Goal: Task Accomplishment & Management: Manage account settings

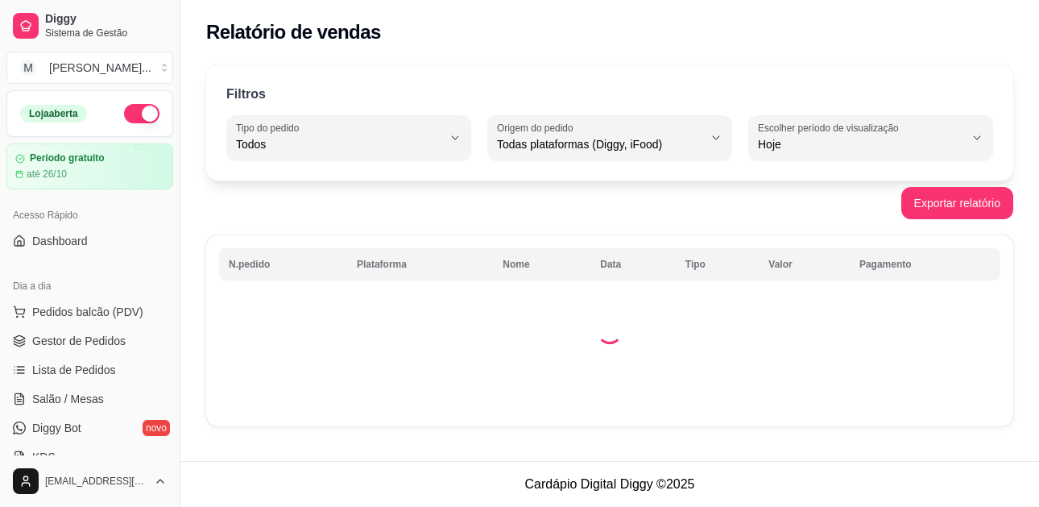
select select "ALL"
select select "0"
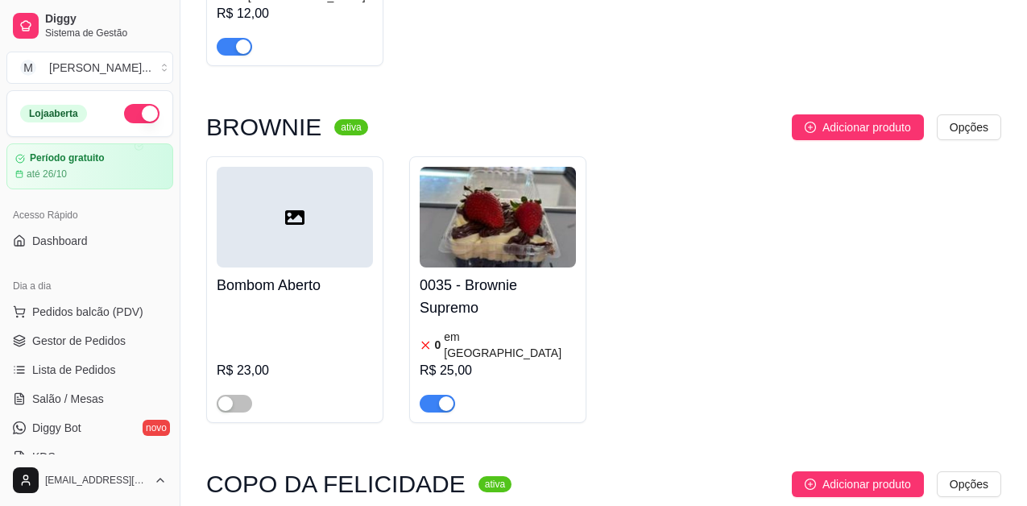
scroll to position [1933, 0]
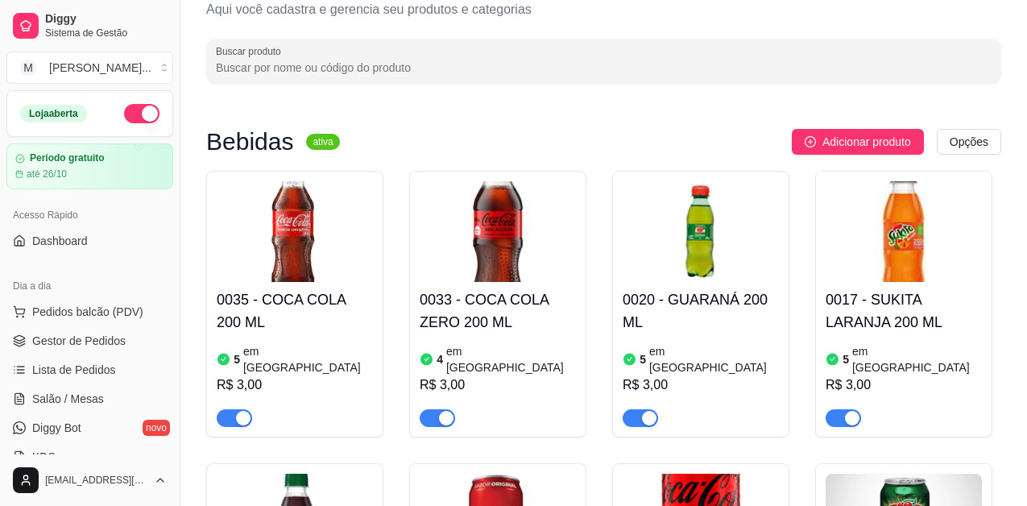
scroll to position [0, 0]
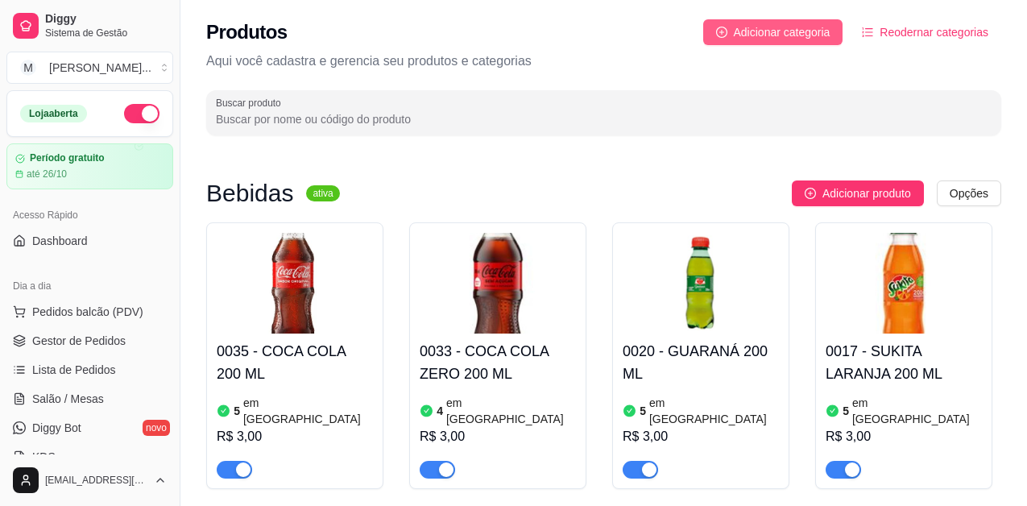
click at [815, 35] on span "Adicionar categoria" at bounding box center [782, 32] width 97 height 18
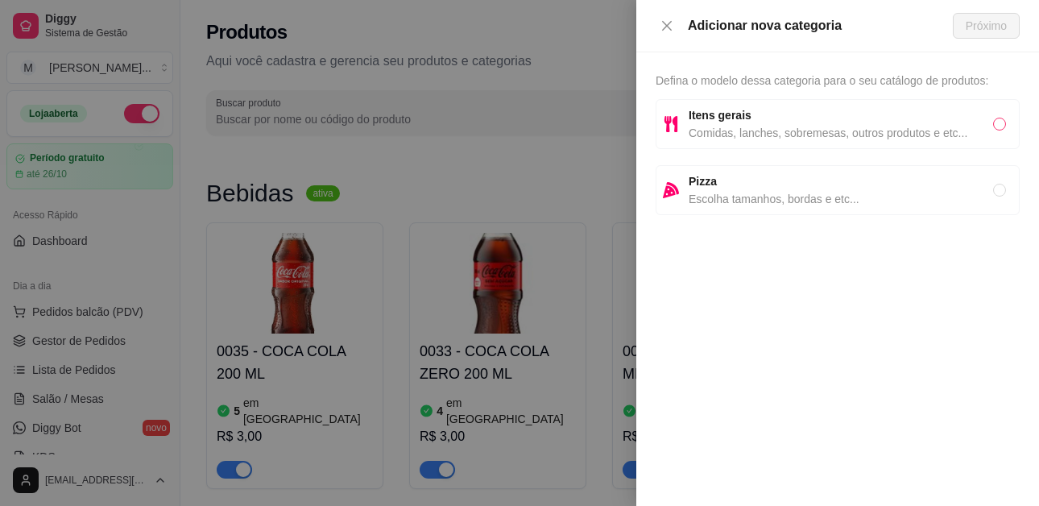
click at [1000, 119] on input "radio" at bounding box center [999, 124] width 13 height 13
radio input "true"
click at [750, 77] on span "Defina o modelo dessa categoria para o seu catálogo de produtos:" at bounding box center [821, 80] width 333 height 13
click at [978, 23] on span "Próximo" at bounding box center [986, 26] width 41 height 18
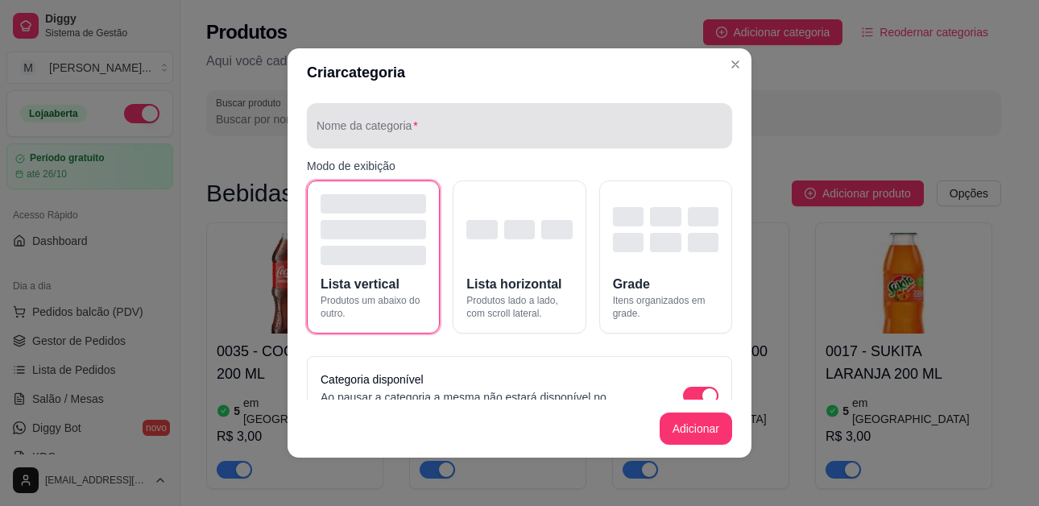
click at [502, 113] on div at bounding box center [519, 126] width 406 height 32
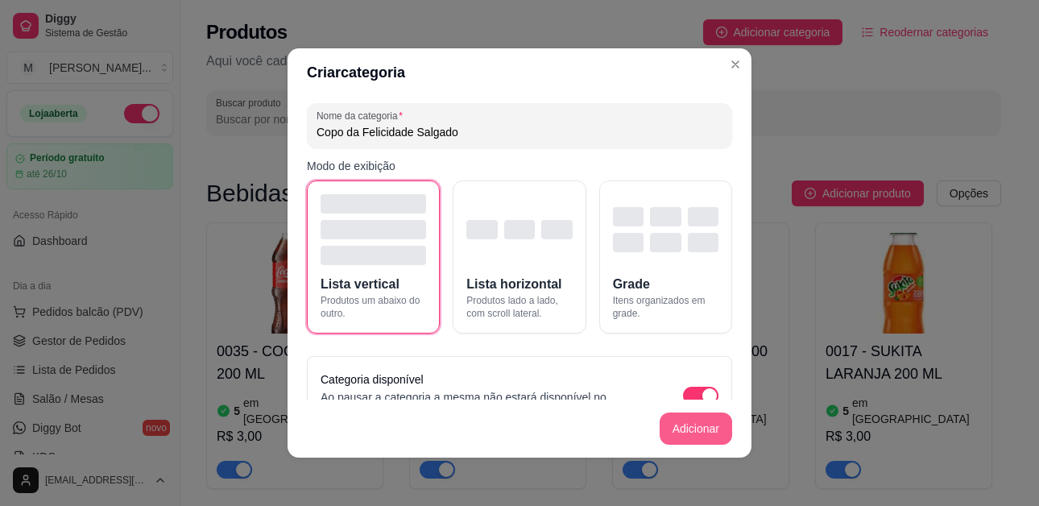
type input "Copo da Felicidade Salgado"
click at [700, 428] on button "Adicionar" at bounding box center [696, 428] width 72 height 32
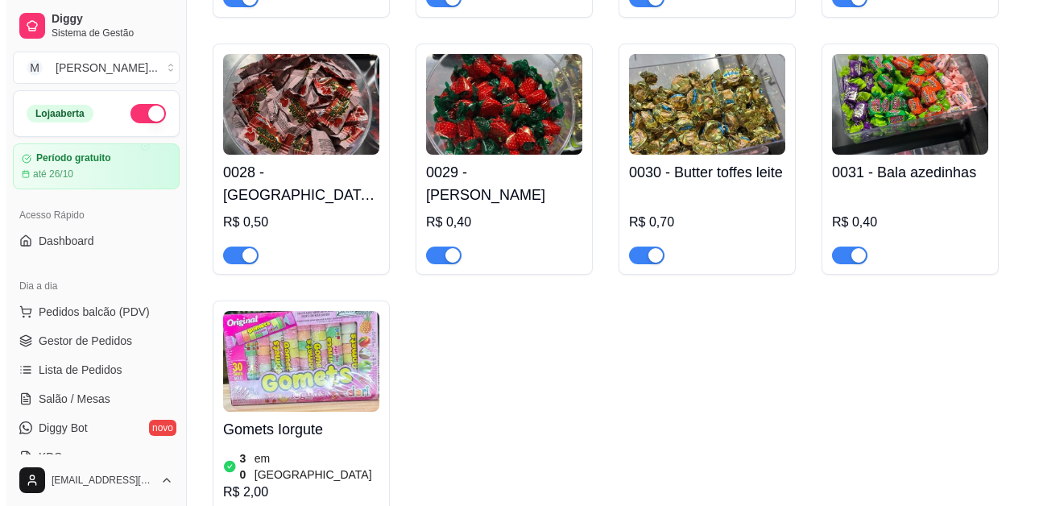
scroll to position [6198, 0]
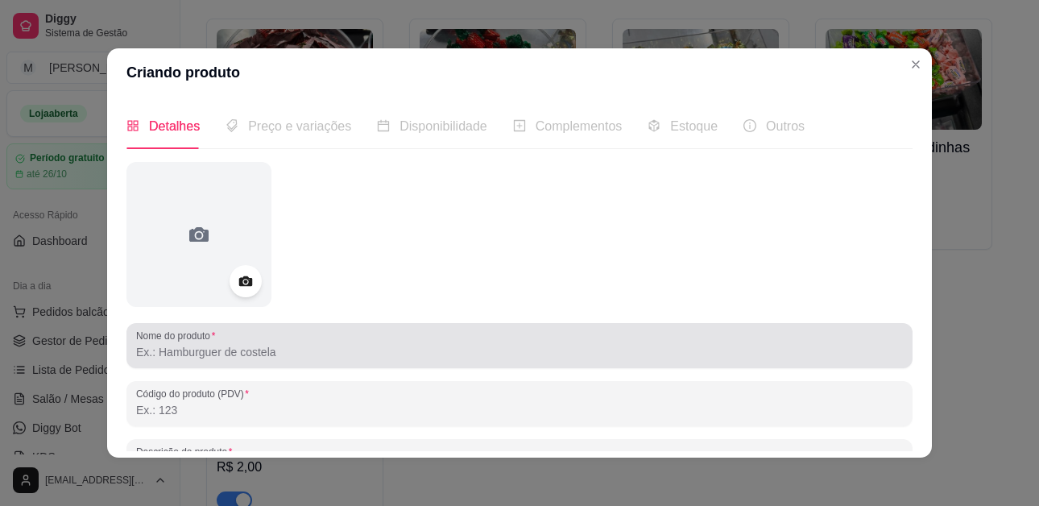
click at [205, 347] on input "Nome do produto" at bounding box center [519, 352] width 767 height 16
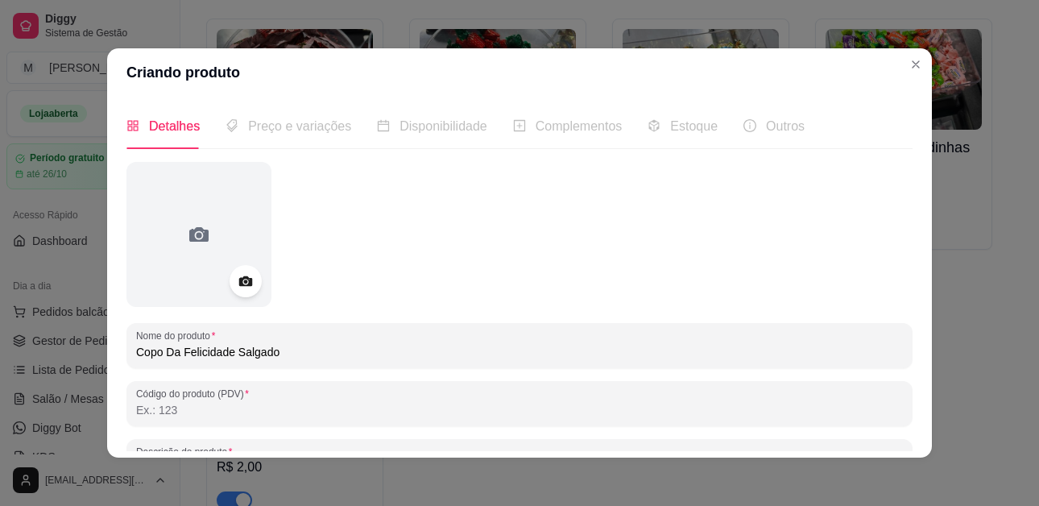
type input "Copo Da Felicidade Salgado"
click at [265, 128] on span "Preço e variações" at bounding box center [299, 126] width 103 height 14
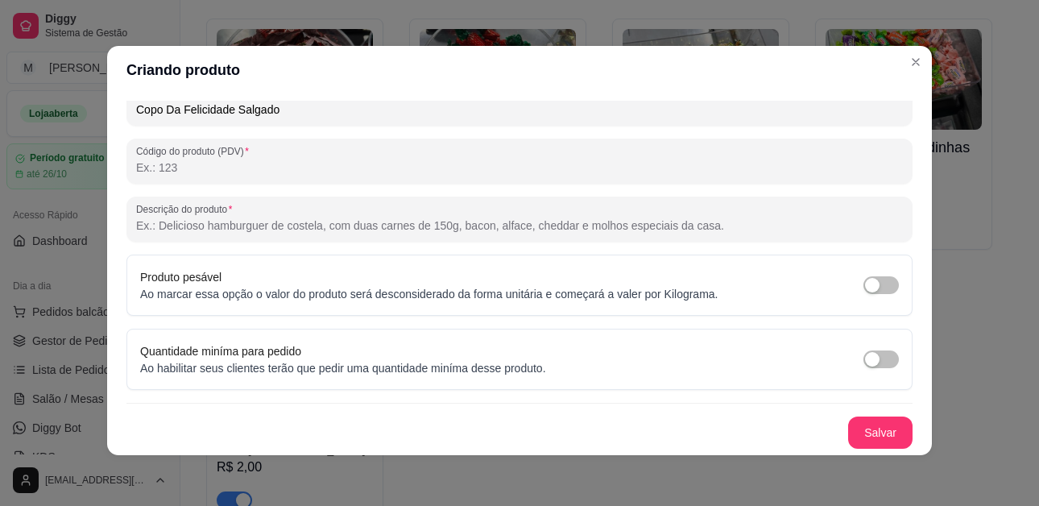
scroll to position [3, 0]
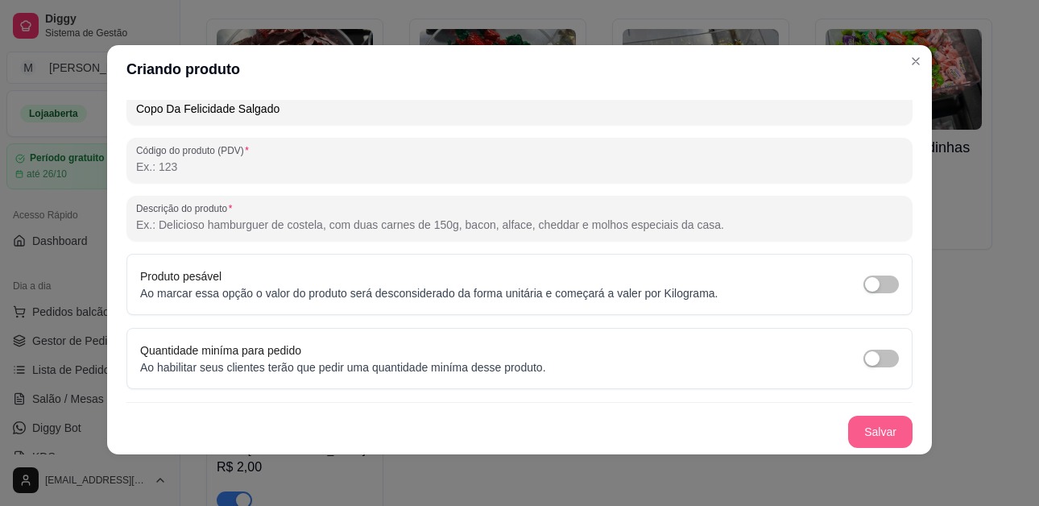
click at [850, 430] on button "Salvar" at bounding box center [880, 432] width 64 height 32
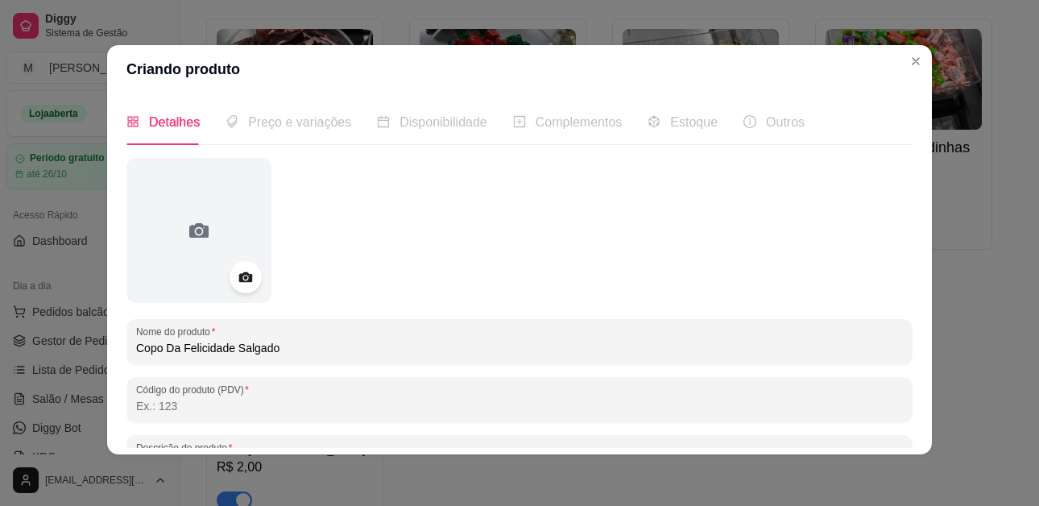
scroll to position [0, 0]
click at [312, 134] on div "Preço e variações" at bounding box center [288, 123] width 126 height 46
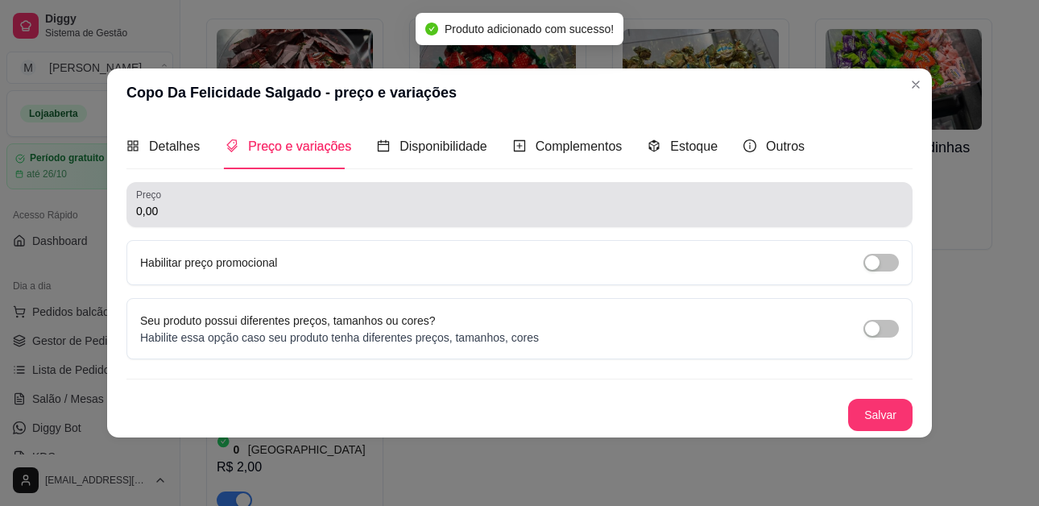
click at [390, 215] on input "0,00" at bounding box center [519, 211] width 767 height 16
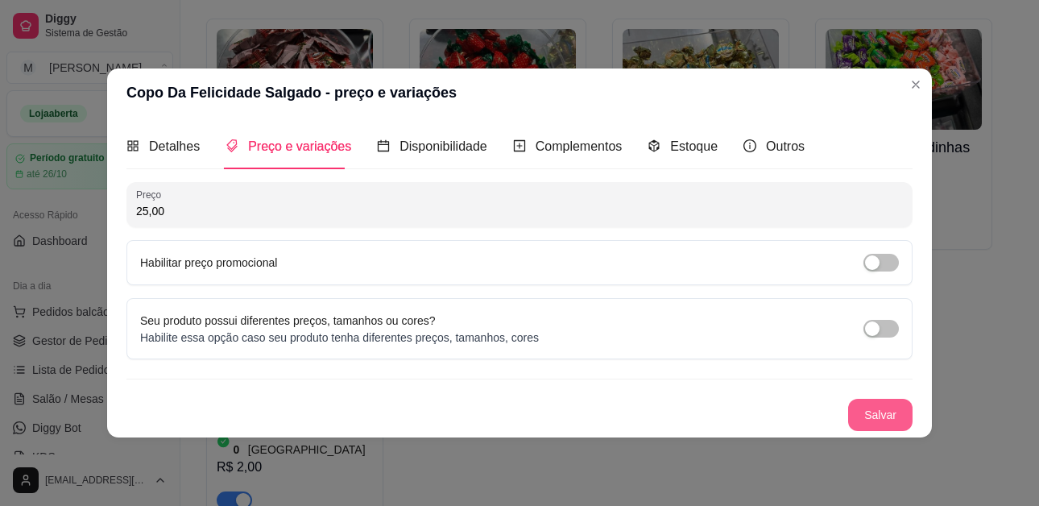
type input "25,00"
click at [892, 411] on button "Salvar" at bounding box center [880, 414] width 63 height 31
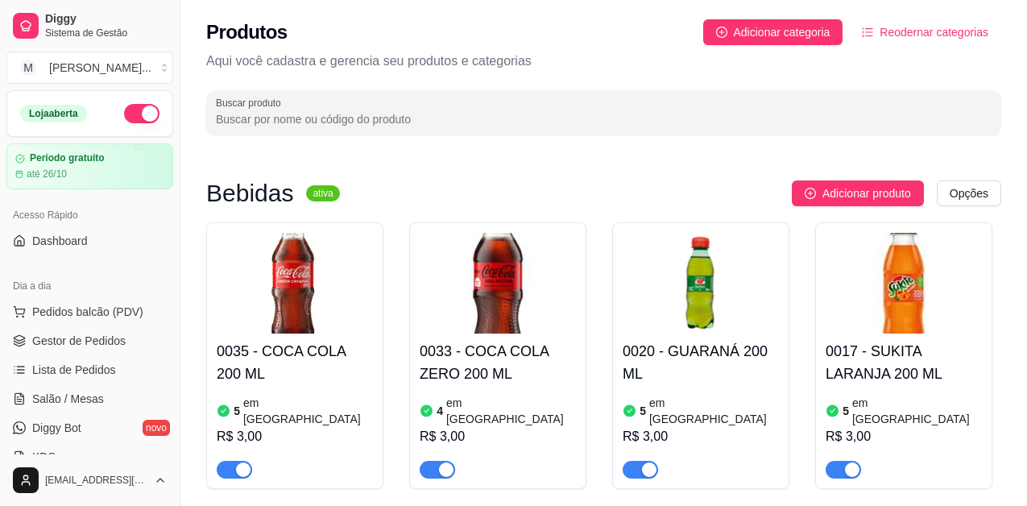
click at [958, 193] on html "Diggy Sistema de Gestão M Mariana Melo ... Loja aberta Período gratuito até 26/…" at bounding box center [513, 253] width 1027 height 506
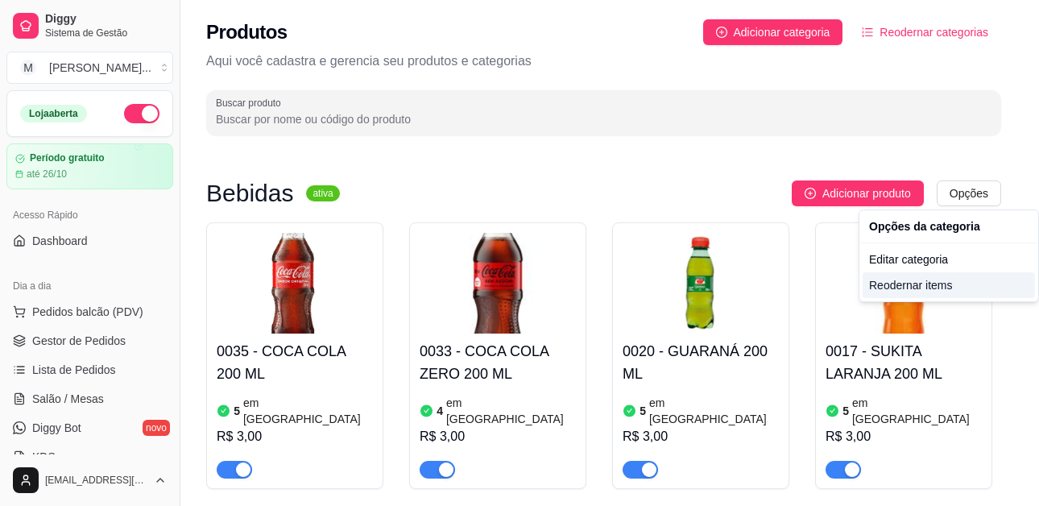
click at [957, 283] on div "Reodernar items" at bounding box center [948, 285] width 172 height 26
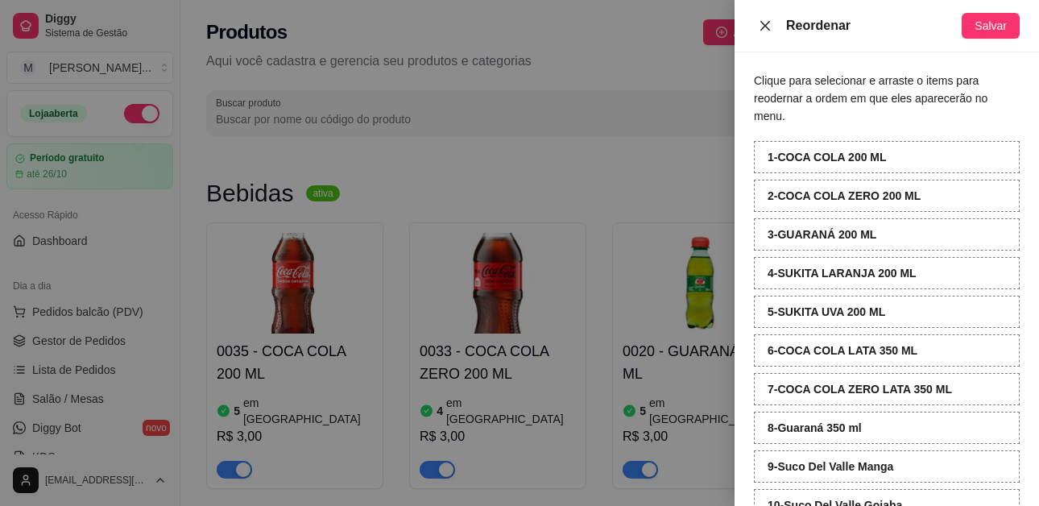
click at [767, 28] on icon "close" at bounding box center [765, 25] width 13 height 13
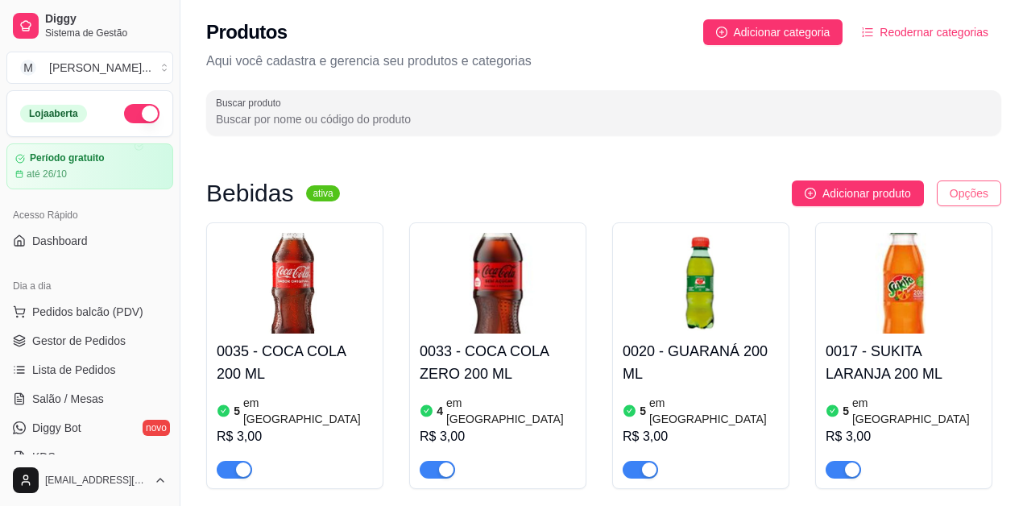
click at [974, 203] on html "Diggy Sistema de Gestão M Mariana Melo ... Loja aberta Período gratuito até 26/…" at bounding box center [513, 253] width 1027 height 506
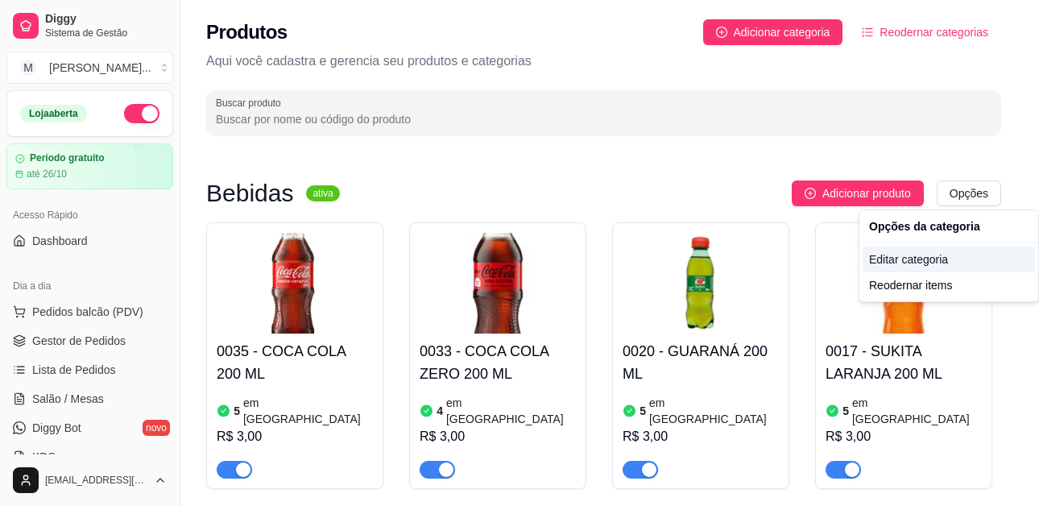
click at [957, 261] on div "Editar categoria" at bounding box center [948, 259] width 172 height 26
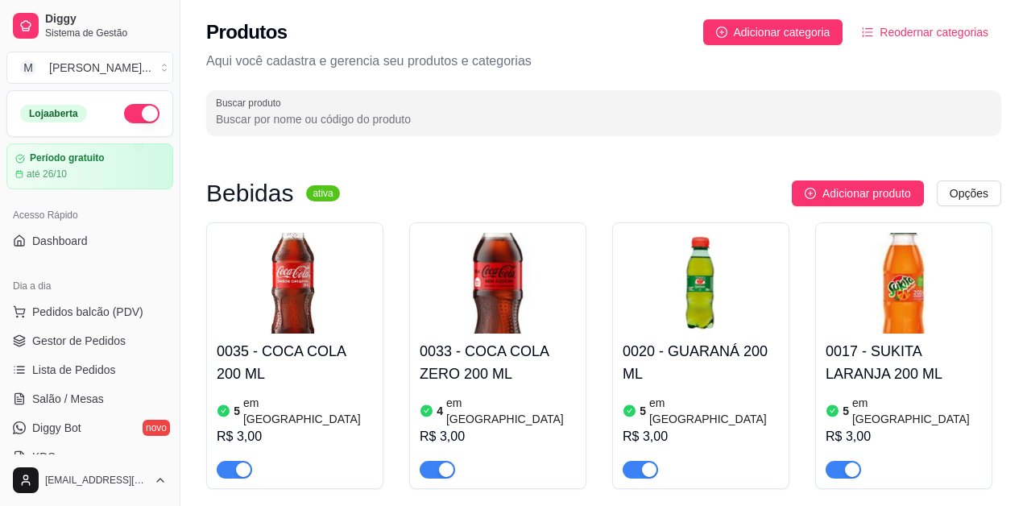
click at [947, 30] on span "Reodernar categorias" at bounding box center [933, 32] width 109 height 18
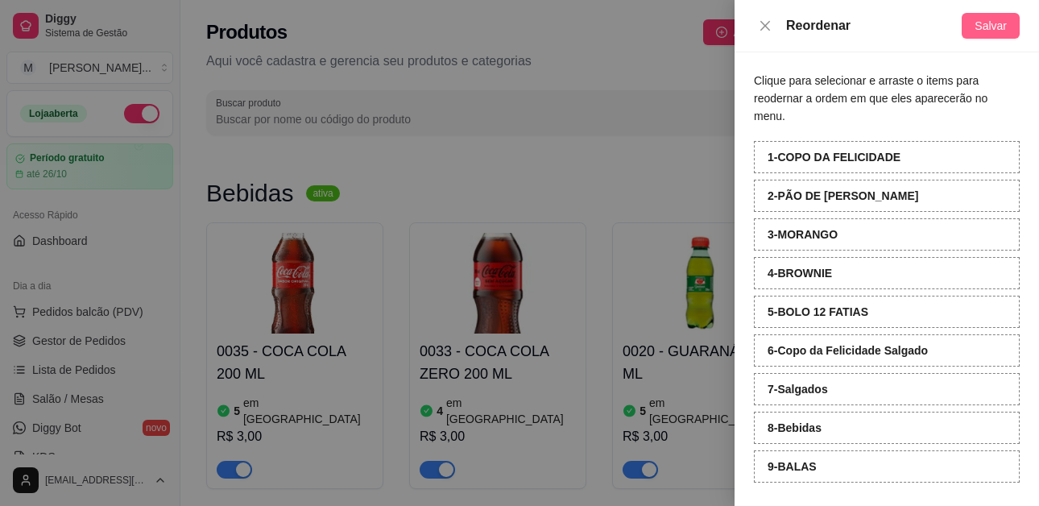
click at [1006, 21] on span "Salvar" at bounding box center [990, 26] width 32 height 18
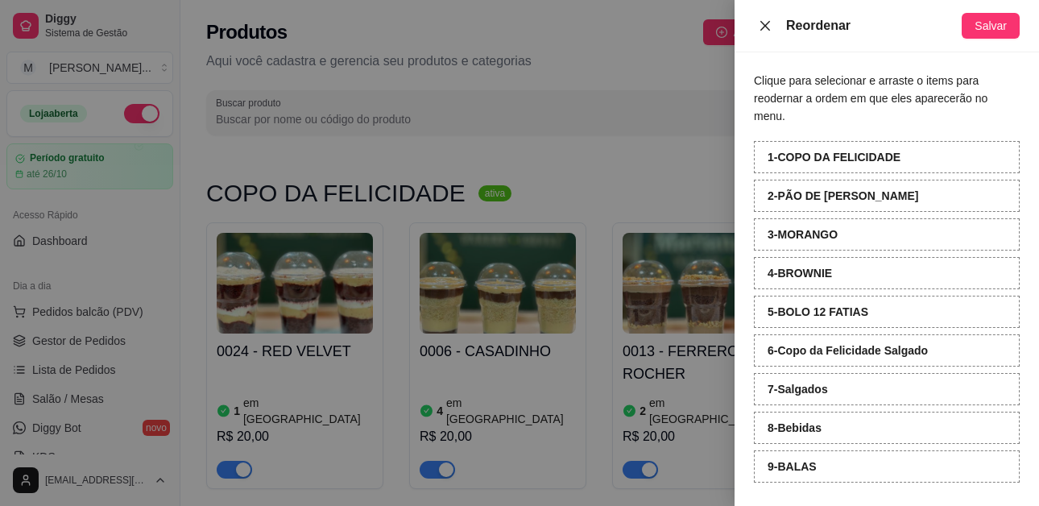
click at [765, 24] on icon "close" at bounding box center [765, 25] width 13 height 13
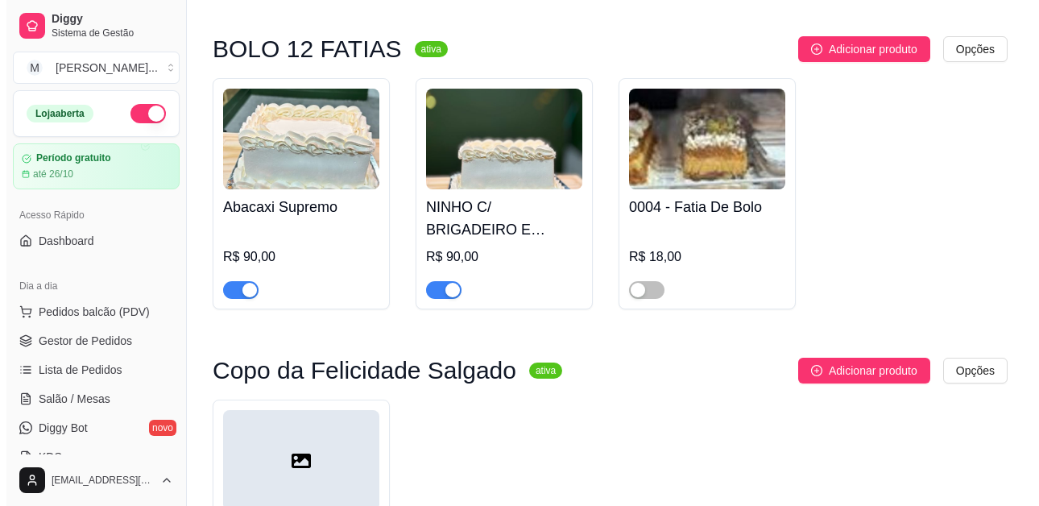
scroll to position [2818, 0]
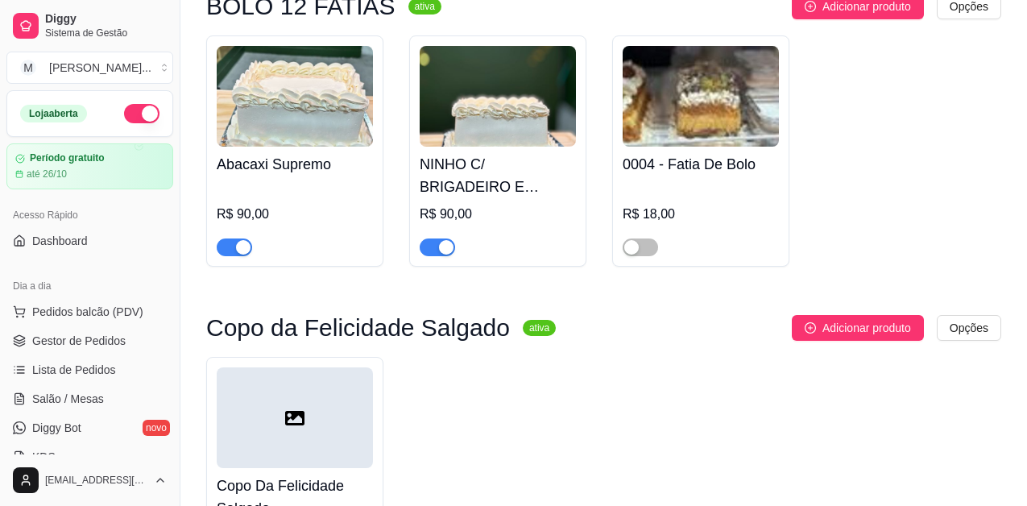
click at [290, 474] on h4 "Copo Da Felicidade Salgado" at bounding box center [295, 496] width 156 height 45
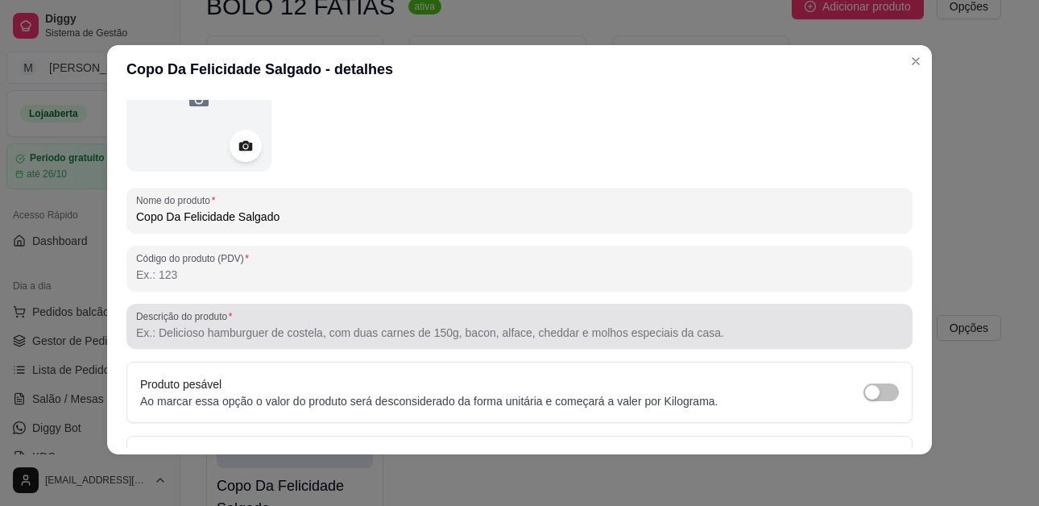
scroll to position [0, 0]
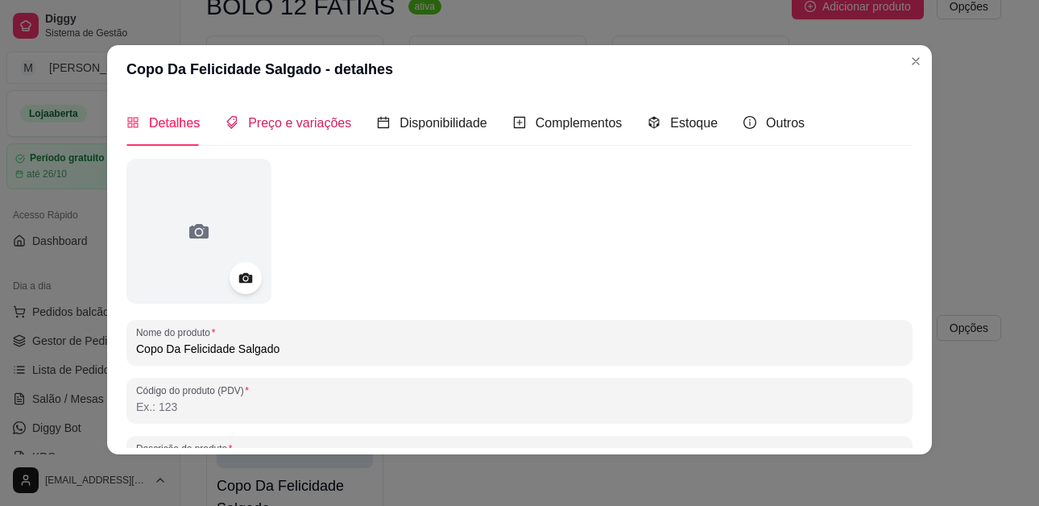
click at [315, 123] on span "Preço e variações" at bounding box center [299, 123] width 103 height 14
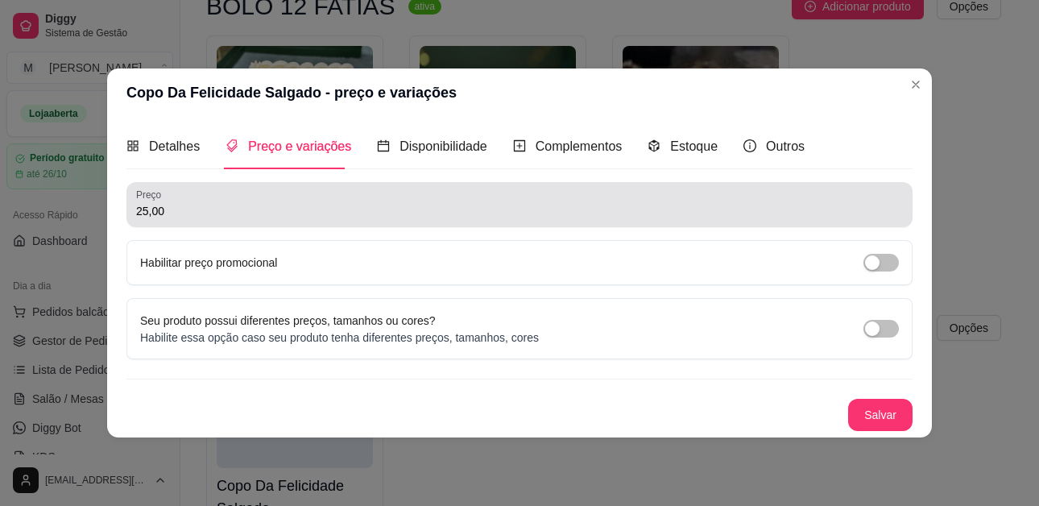
click at [296, 207] on input "25,00" at bounding box center [519, 211] width 767 height 16
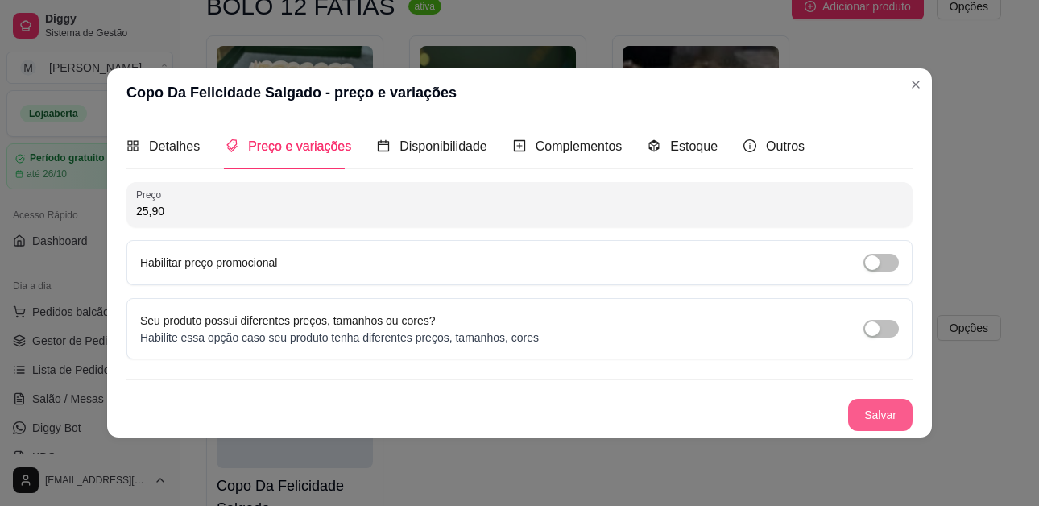
type input "25,90"
click at [886, 409] on button "Salvar" at bounding box center [880, 414] width 63 height 31
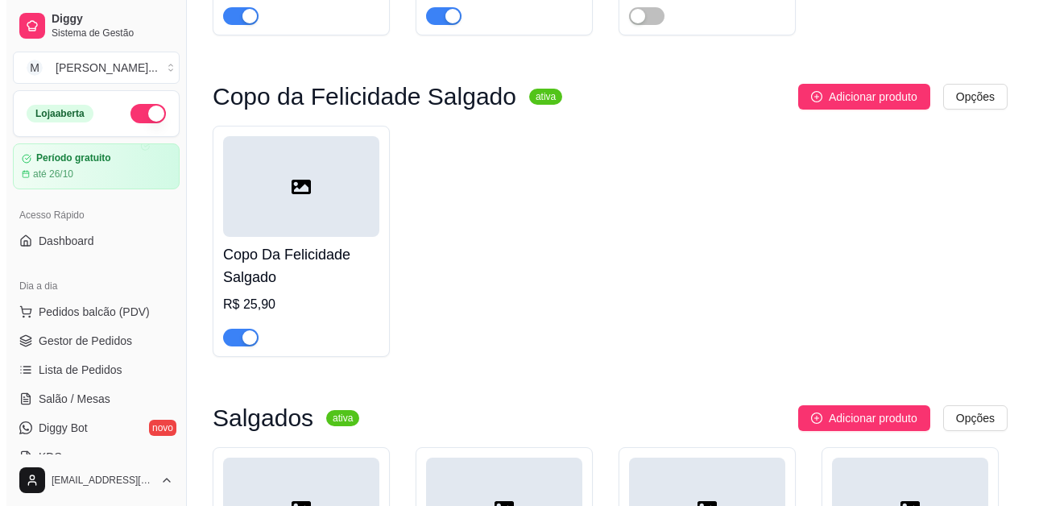
scroll to position [2948, 0]
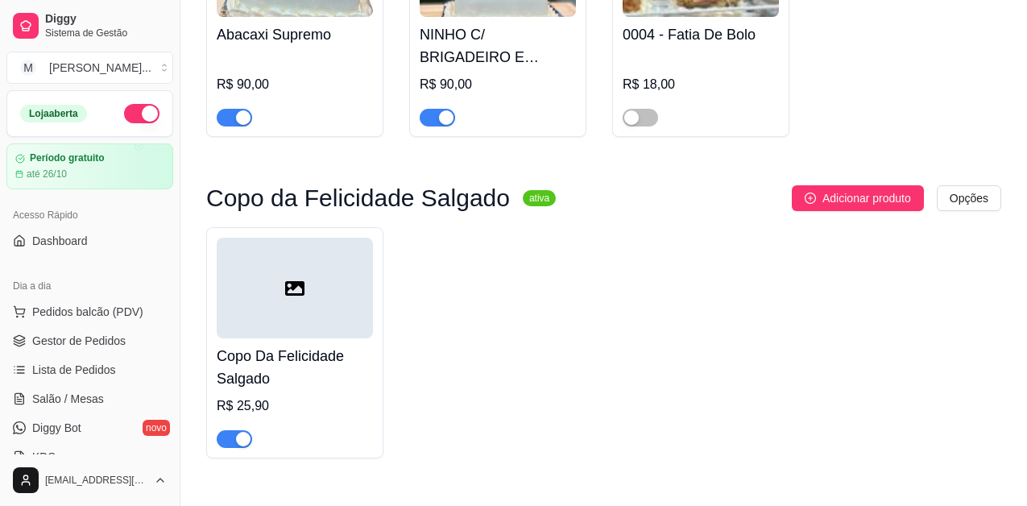
click at [284, 345] on h4 "Copo Da Felicidade Salgado" at bounding box center [295, 367] width 156 height 45
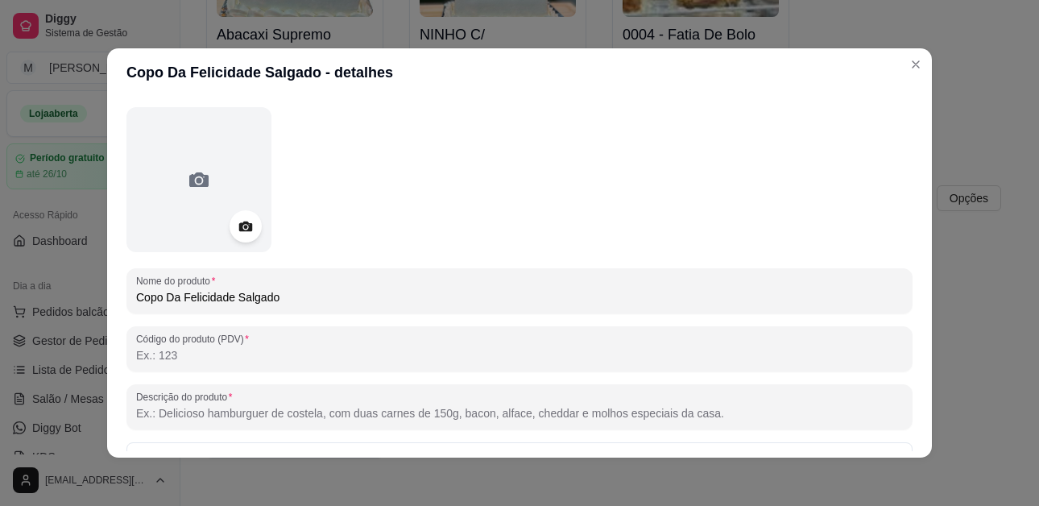
scroll to position [81, 0]
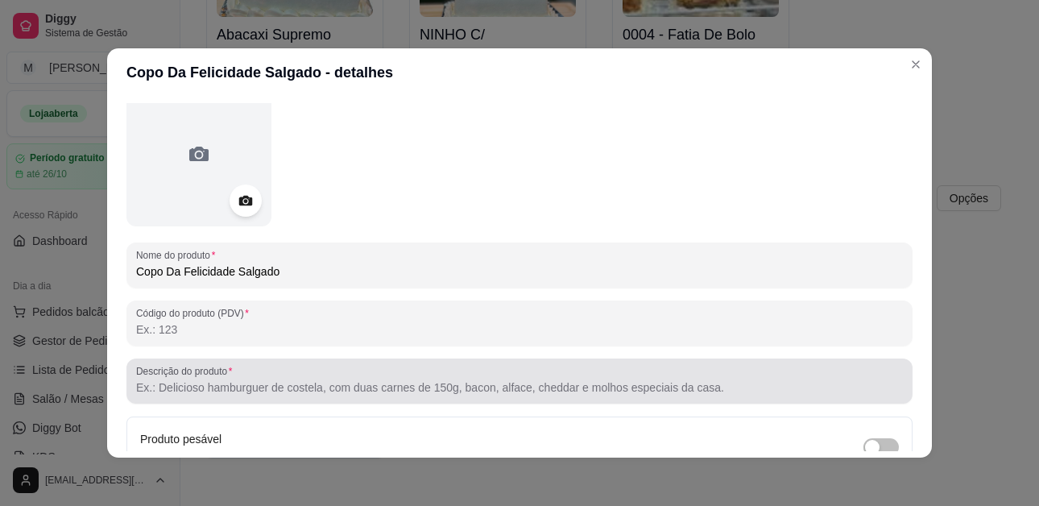
click at [306, 374] on div at bounding box center [519, 381] width 767 height 32
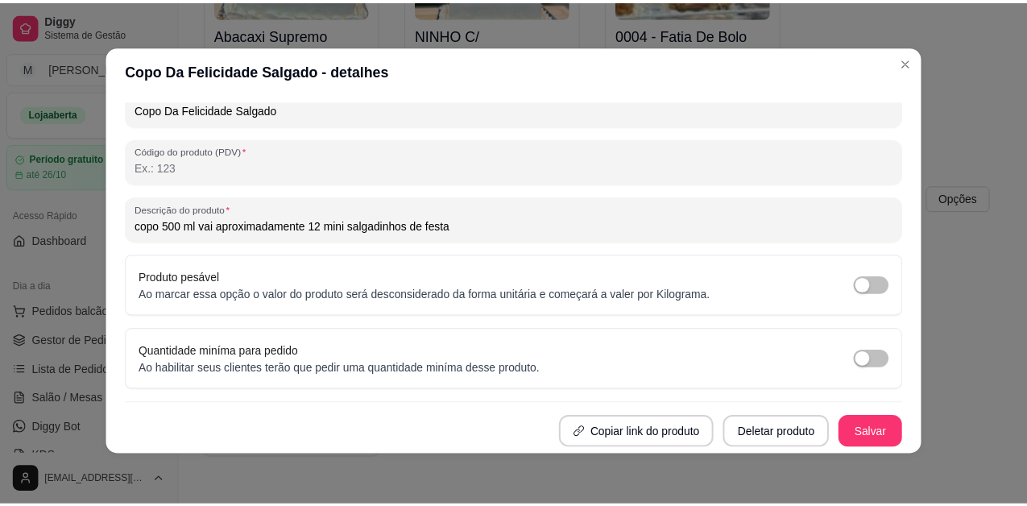
scroll to position [3, 0]
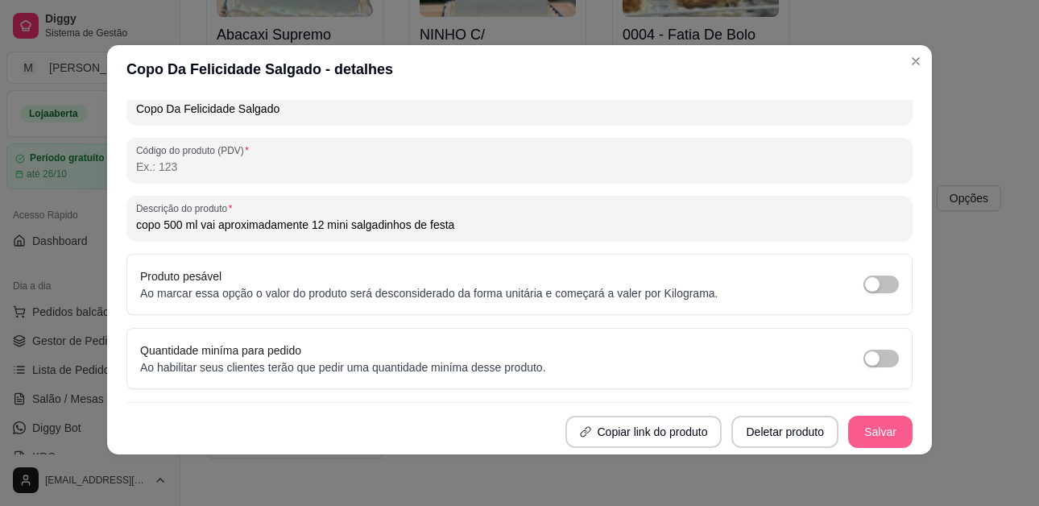
type input "copo 500 ml vai aproximadamente 12 mini salgadinhos de festa"
click at [875, 432] on button "Salvar" at bounding box center [880, 432] width 64 height 32
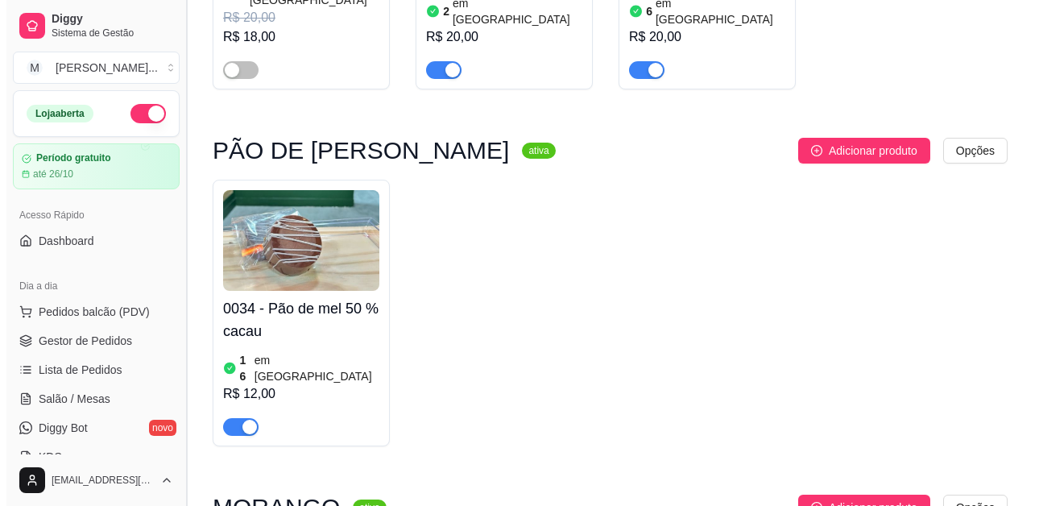
scroll to position [1579, 0]
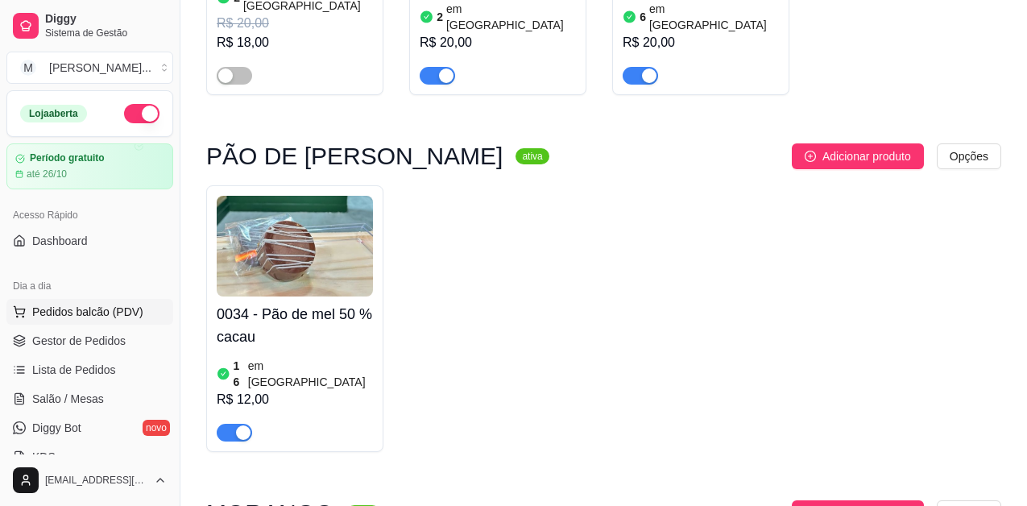
click at [110, 308] on span "Pedidos balcão (PDV)" at bounding box center [87, 312] width 111 height 16
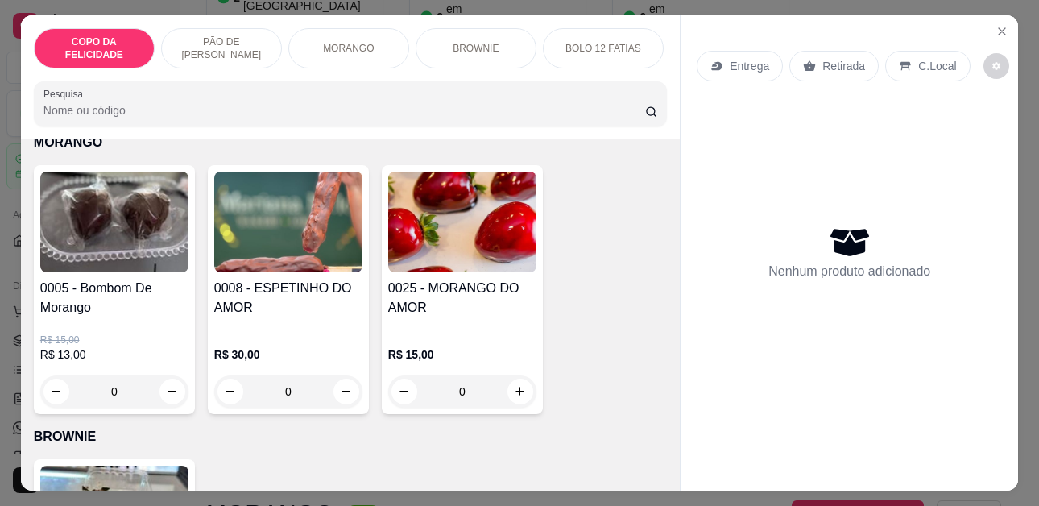
scroll to position [1611, 0]
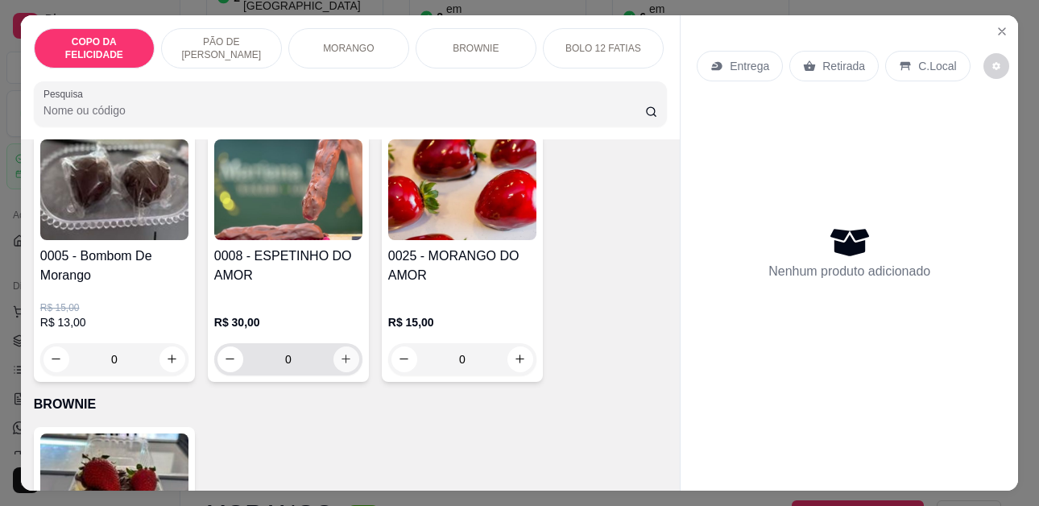
click at [340, 353] on icon "increase-product-quantity" at bounding box center [346, 359] width 12 height 12
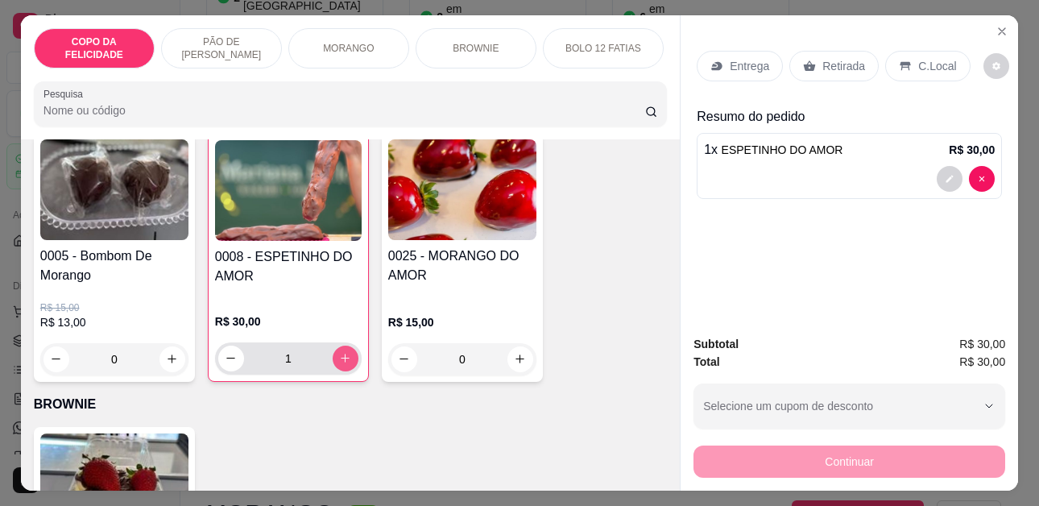
click at [339, 352] on icon "increase-product-quantity" at bounding box center [345, 358] width 12 height 12
type input "0"
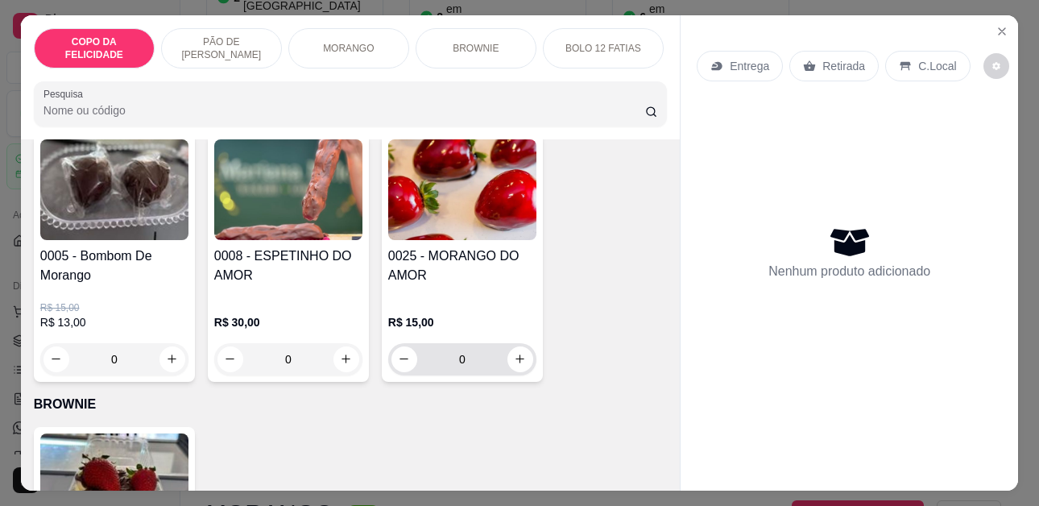
drag, startPoint x: 523, startPoint y: 361, endPoint x: 515, endPoint y: 356, distance: 9.4
click at [521, 360] on div "0" at bounding box center [462, 359] width 142 height 32
click at [518, 359] on div "0" at bounding box center [462, 359] width 142 height 32
click at [511, 354] on button "increase-product-quantity" at bounding box center [519, 358] width 25 height 25
type input "1"
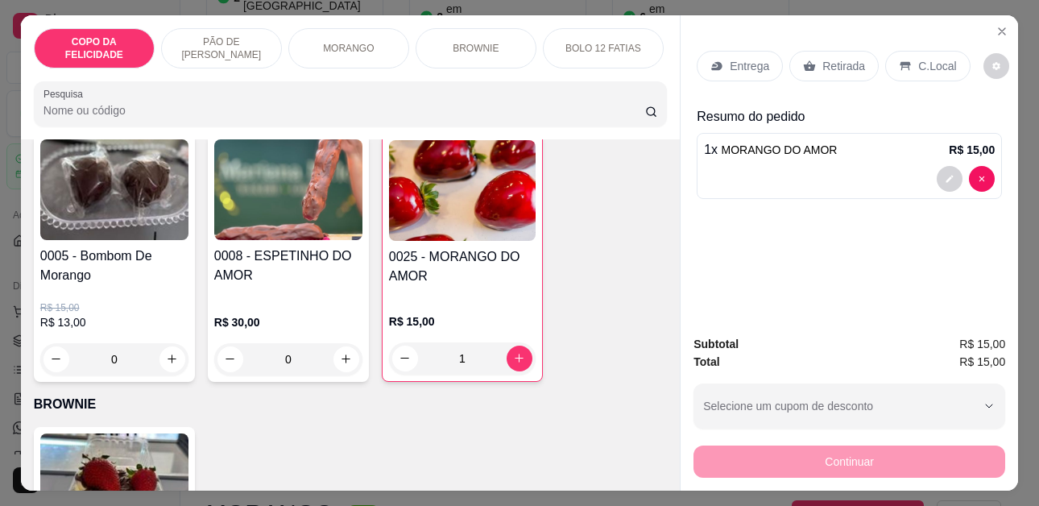
click at [833, 60] on p "Retirada" at bounding box center [843, 66] width 43 height 16
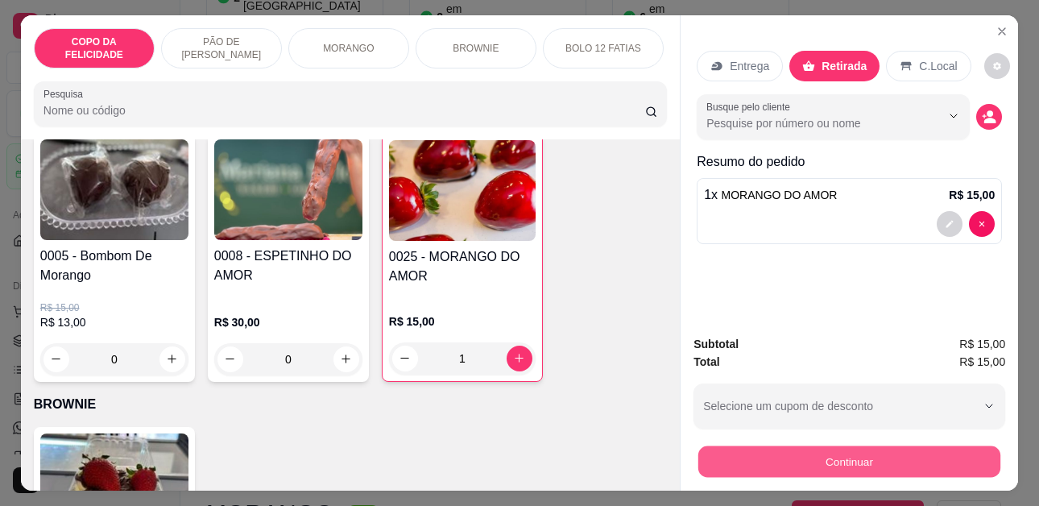
click at [846, 465] on button "Continuar" at bounding box center [849, 461] width 302 height 31
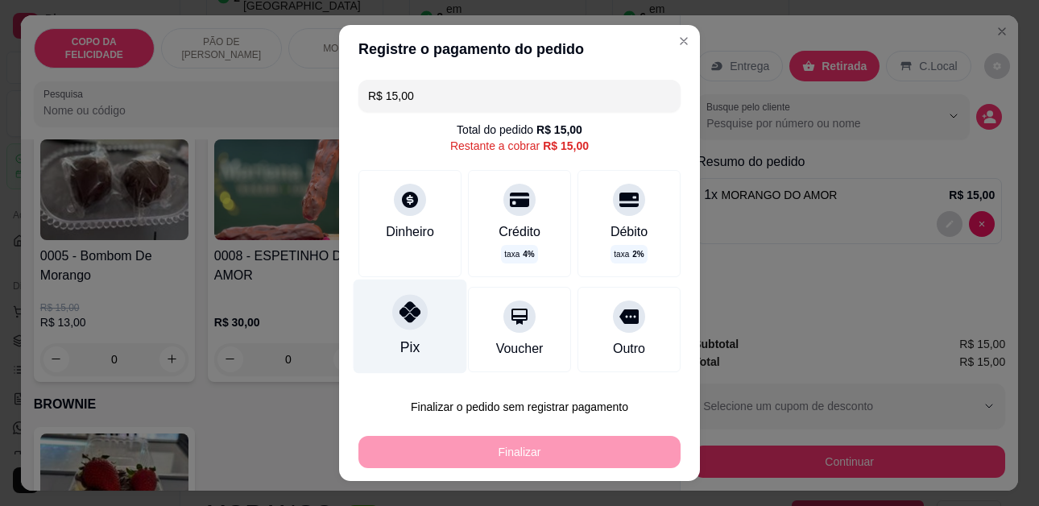
click at [405, 344] on div "Pix" at bounding box center [409, 347] width 19 height 21
type input "R$ 0,00"
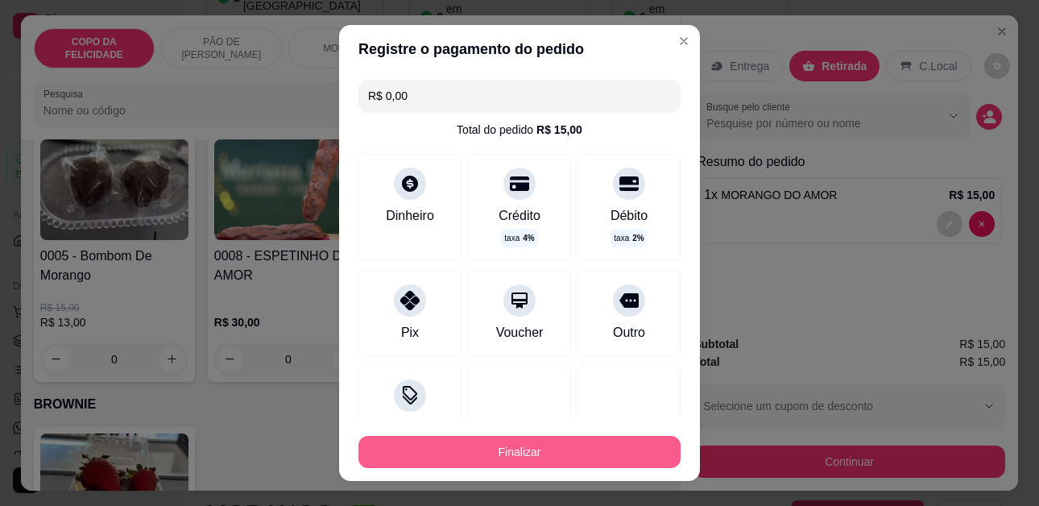
click at [535, 445] on button "Finalizar" at bounding box center [519, 452] width 322 height 32
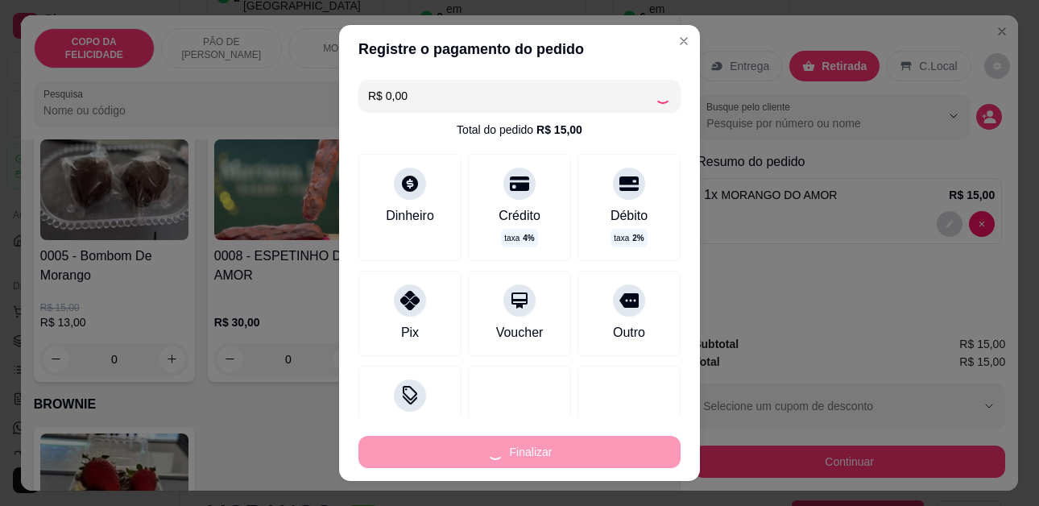
click at [535, 443] on div "Finalizar" at bounding box center [519, 452] width 322 height 32
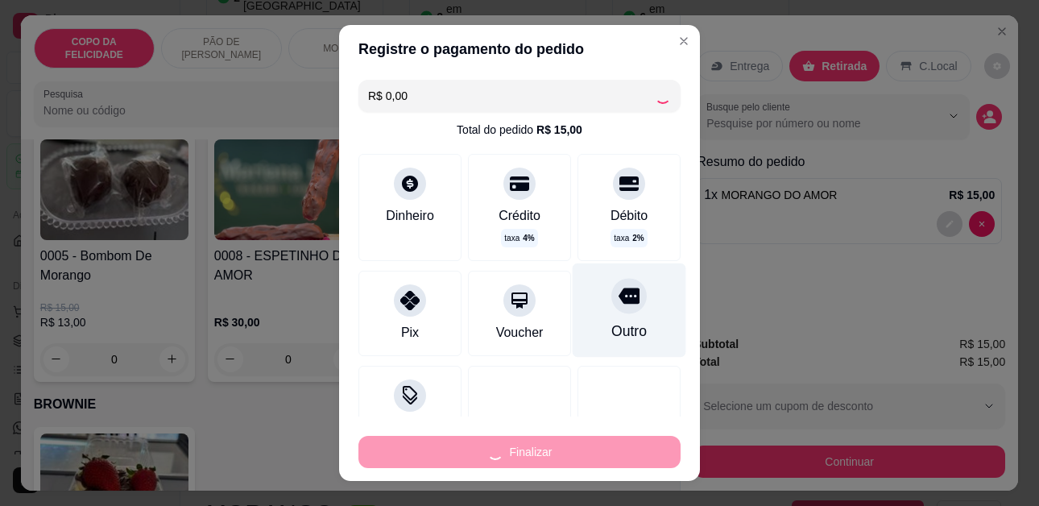
type input "0"
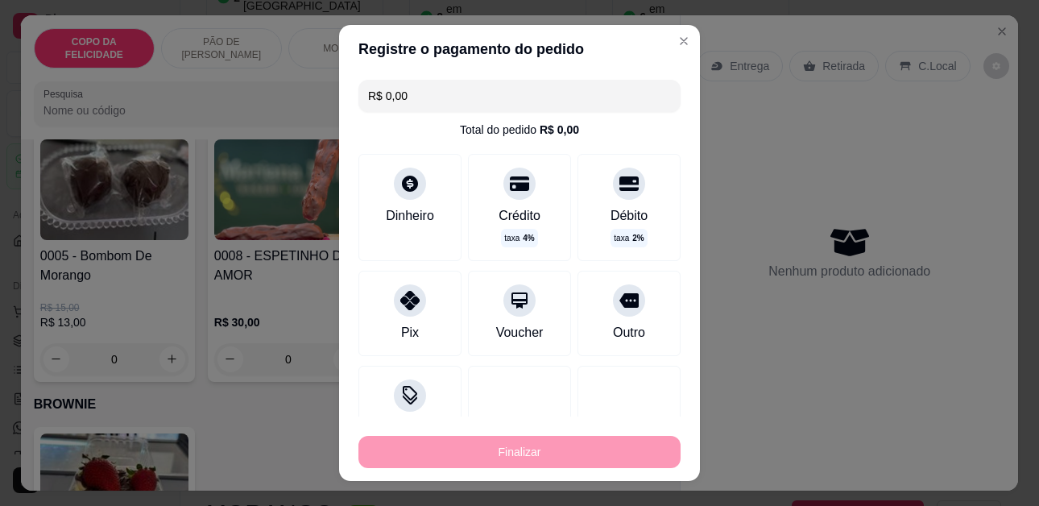
type input "-R$ 15,00"
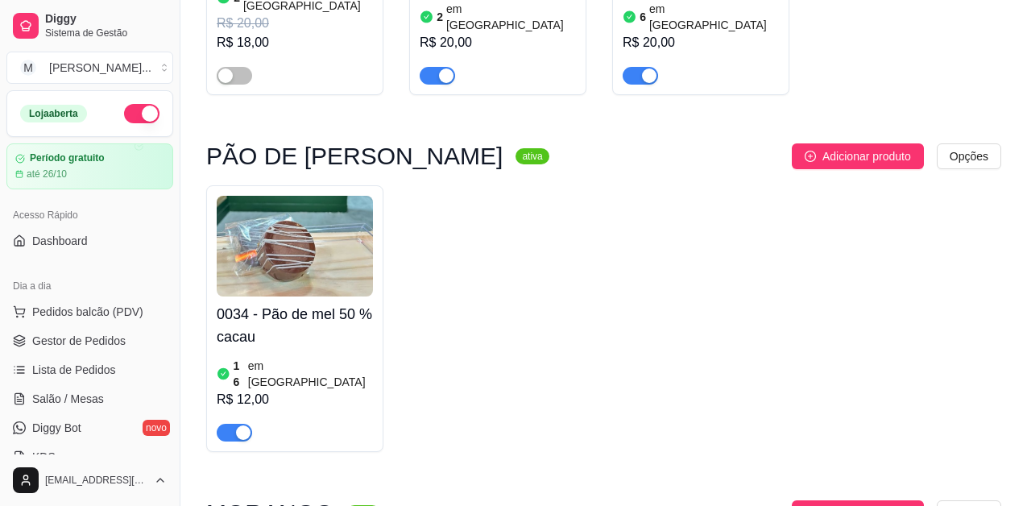
drag, startPoint x: 729, startPoint y: 247, endPoint x: 590, endPoint y: 452, distance: 247.0
click at [729, 246] on div "0034 - Pão de mel 50 % cacau 16 em estoque R$ 12,00" at bounding box center [603, 318] width 795 height 267
click at [52, 307] on span "Pedidos balcão (PDV)" at bounding box center [87, 312] width 111 height 16
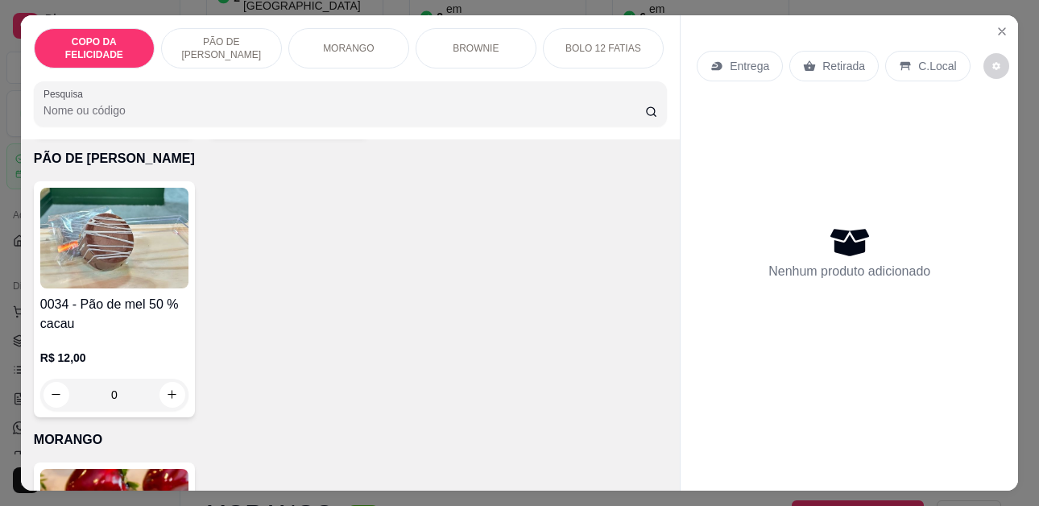
scroll to position [1288, 0]
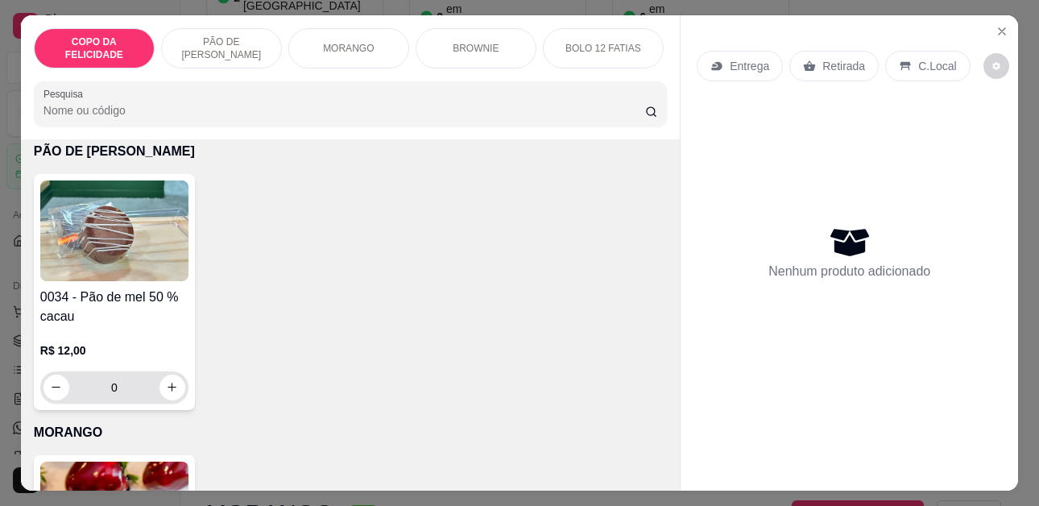
click at [168, 381] on icon "increase-product-quantity" at bounding box center [172, 387] width 12 height 12
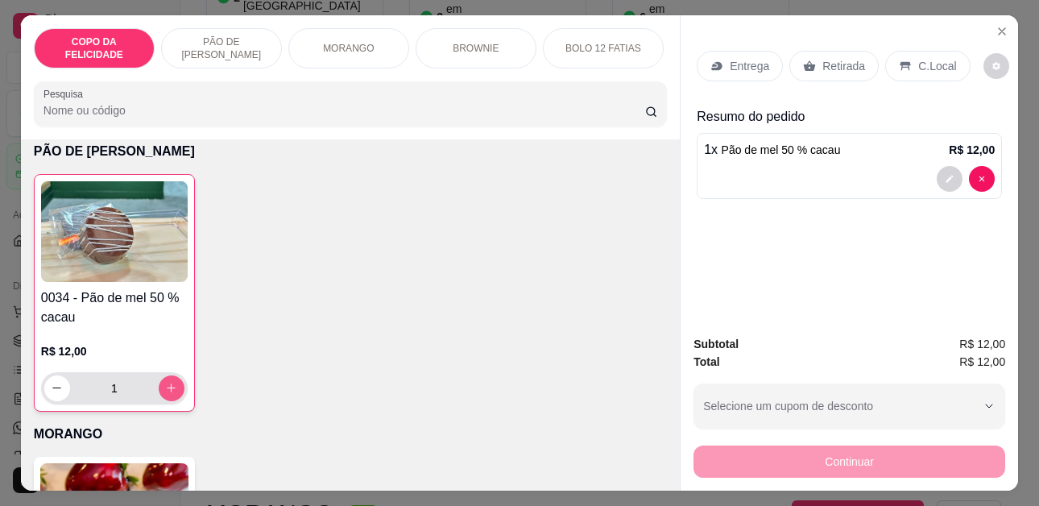
type input "1"
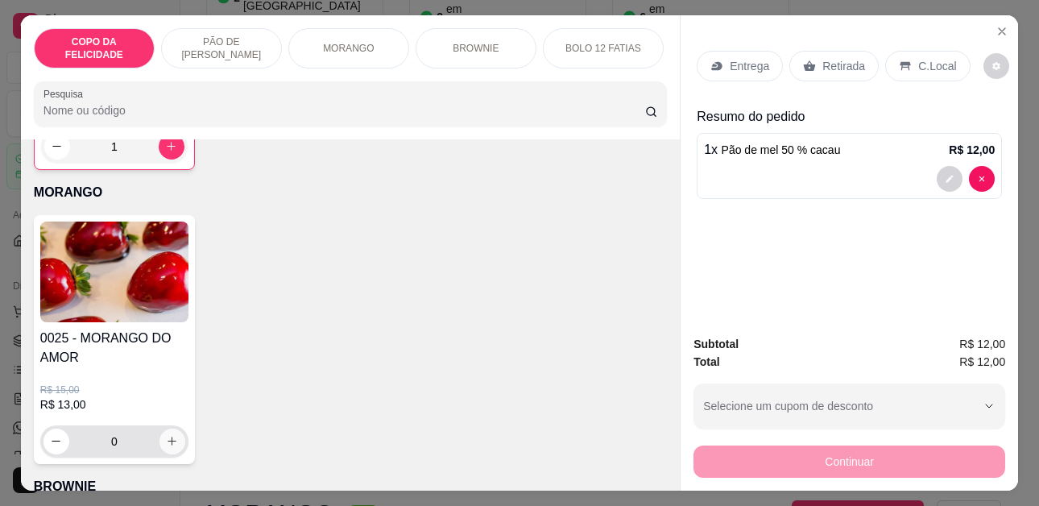
click at [168, 437] on icon "increase-product-quantity" at bounding box center [172, 441] width 9 height 9
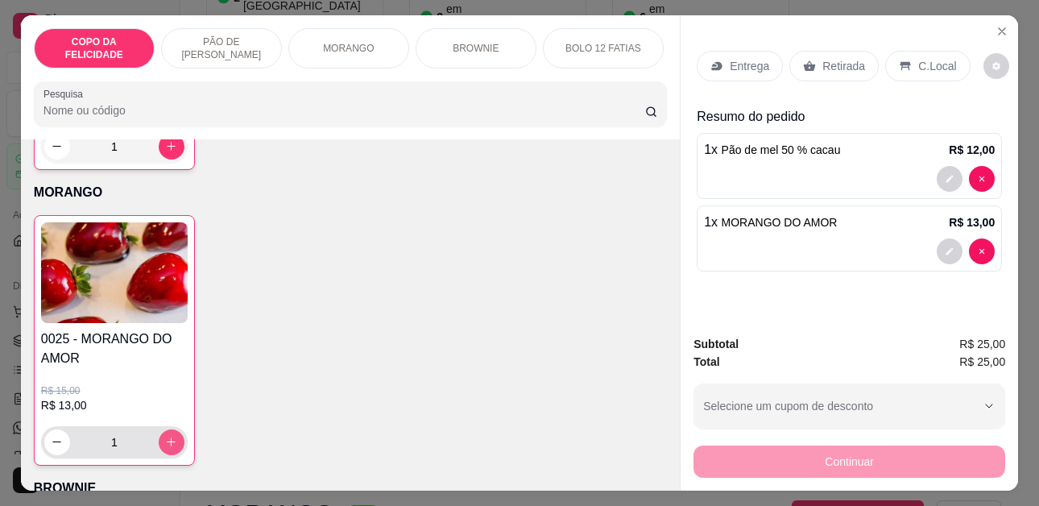
type input "1"
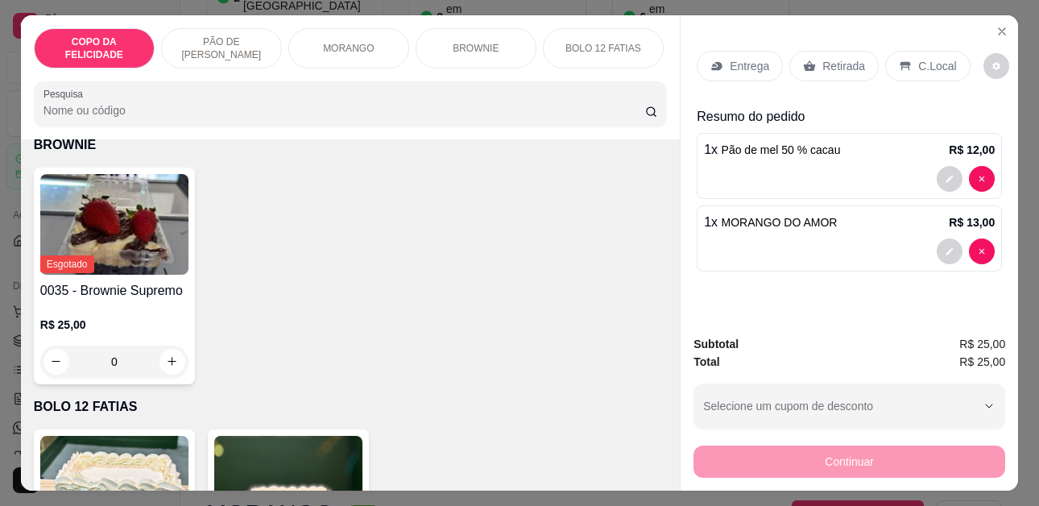
scroll to position [1933, 0]
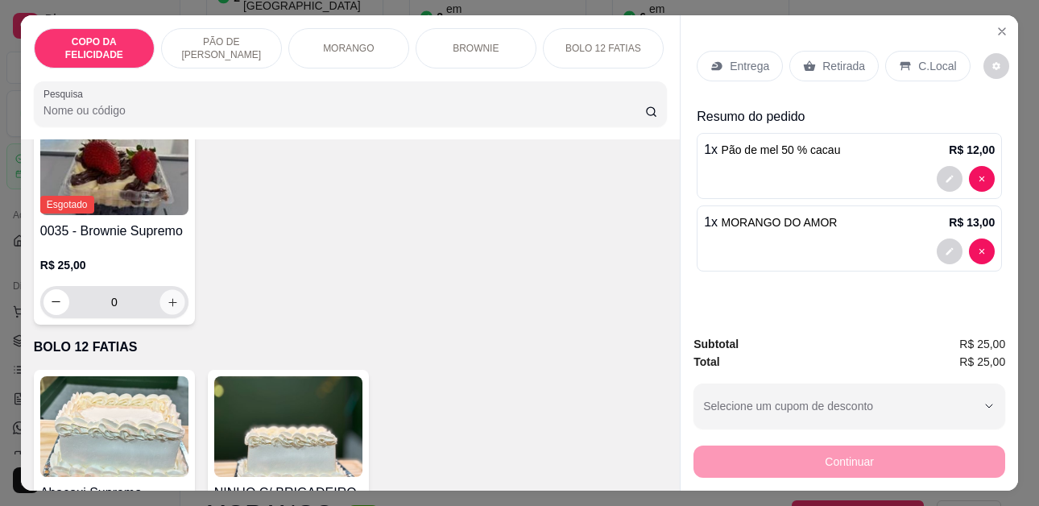
click at [167, 296] on icon "increase-product-quantity" at bounding box center [173, 302] width 12 height 12
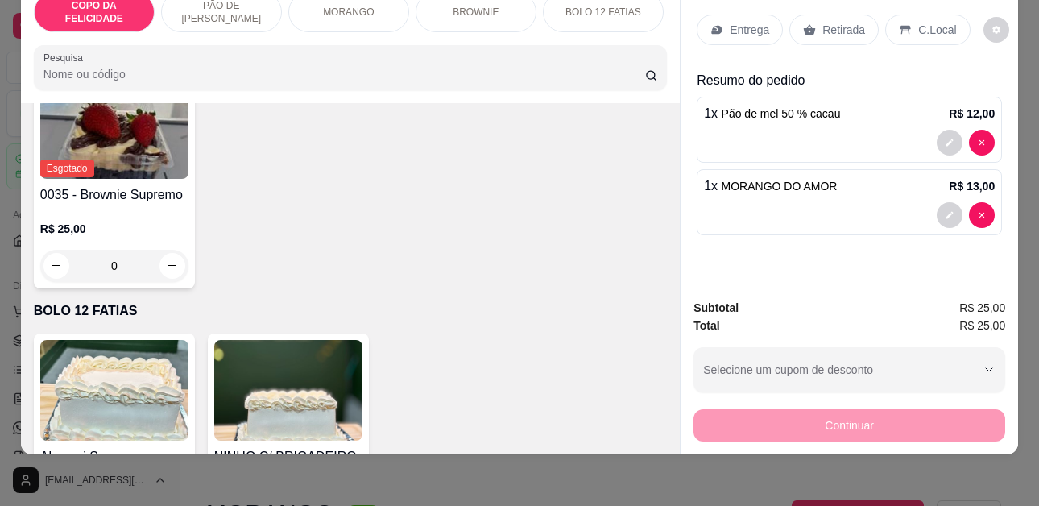
drag, startPoint x: 942, startPoint y: 320, endPoint x: 1024, endPoint y: 285, distance: 89.1
click at [942, 316] on div "Total R$ 25,00" at bounding box center [849, 325] width 312 height 18
click at [168, 262] on icon "increase-product-quantity" at bounding box center [172, 266] width 9 height 9
type input "1"
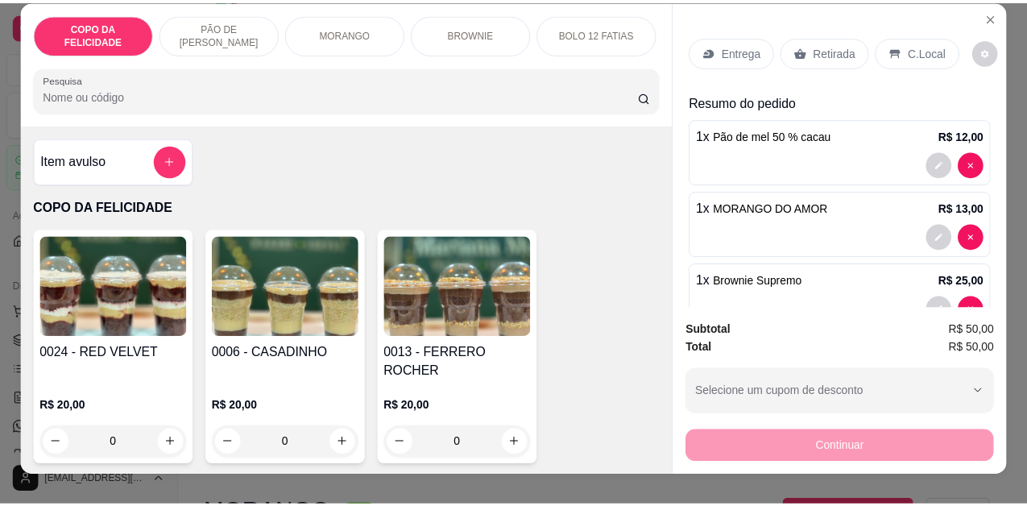
scroll to position [0, 0]
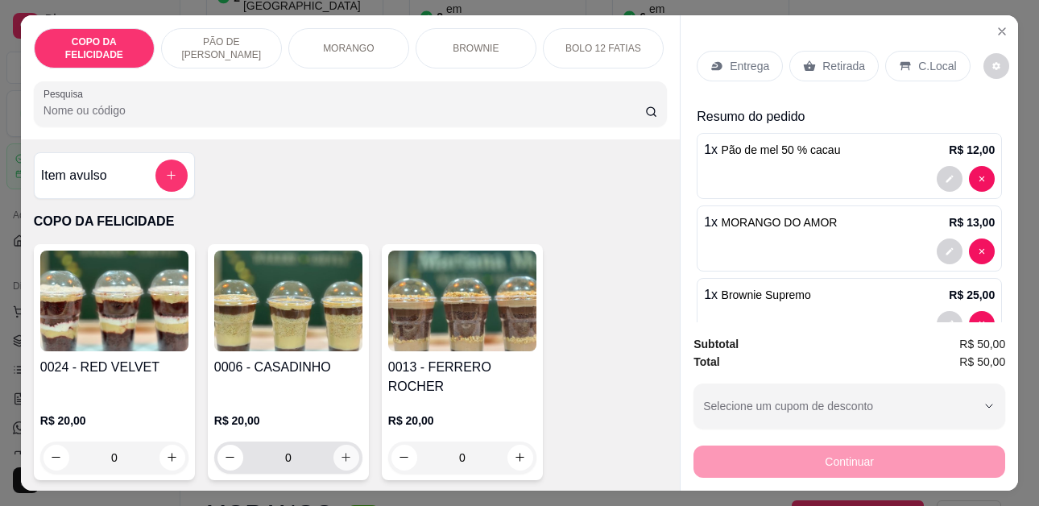
click at [346, 445] on button "increase-product-quantity" at bounding box center [346, 458] width 26 height 26
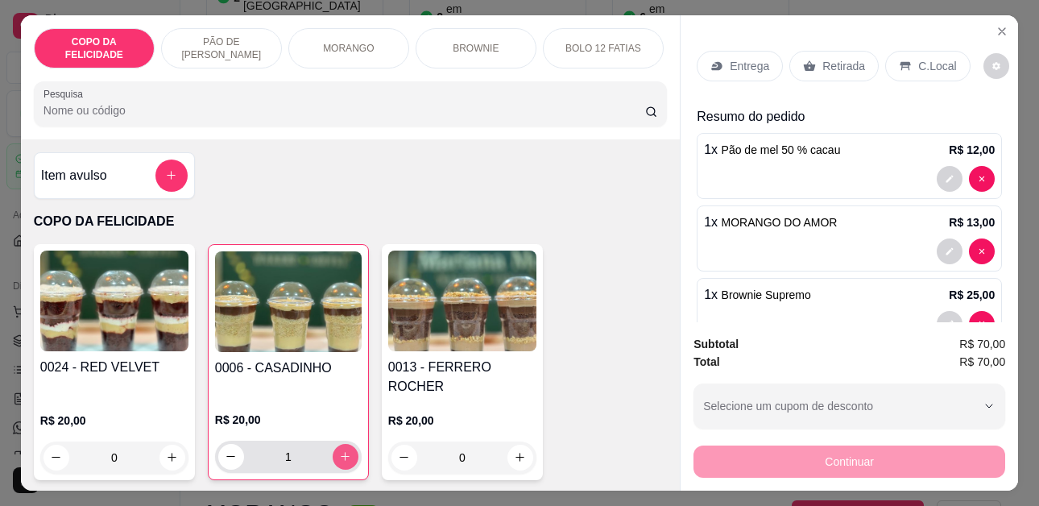
type input "1"
click at [928, 58] on p "C.Local" at bounding box center [937, 66] width 38 height 16
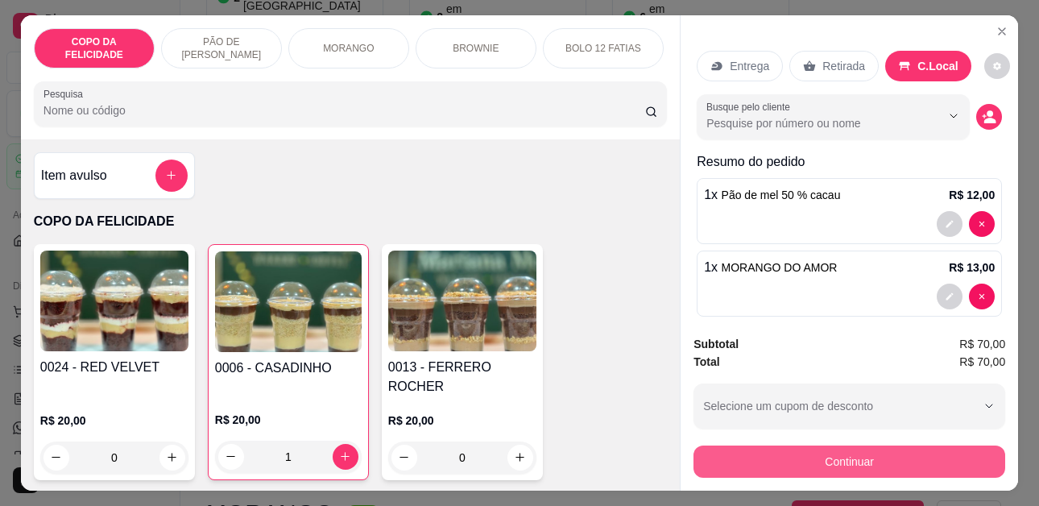
click at [843, 455] on button "Continuar" at bounding box center [849, 461] width 312 height 32
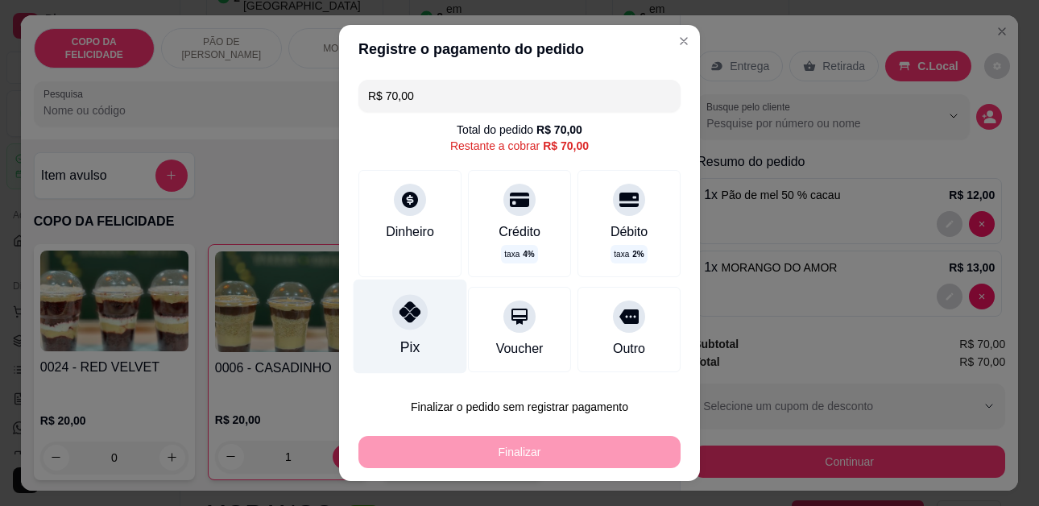
click at [409, 341] on div "Pix" at bounding box center [409, 347] width 19 height 21
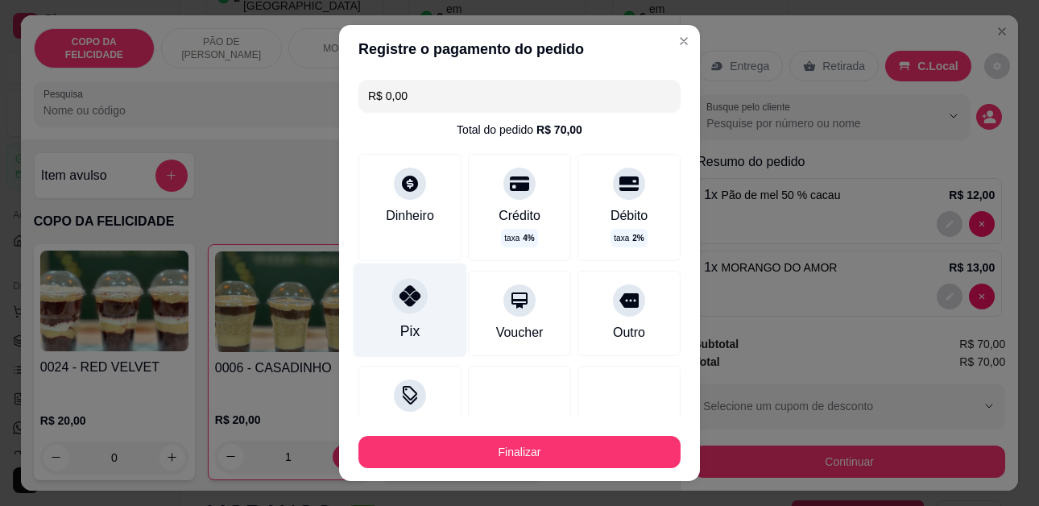
type input "R$ 0,00"
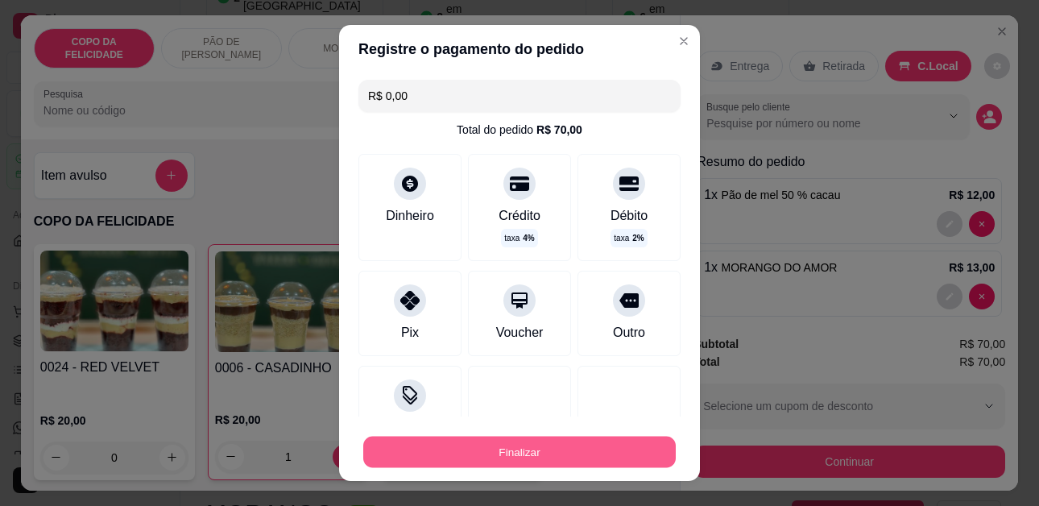
click at [524, 462] on button "Finalizar" at bounding box center [519, 451] width 312 height 31
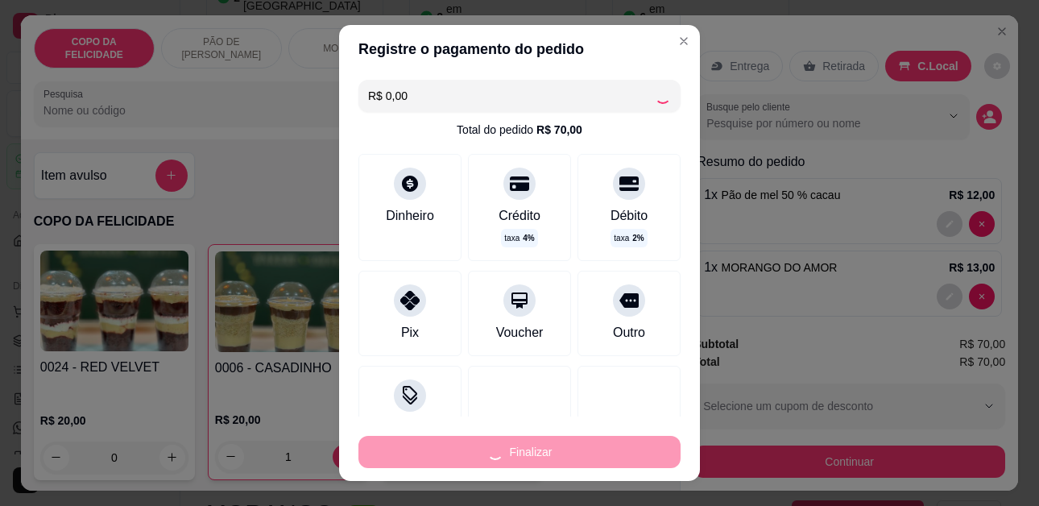
type input "0"
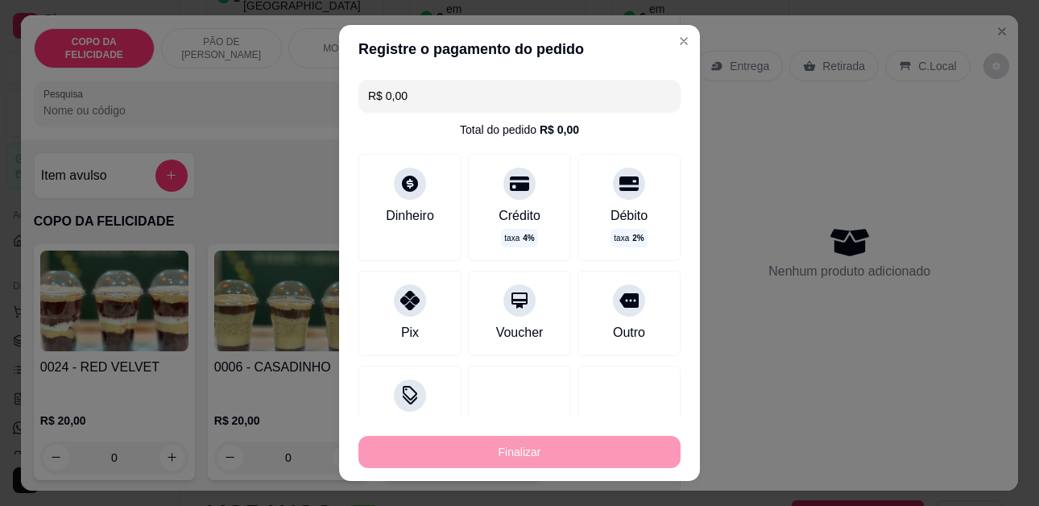
type input "-R$ 70,00"
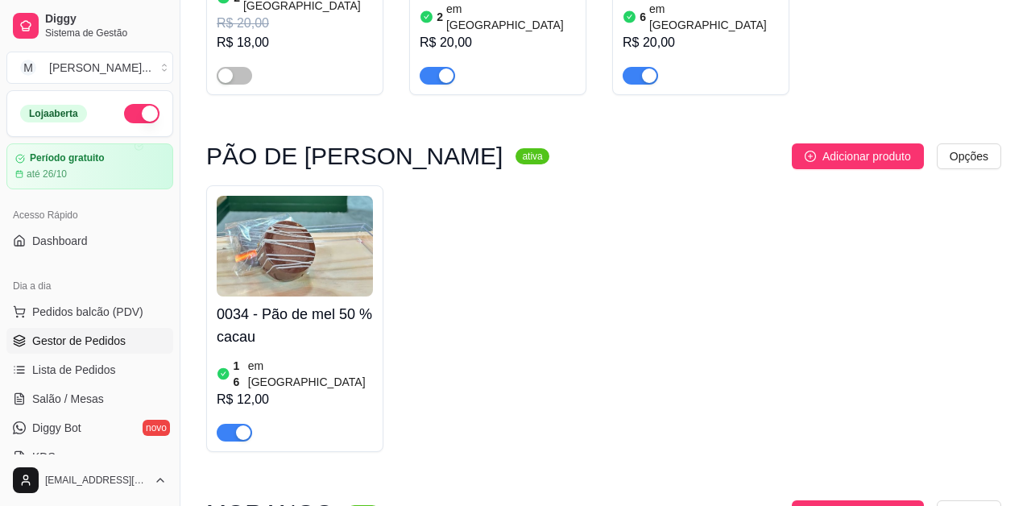
click at [104, 349] on link "Gestor de Pedidos" at bounding box center [89, 341] width 167 height 26
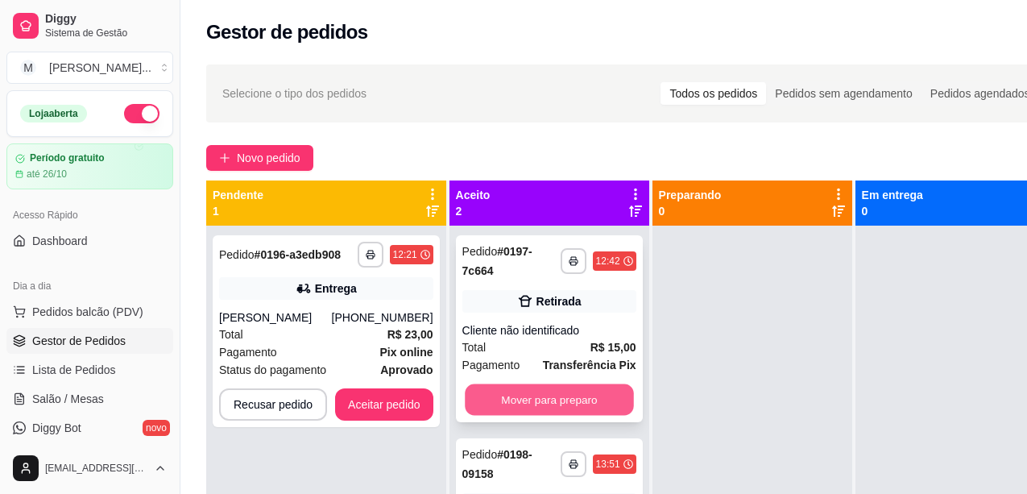
click at [555, 397] on button "Mover para preparo" at bounding box center [549, 399] width 169 height 31
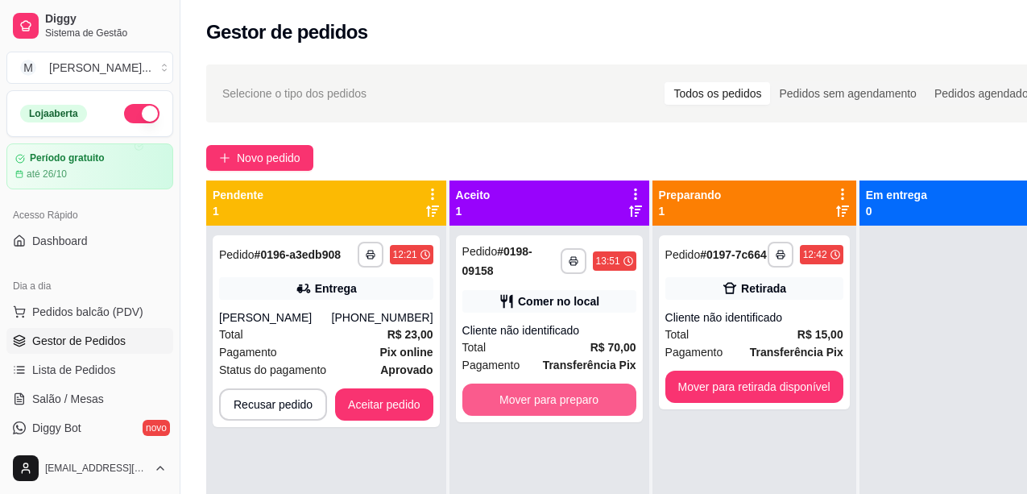
click at [555, 397] on button "Mover para preparo" at bounding box center [549, 399] width 174 height 32
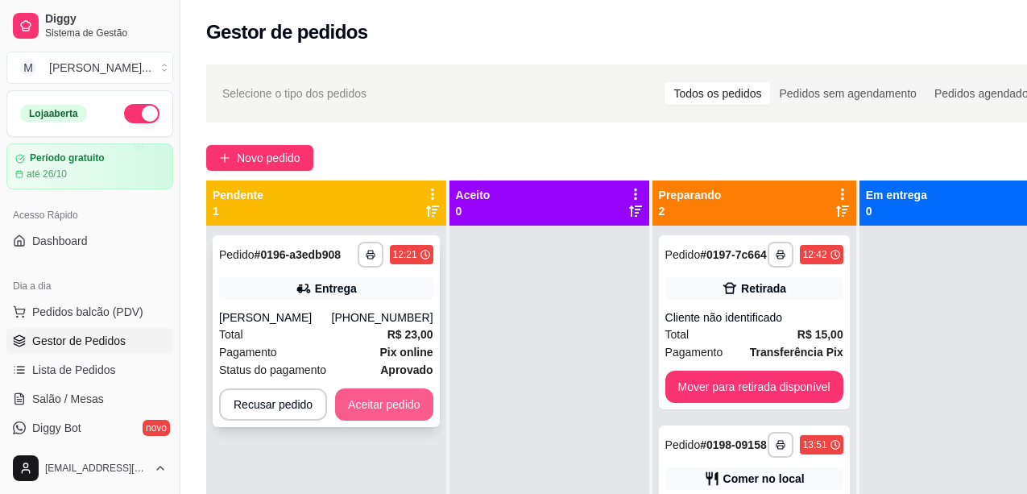
click at [366, 420] on button "Aceitar pedido" at bounding box center [384, 404] width 98 height 32
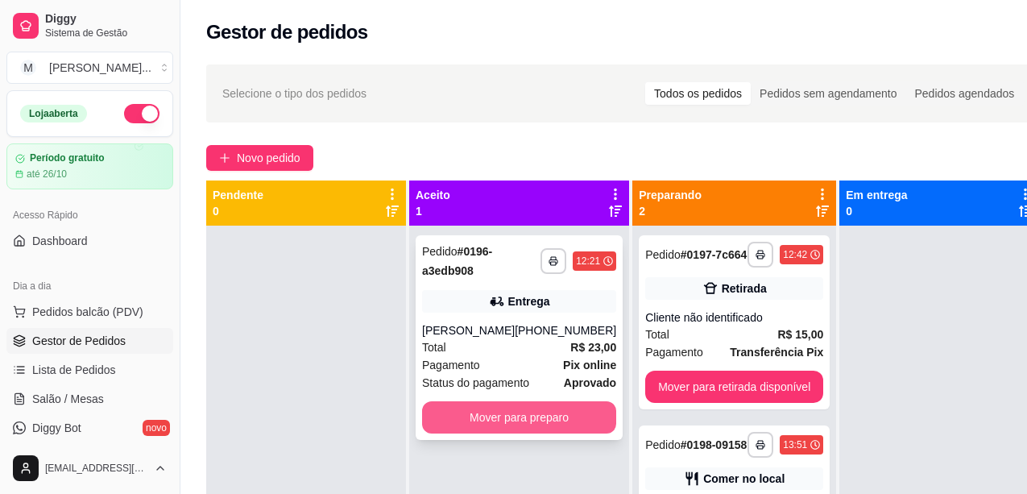
click at [476, 429] on button "Mover para preparo" at bounding box center [519, 417] width 194 height 32
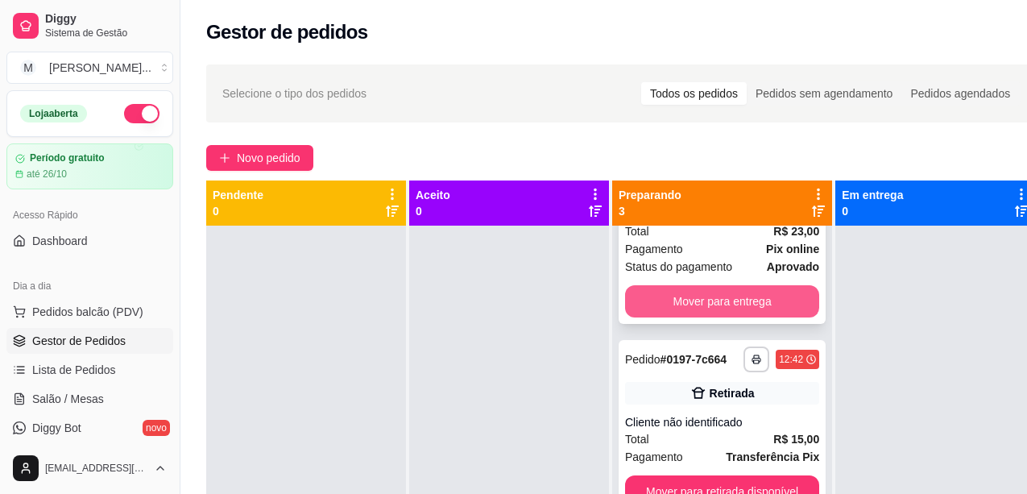
scroll to position [127, 0]
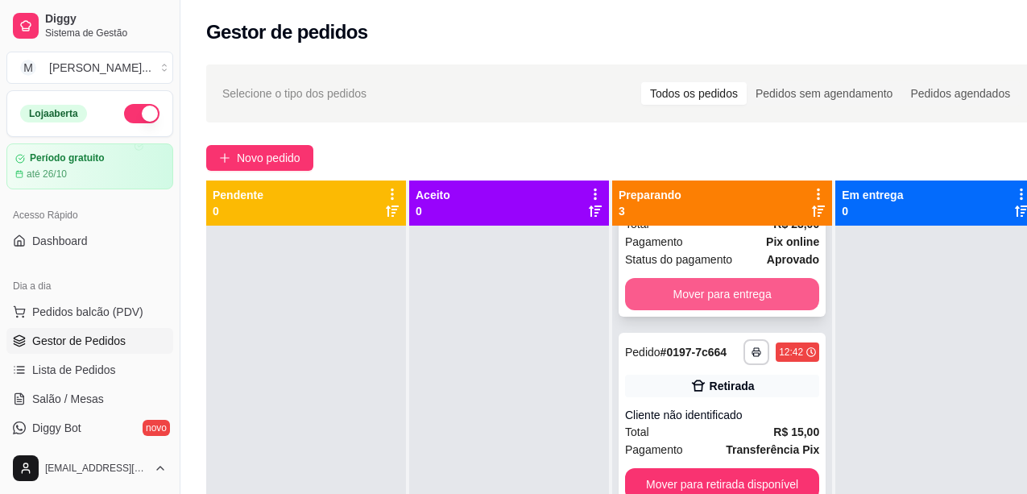
click at [725, 304] on button "Mover para entrega" at bounding box center [722, 294] width 194 height 32
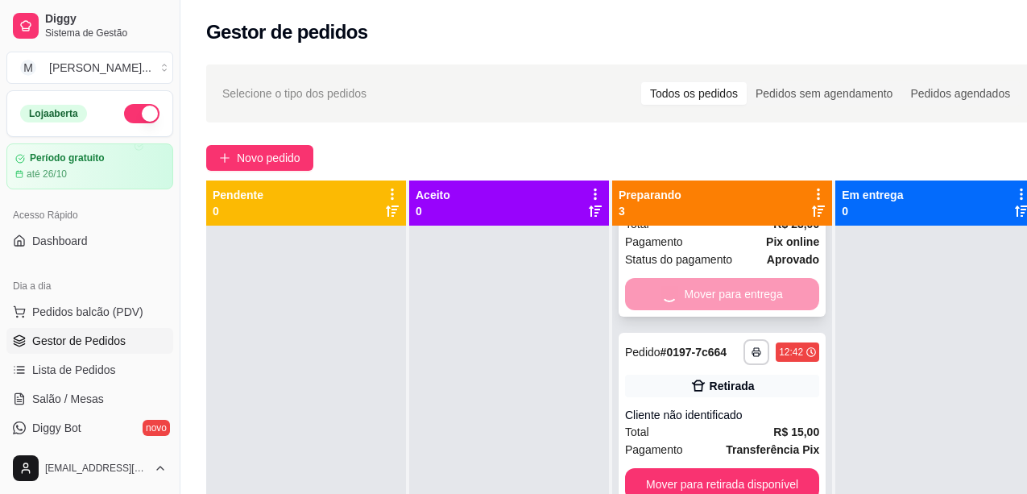
scroll to position [0, 0]
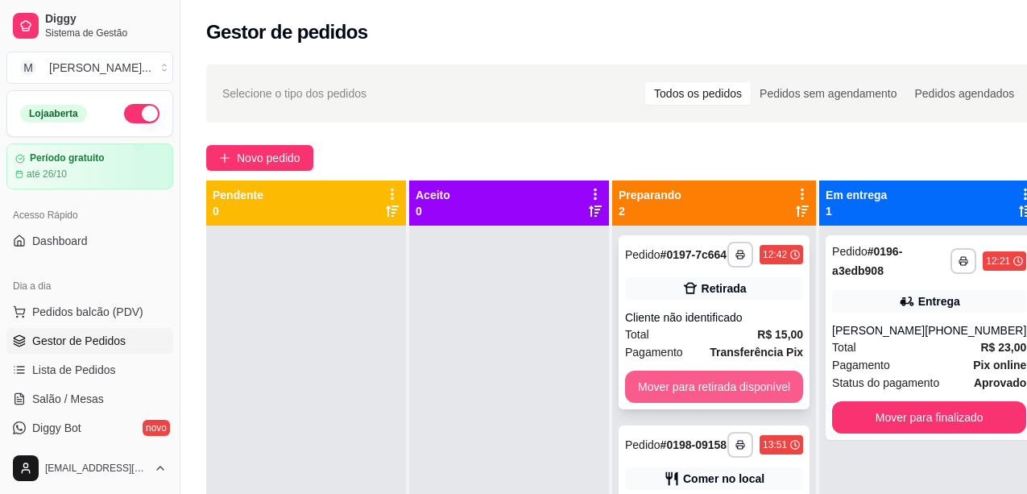
click at [733, 387] on button "Mover para retirada disponível" at bounding box center [714, 386] width 178 height 32
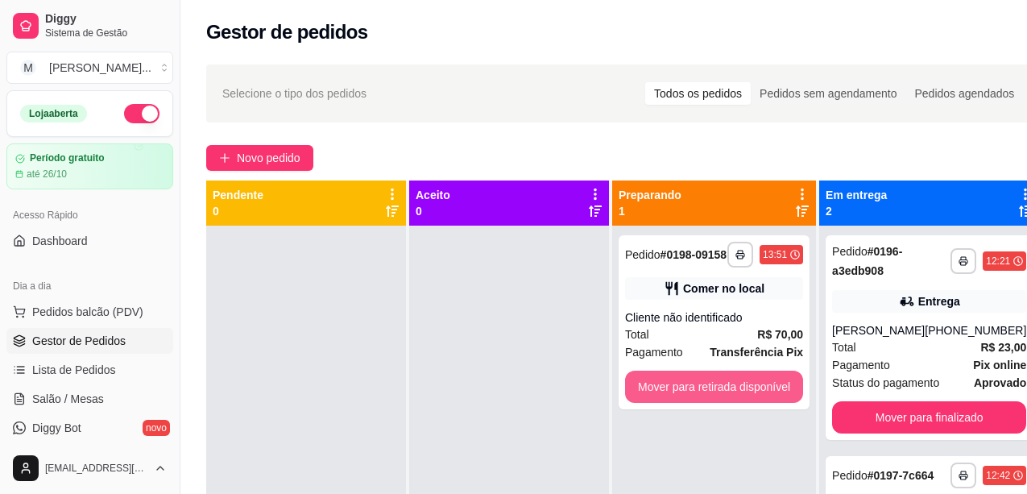
click at [733, 387] on button "Mover para retirada disponível" at bounding box center [714, 386] width 178 height 32
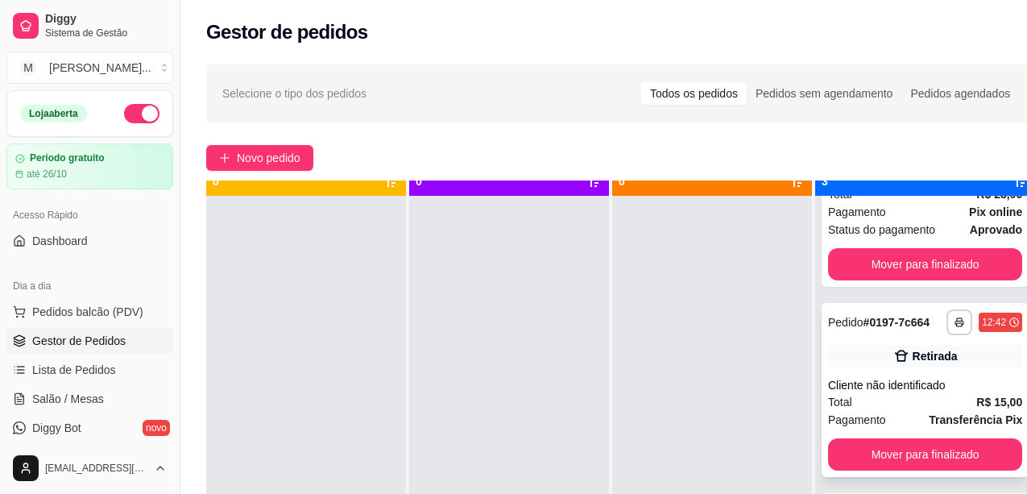
scroll to position [45, 0]
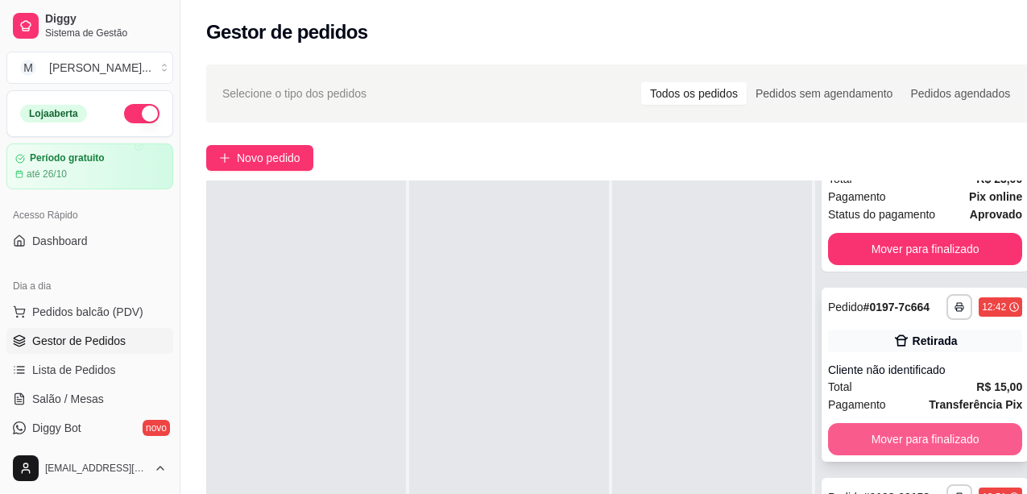
click at [953, 428] on button "Mover para finalizado" at bounding box center [925, 439] width 194 height 32
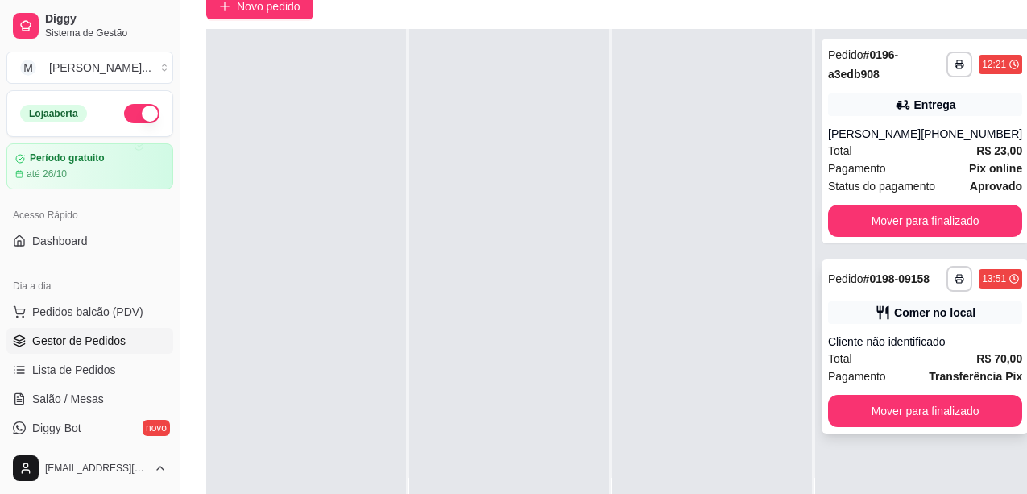
scroll to position [242, 0]
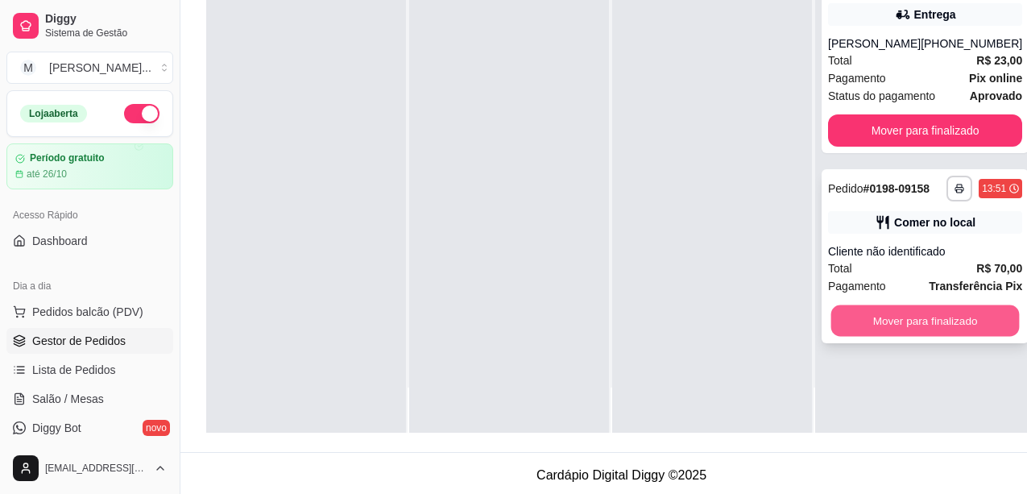
click at [956, 337] on button "Mover para finalizado" at bounding box center [925, 320] width 188 height 31
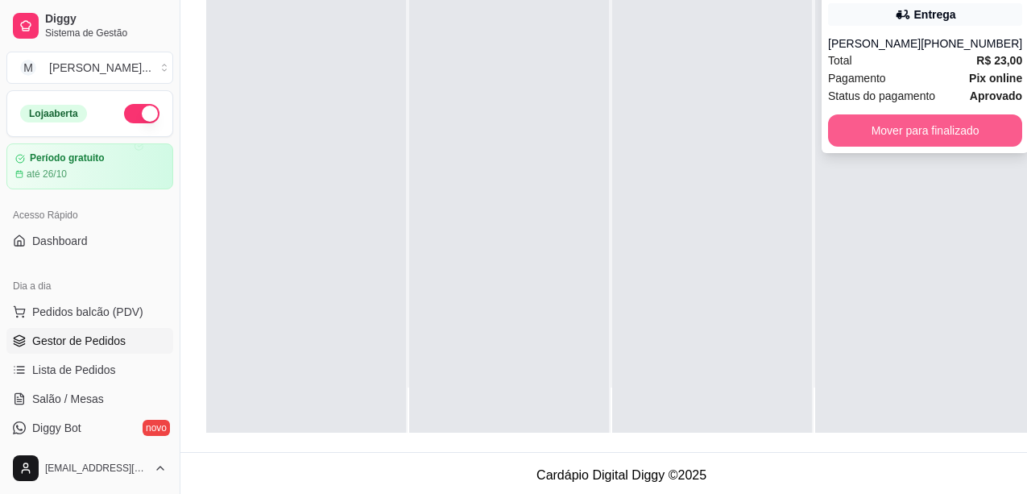
click at [952, 147] on button "Mover para finalizado" at bounding box center [925, 130] width 194 height 32
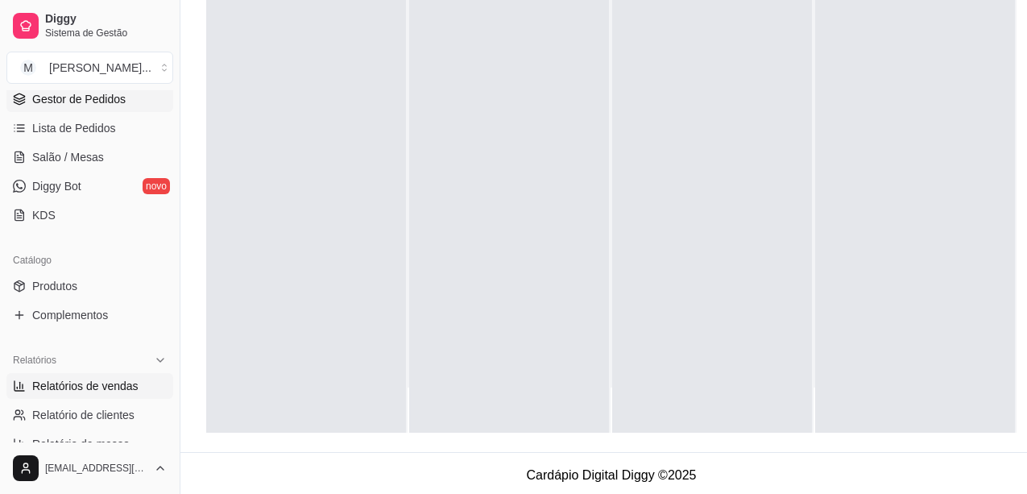
click at [120, 391] on span "Relatórios de vendas" at bounding box center [85, 386] width 106 height 16
select select "ALL"
select select "0"
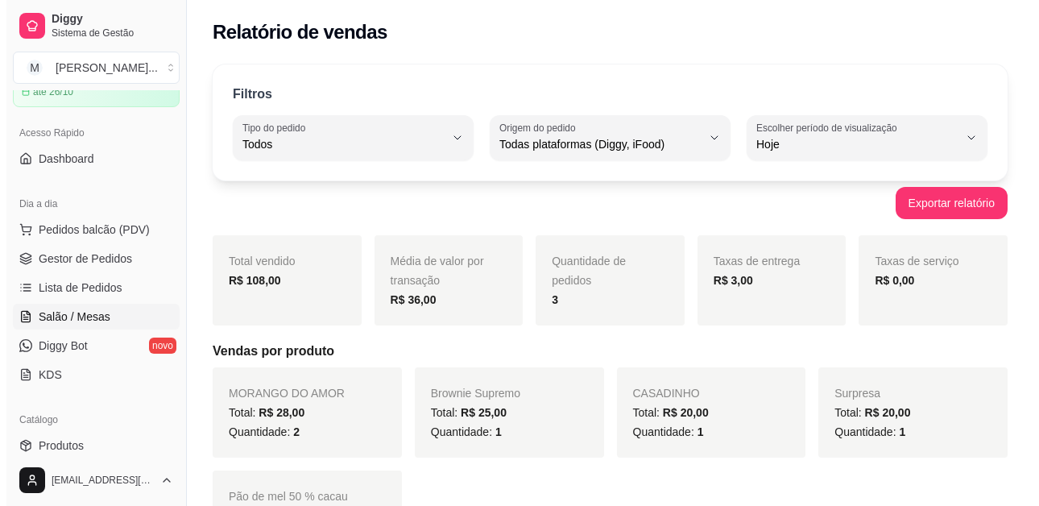
scroll to position [81, 0]
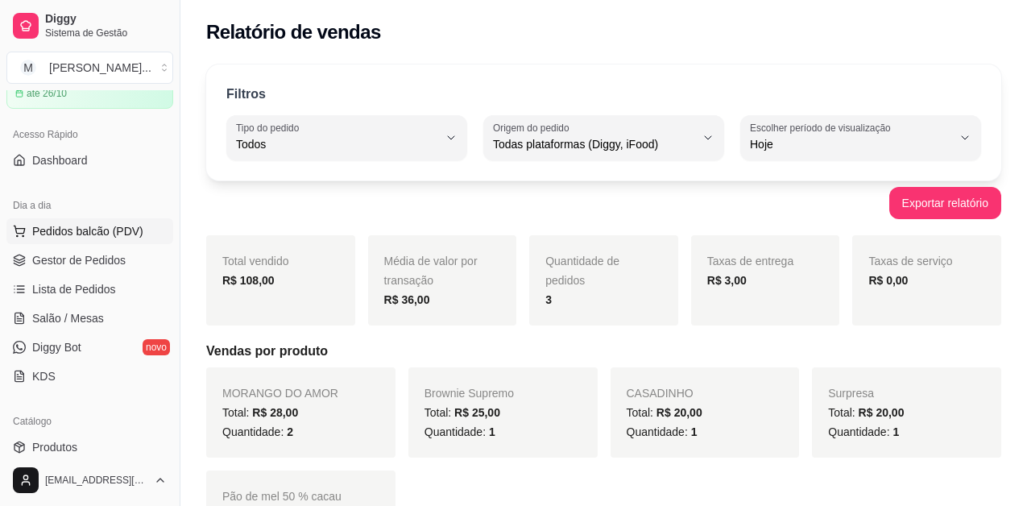
click at [97, 229] on span "Pedidos balcão (PDV)" at bounding box center [87, 231] width 111 height 16
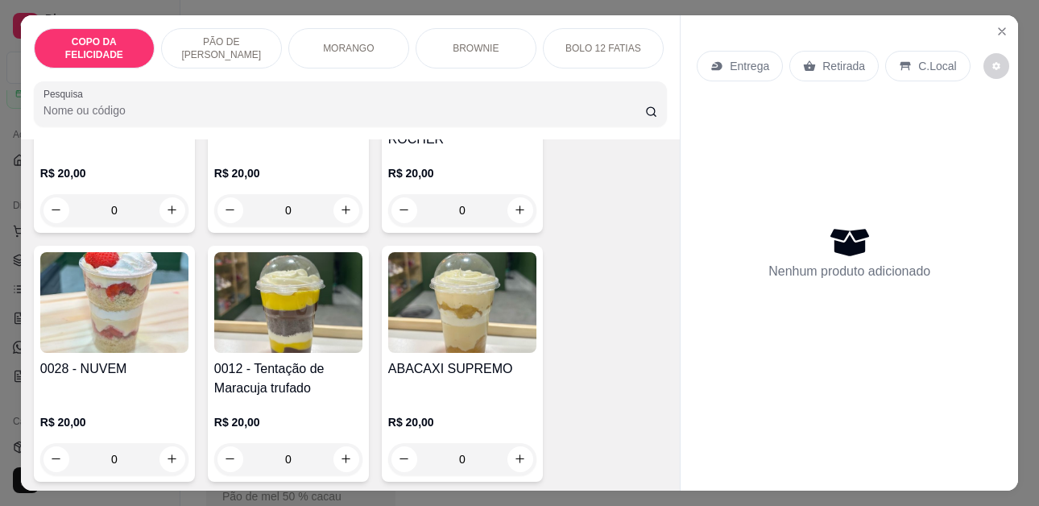
scroll to position [322, 0]
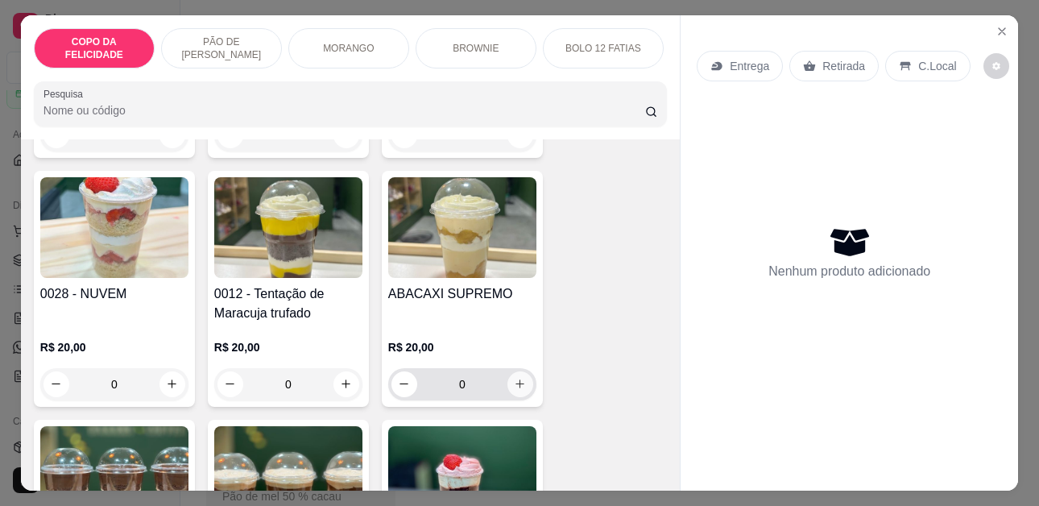
click at [514, 378] on icon "increase-product-quantity" at bounding box center [520, 384] width 12 height 12
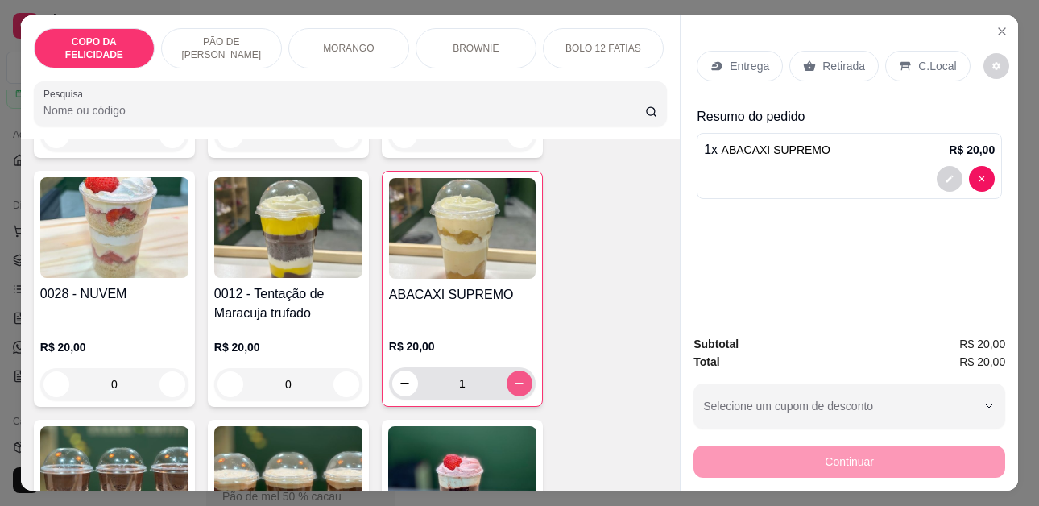
click at [513, 377] on icon "increase-product-quantity" at bounding box center [519, 383] width 12 height 12
type input "2"
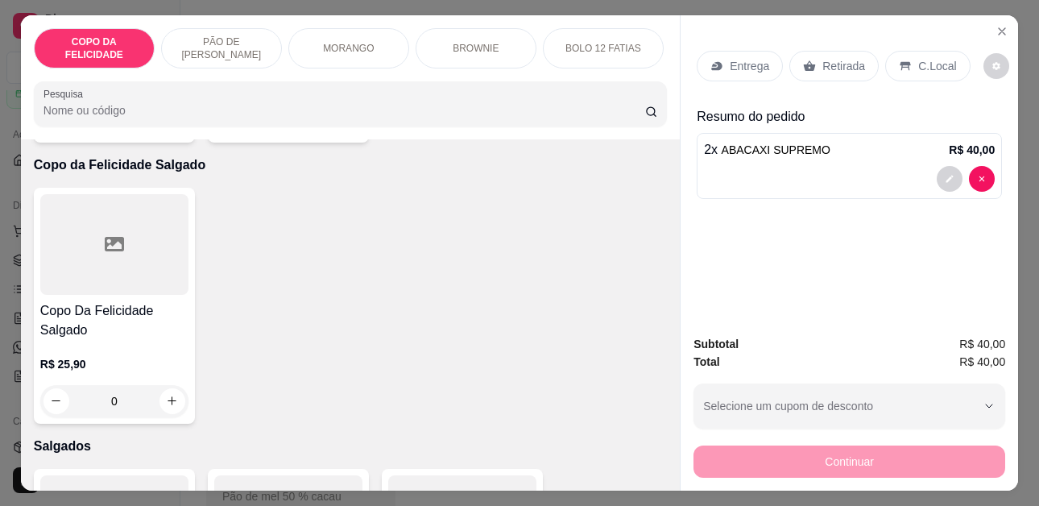
scroll to position [2416, 0]
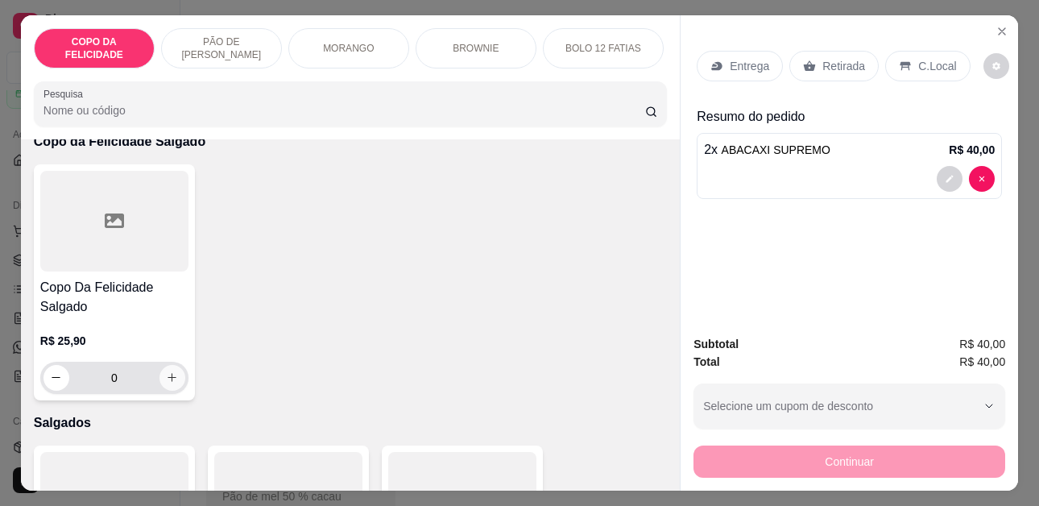
click at [166, 371] on icon "increase-product-quantity" at bounding box center [172, 377] width 12 height 12
type input "1"
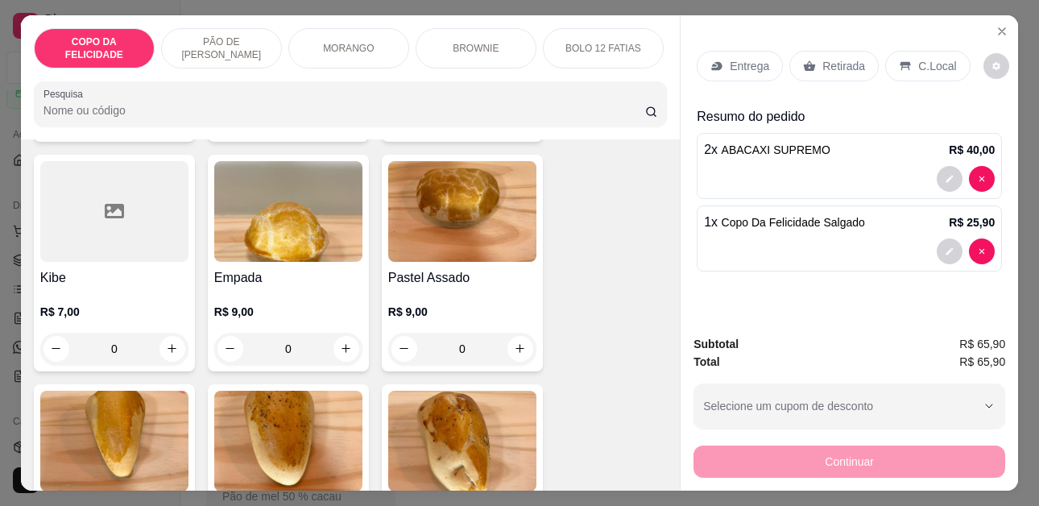
scroll to position [3302, 0]
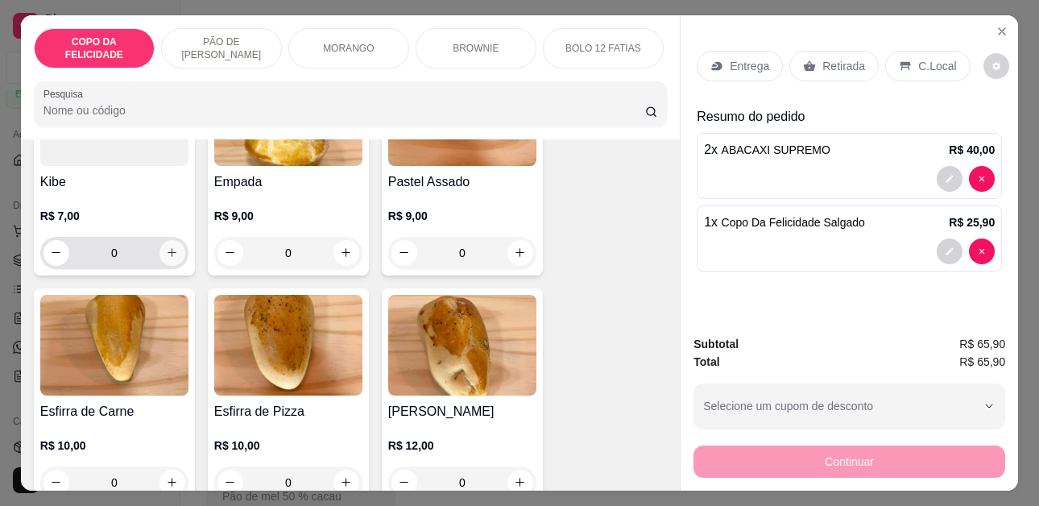
click at [159, 242] on button "increase-product-quantity" at bounding box center [172, 253] width 26 height 26
type input "1"
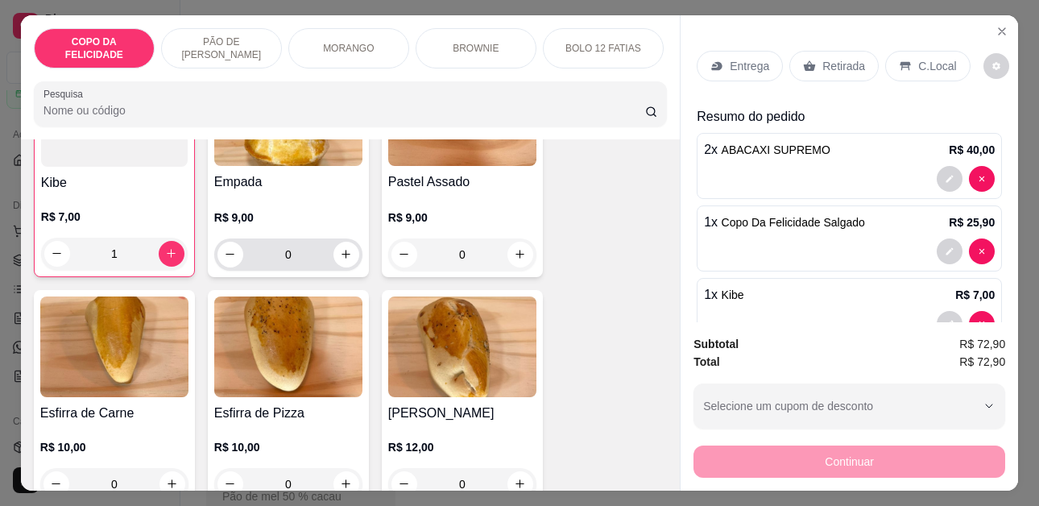
scroll to position [3302, 0]
click at [341, 247] on icon "increase-product-quantity" at bounding box center [346, 253] width 12 height 12
type input "1"
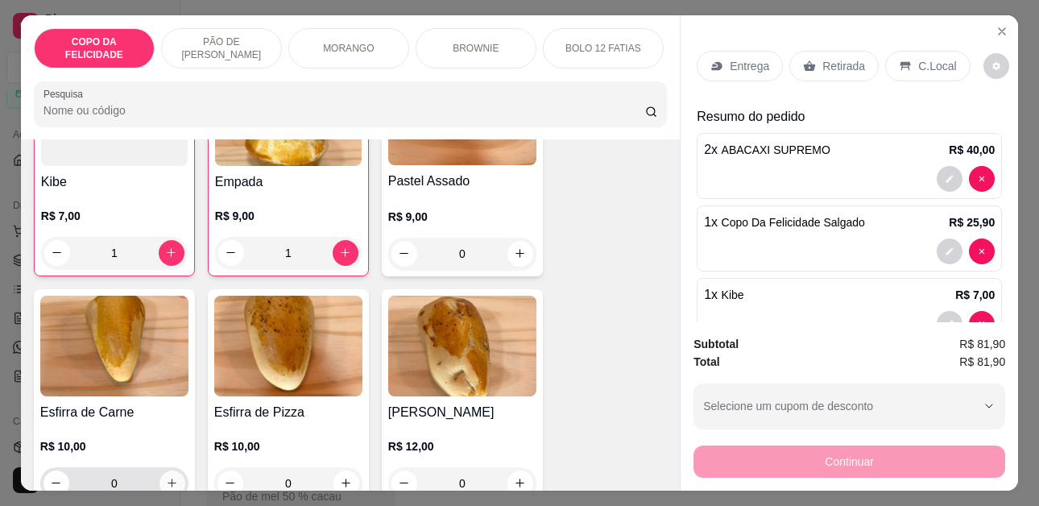
click at [172, 477] on icon "increase-product-quantity" at bounding box center [172, 483] width 12 height 12
click at [172, 471] on button "increase-product-quantity" at bounding box center [172, 484] width 26 height 26
type input "2"
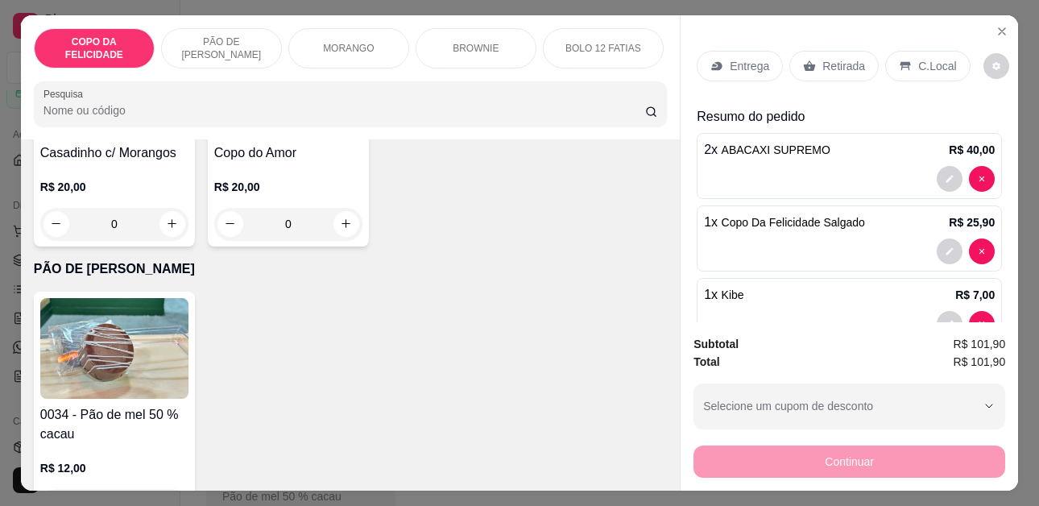
scroll to position [1208, 0]
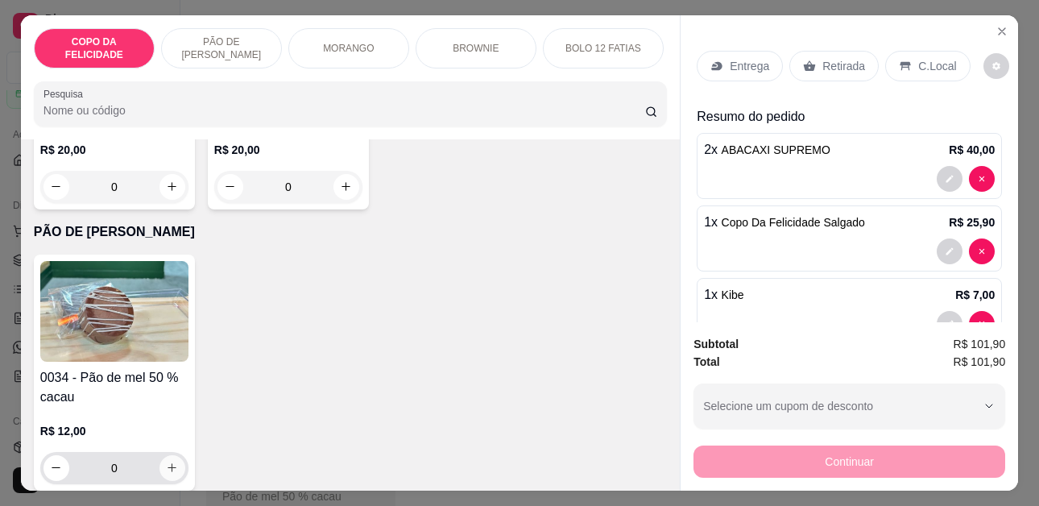
click at [166, 461] on icon "increase-product-quantity" at bounding box center [172, 467] width 12 height 12
type input "1"
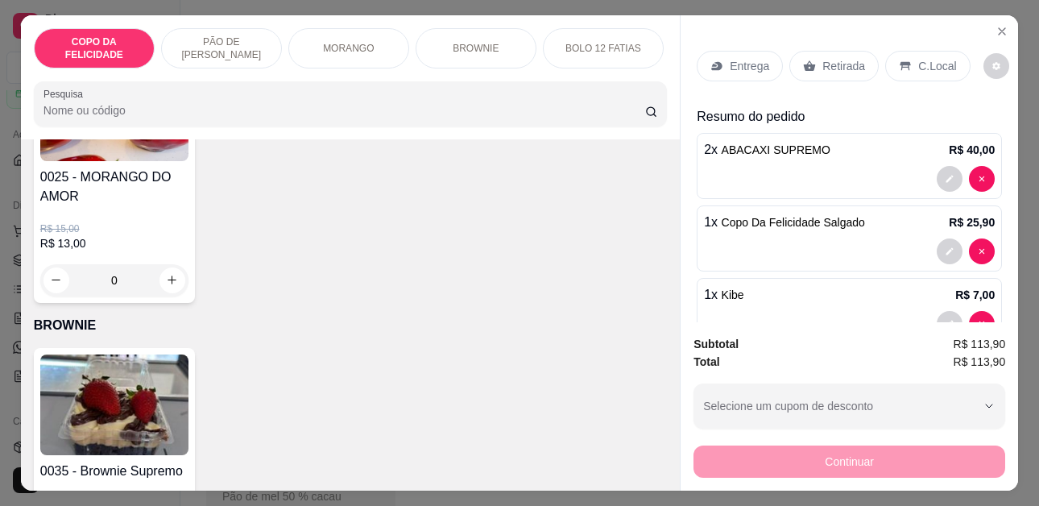
scroll to position [1852, 0]
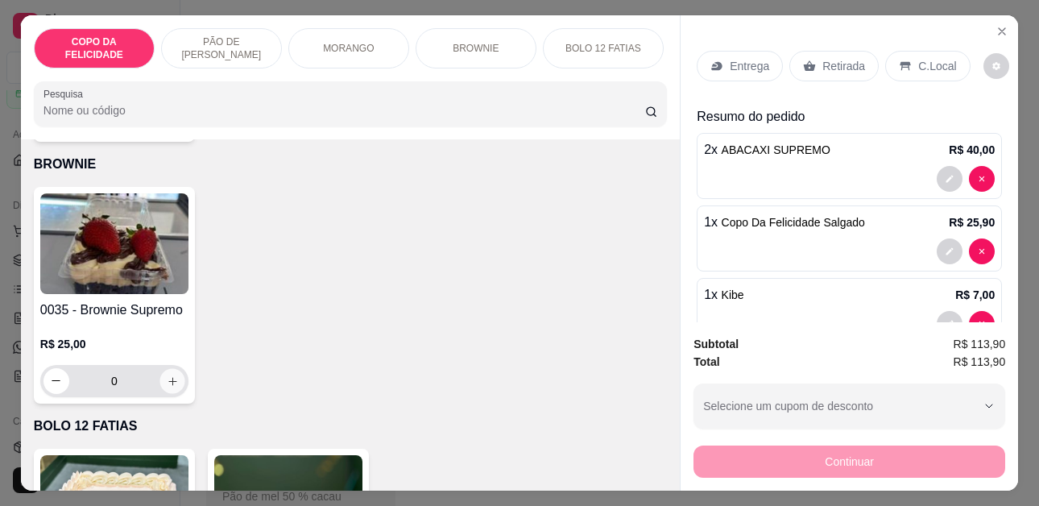
click at [169, 375] on icon "increase-product-quantity" at bounding box center [173, 381] width 12 height 12
type input "1"
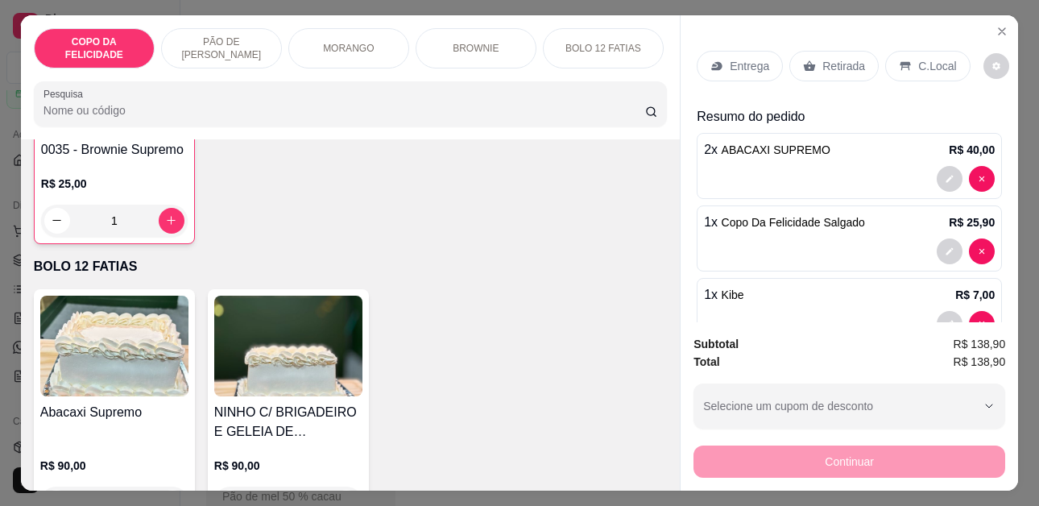
scroll to position [2094, 0]
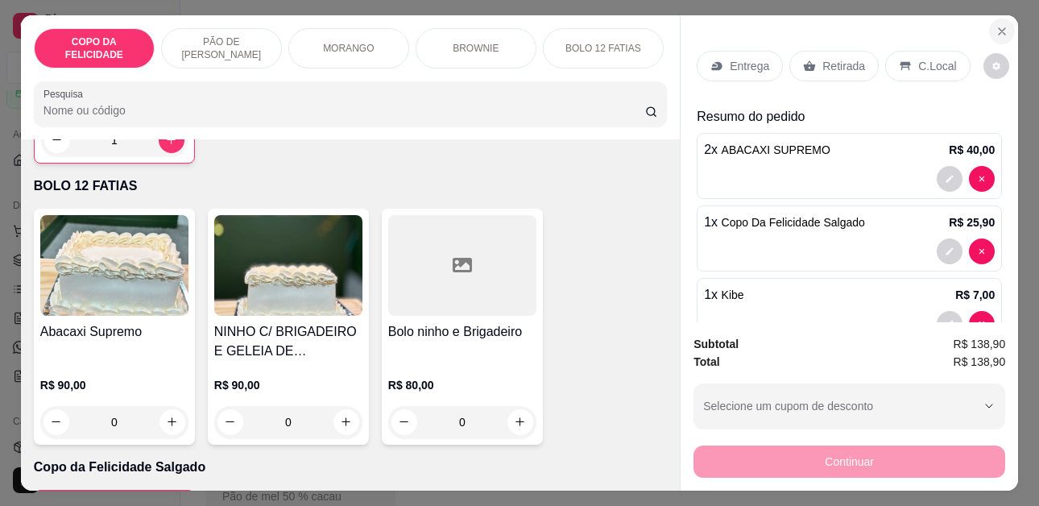
click at [995, 25] on icon "Close" at bounding box center [1001, 31] width 13 height 13
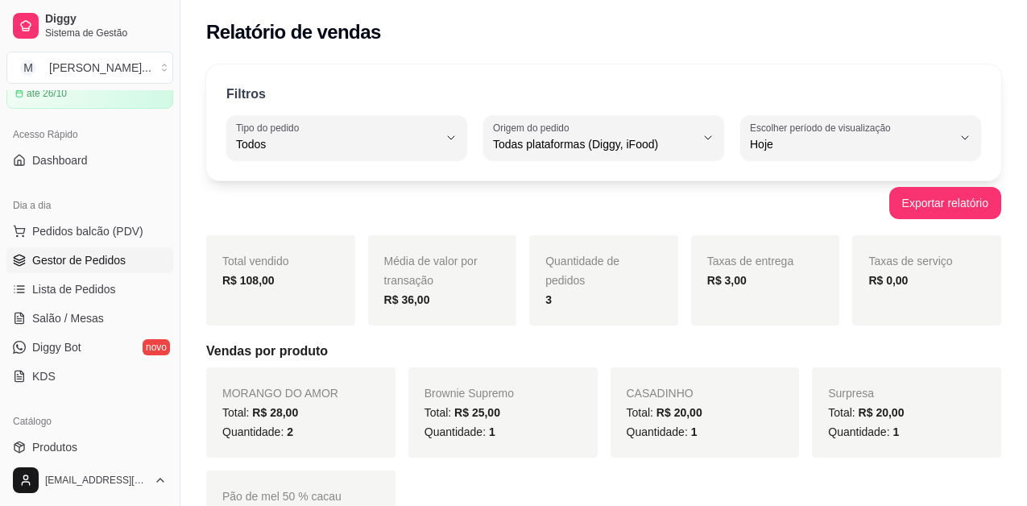
click at [101, 255] on span "Gestor de Pedidos" at bounding box center [78, 260] width 93 height 16
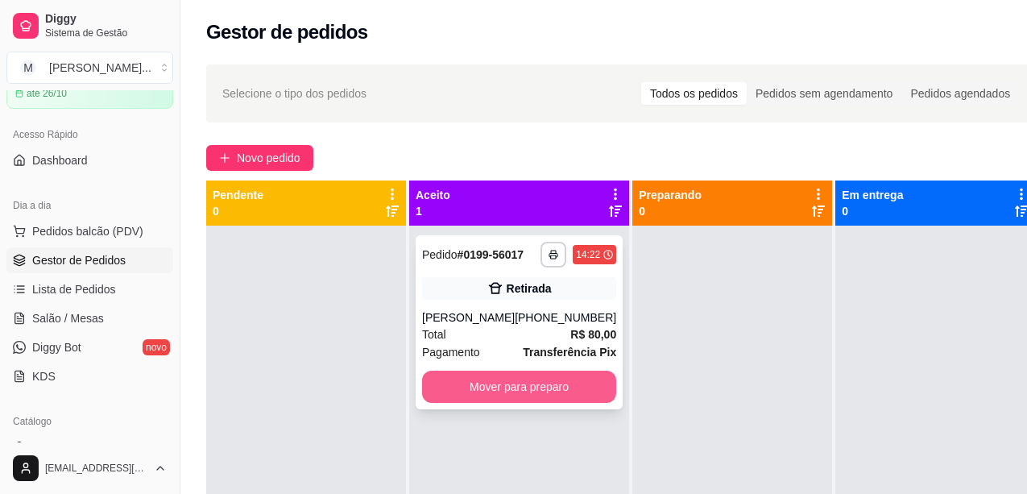
click at [513, 399] on button "Mover para preparo" at bounding box center [519, 386] width 194 height 32
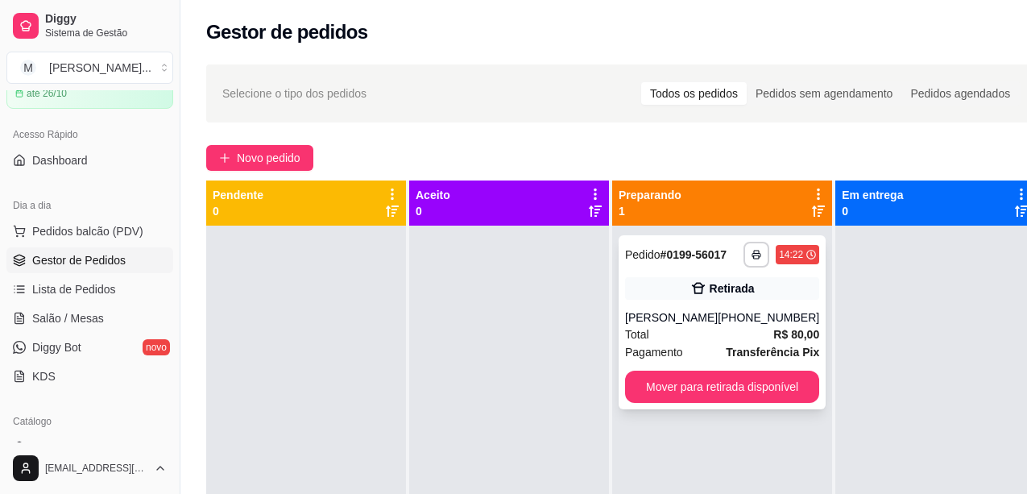
click at [717, 310] on div "[PERSON_NAME]" at bounding box center [671, 317] width 93 height 16
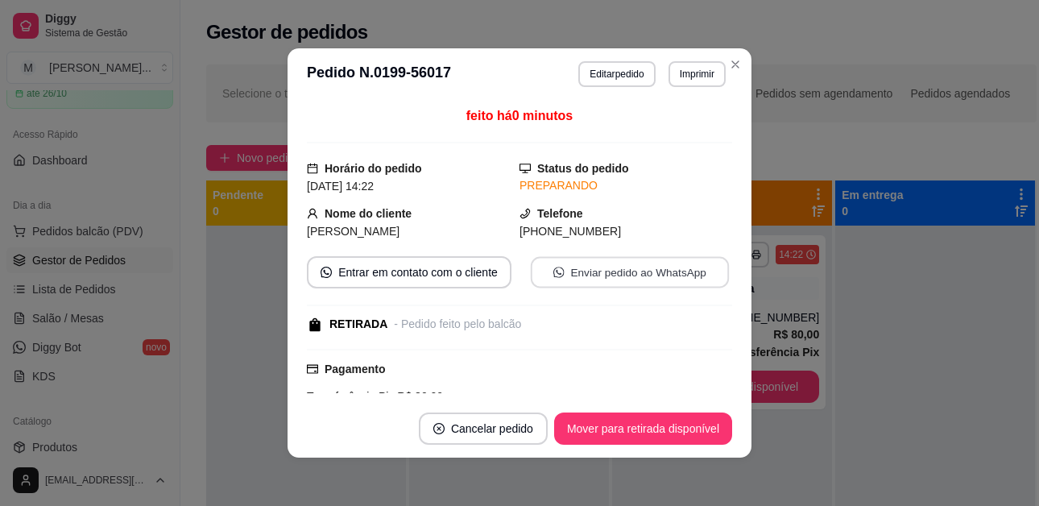
click at [632, 269] on button "Enviar pedido ao WhatsApp" at bounding box center [630, 272] width 198 height 31
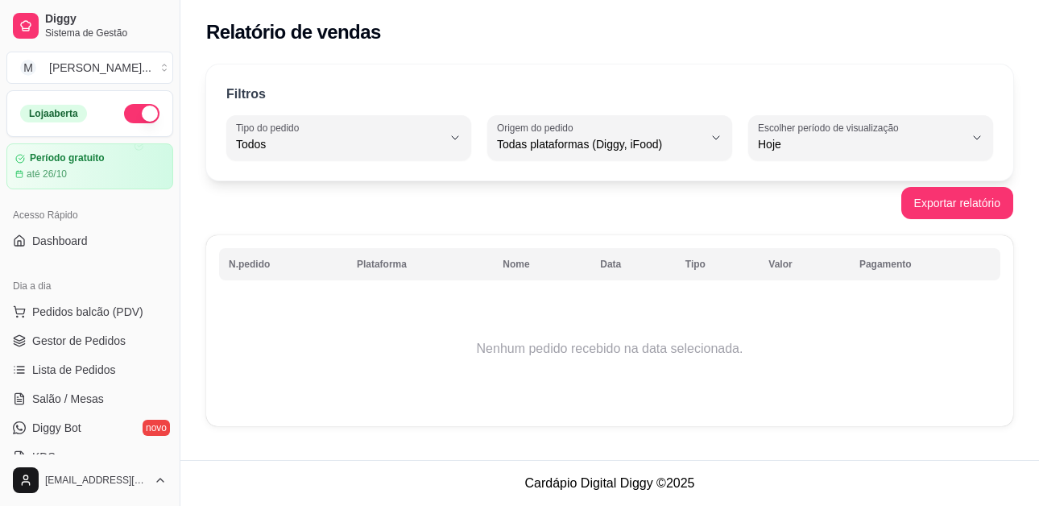
select select "ALL"
select select "0"
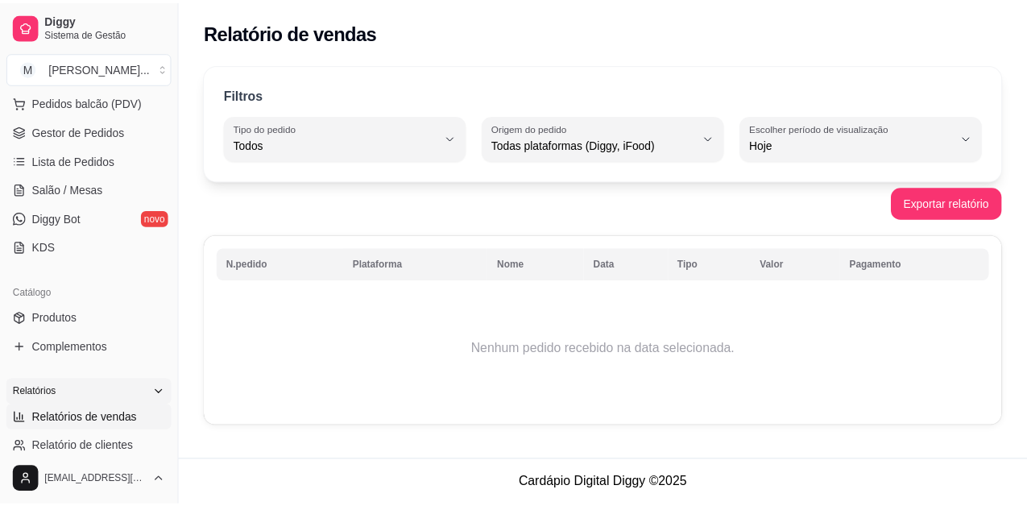
scroll to position [242, 0]
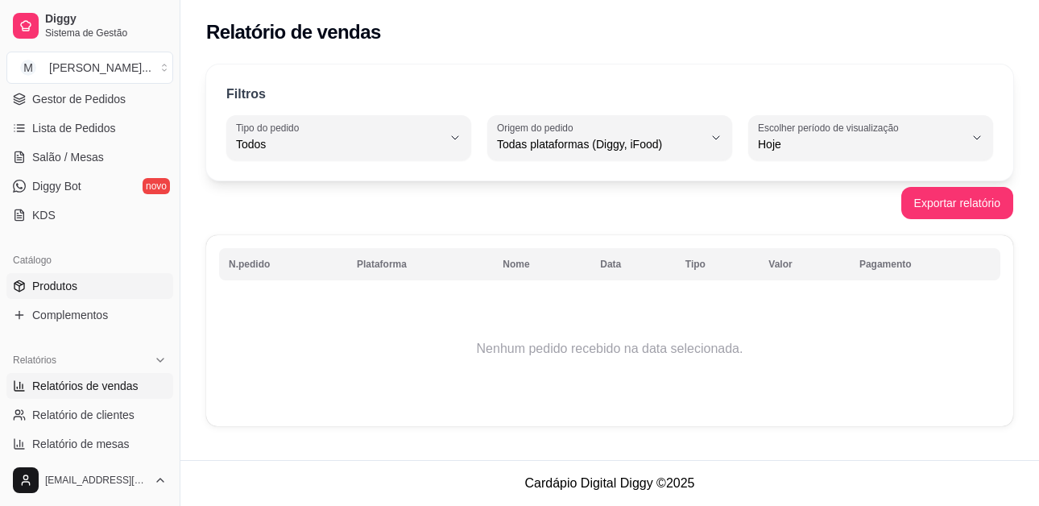
click at [113, 287] on link "Produtos" at bounding box center [89, 286] width 167 height 26
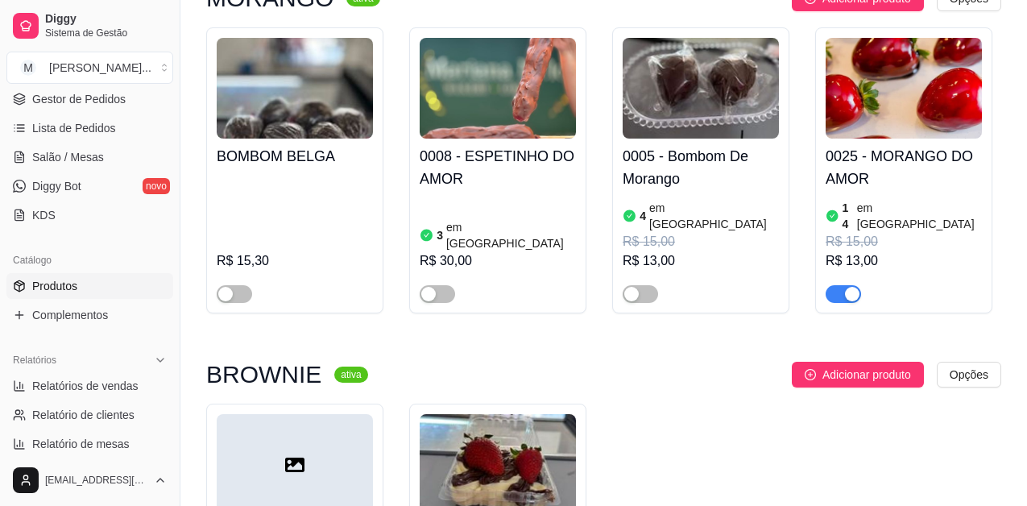
scroll to position [2174, 0]
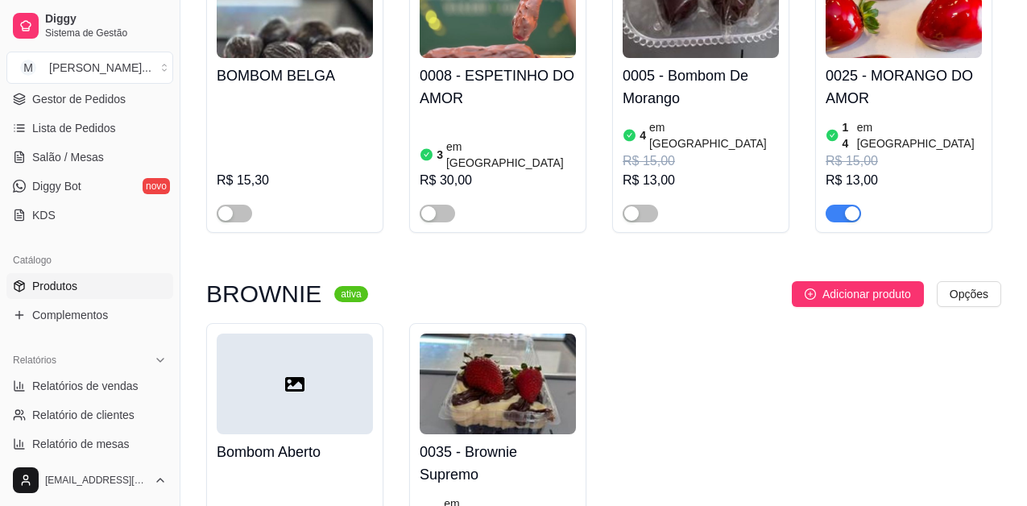
click at [486, 440] on h4 "0035 - Brownie Supremo" at bounding box center [498, 462] width 156 height 45
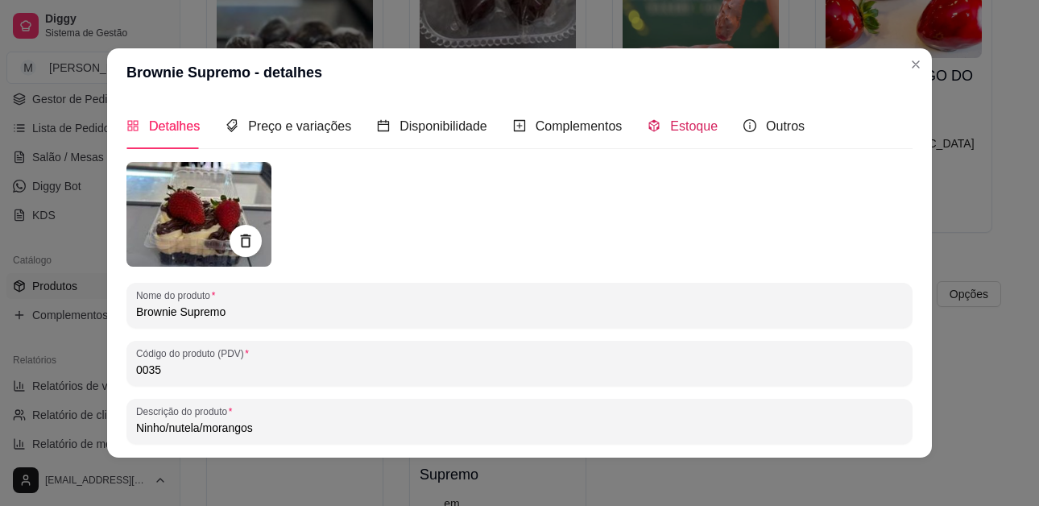
click at [684, 119] on span "Estoque" at bounding box center [694, 126] width 48 height 14
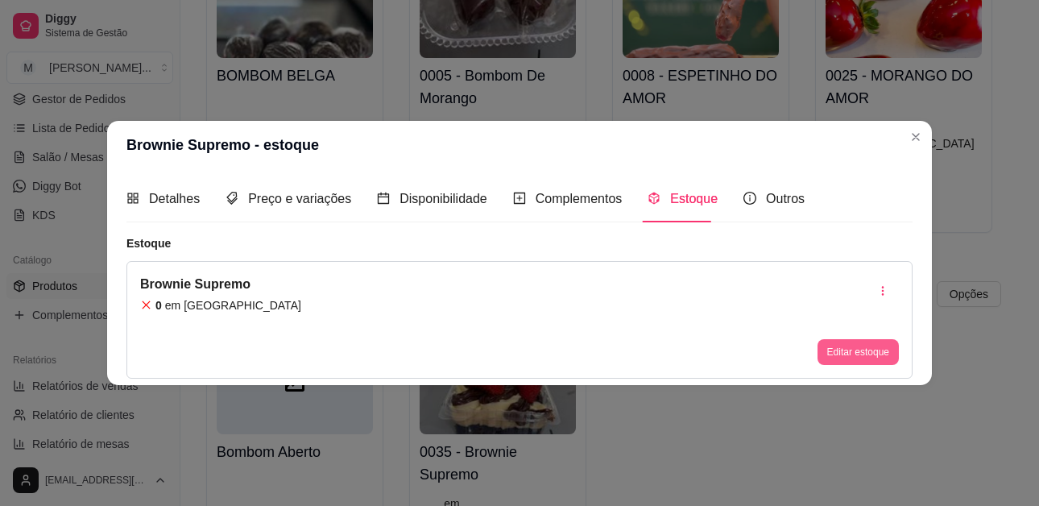
click at [842, 346] on button "Editar estoque" at bounding box center [857, 352] width 81 height 26
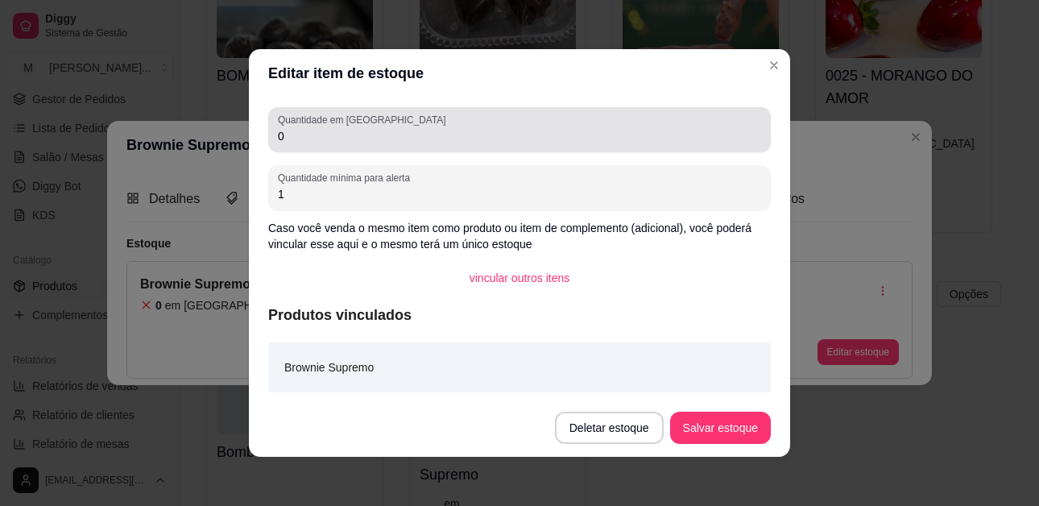
click at [363, 130] on input "0" at bounding box center [519, 136] width 483 height 16
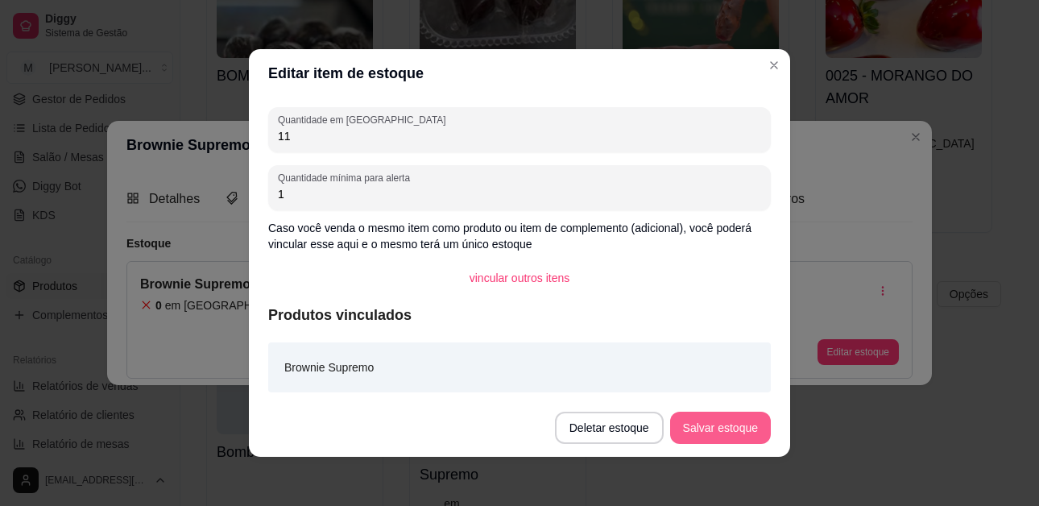
type input "11"
click at [747, 432] on button "Salvar estoque" at bounding box center [720, 427] width 101 height 32
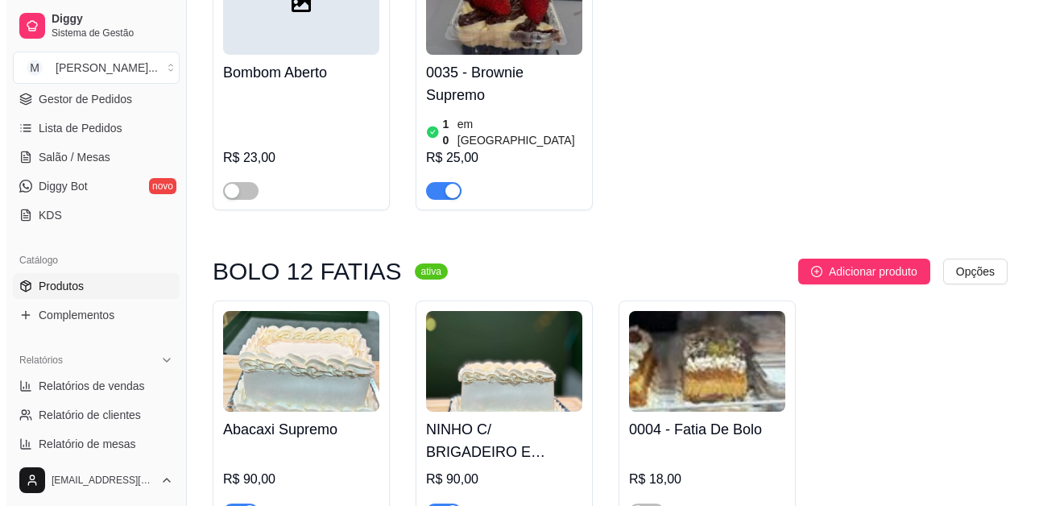
scroll to position [2465, 0]
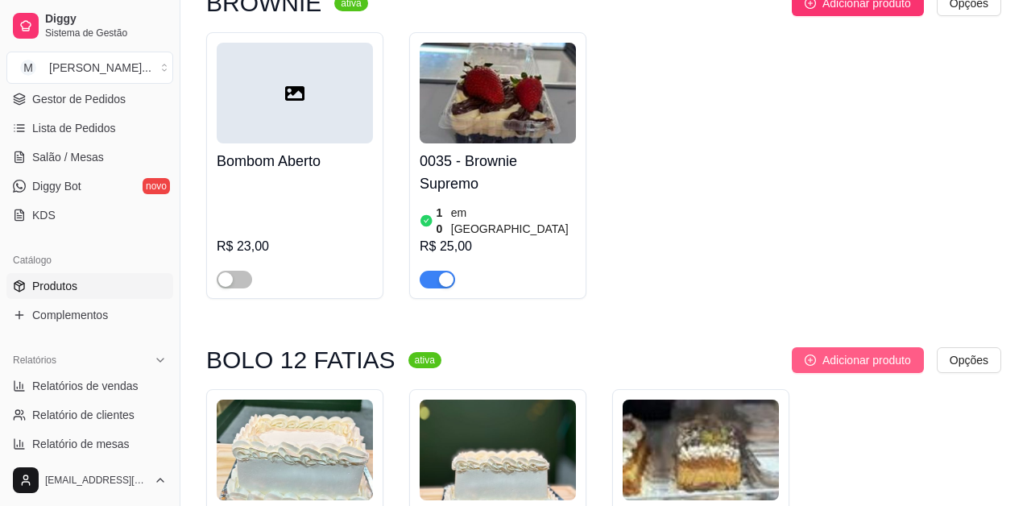
click at [837, 351] on span "Adicionar produto" at bounding box center [866, 360] width 89 height 18
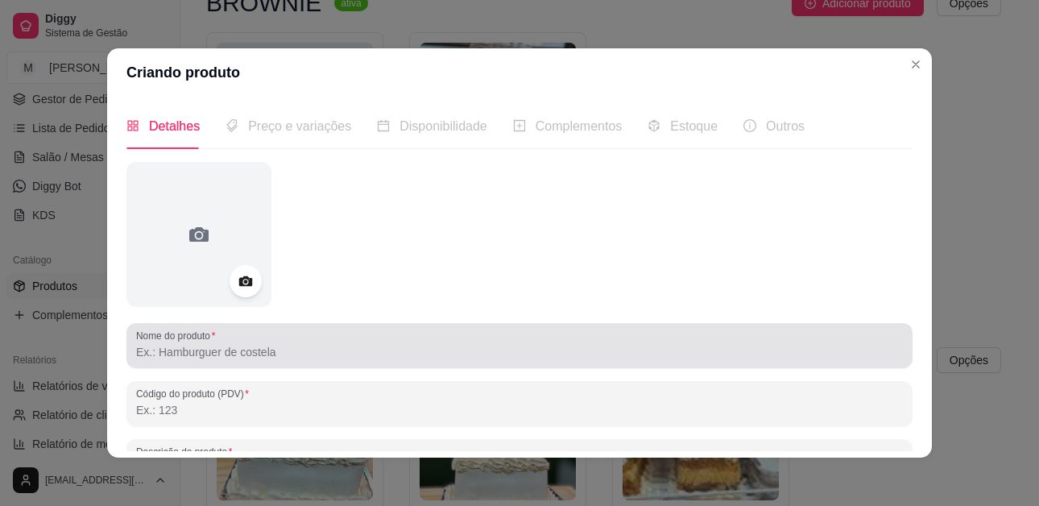
click at [241, 353] on input "Nome do produto" at bounding box center [519, 352] width 767 height 16
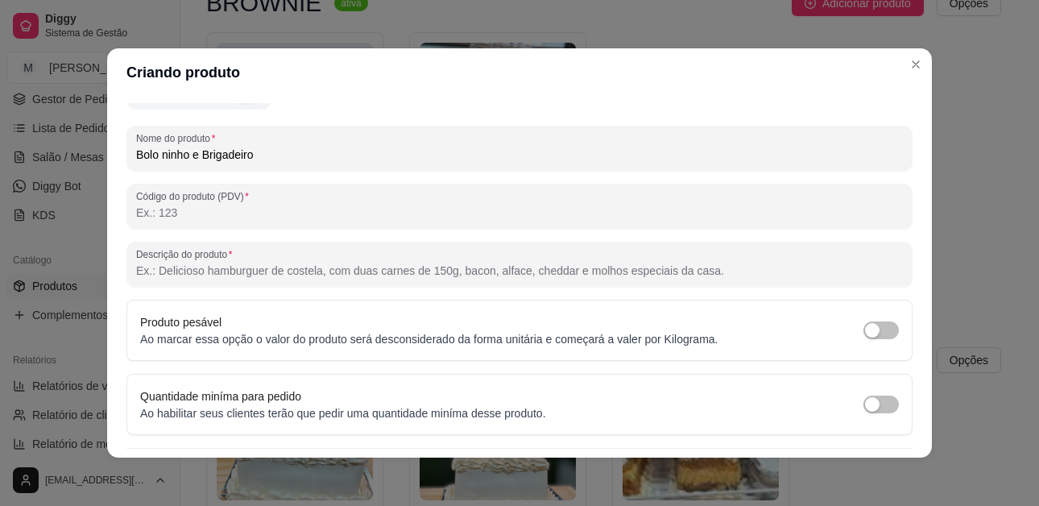
scroll to position [240, 0]
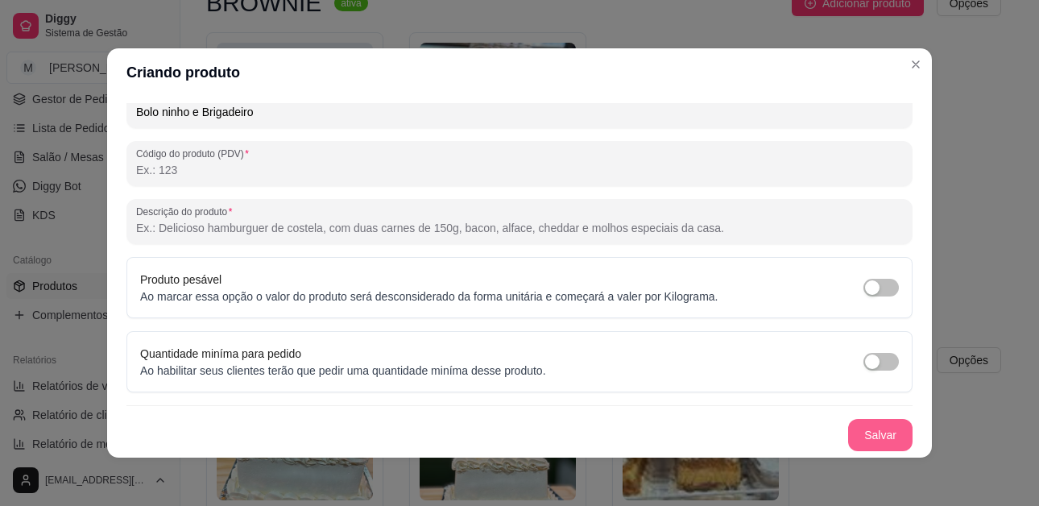
type input "Bolo ninho e Brigadeiro"
click at [856, 426] on button "Salvar" at bounding box center [880, 435] width 64 height 32
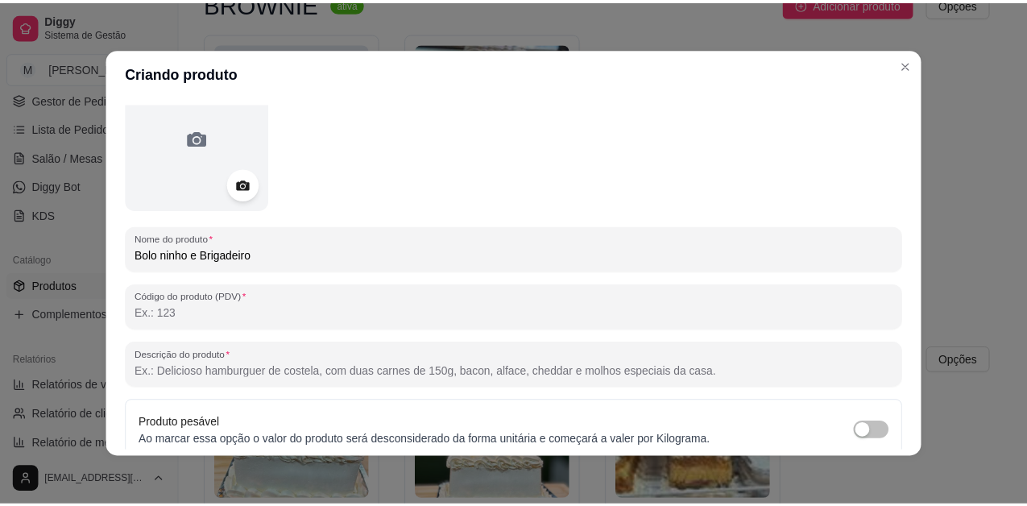
scroll to position [0, 0]
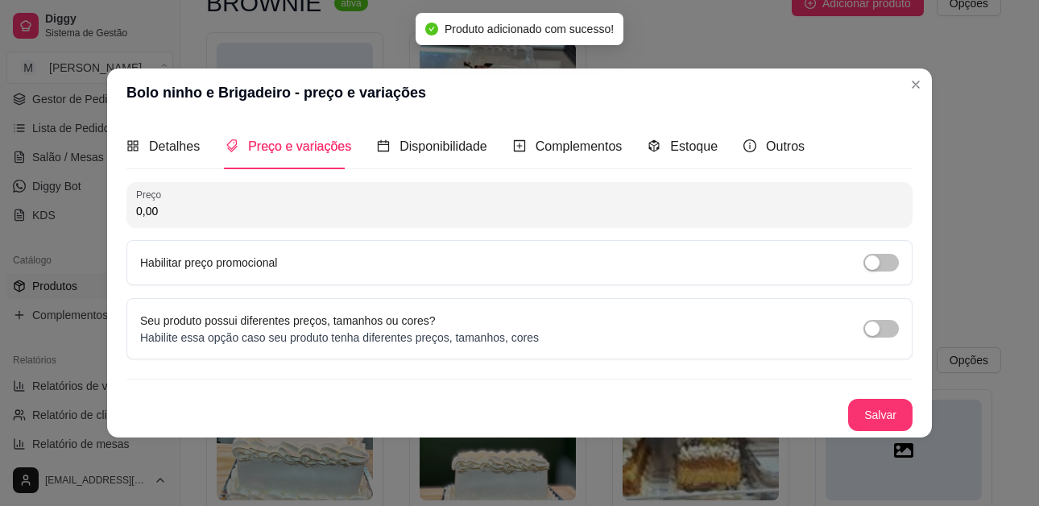
click at [305, 151] on span "Preço e variações" at bounding box center [299, 146] width 103 height 14
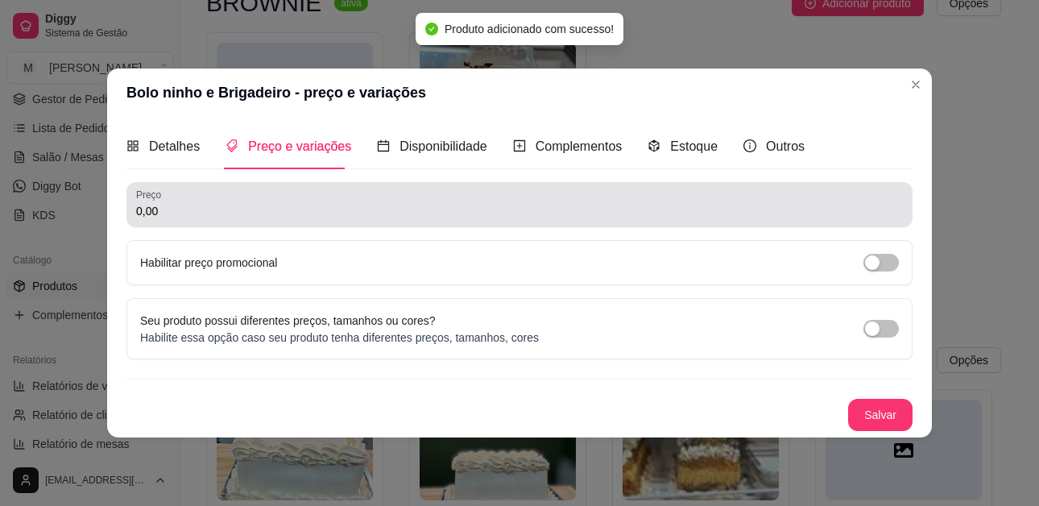
click at [271, 199] on div "0,00" at bounding box center [519, 204] width 767 height 32
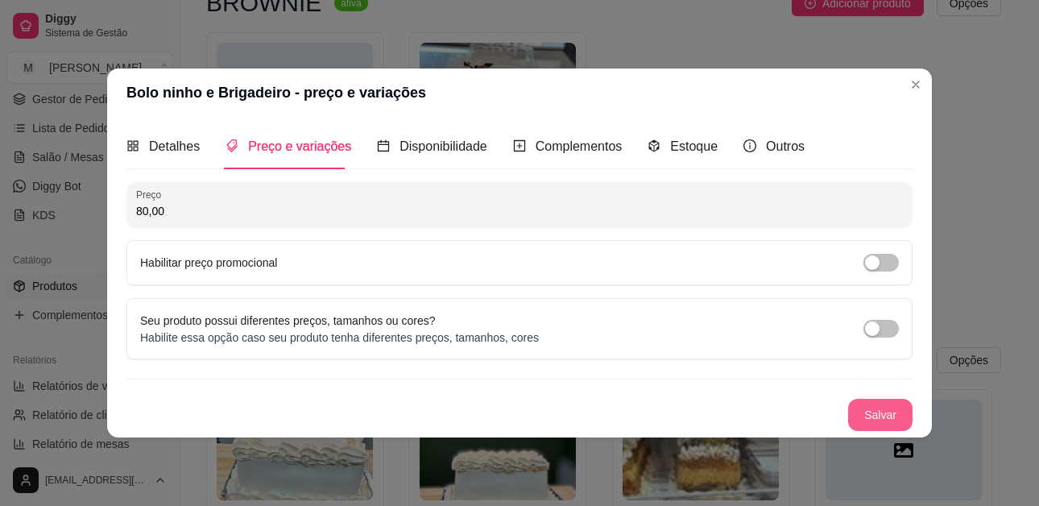
type input "80,00"
click at [900, 414] on button "Salvar" at bounding box center [880, 415] width 64 height 32
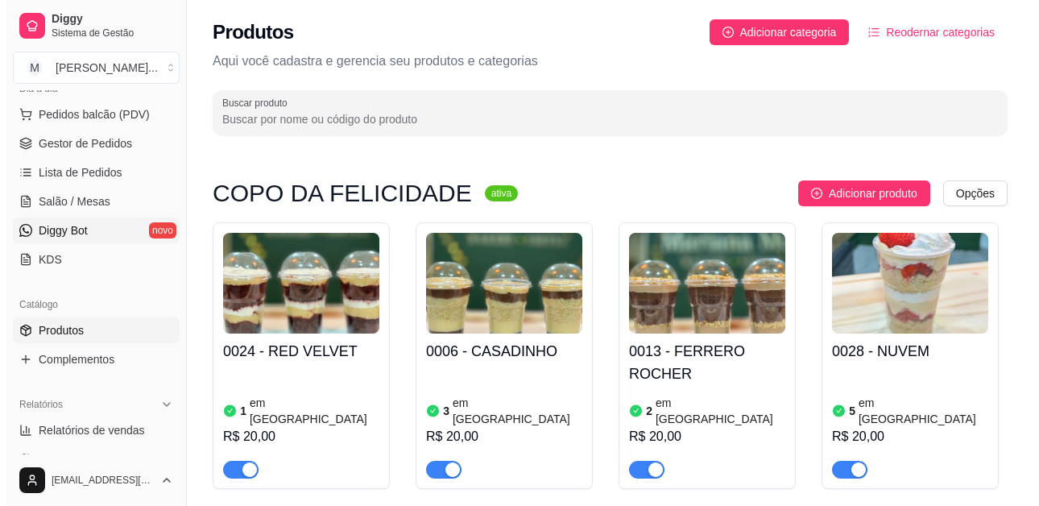
scroll to position [161, 0]
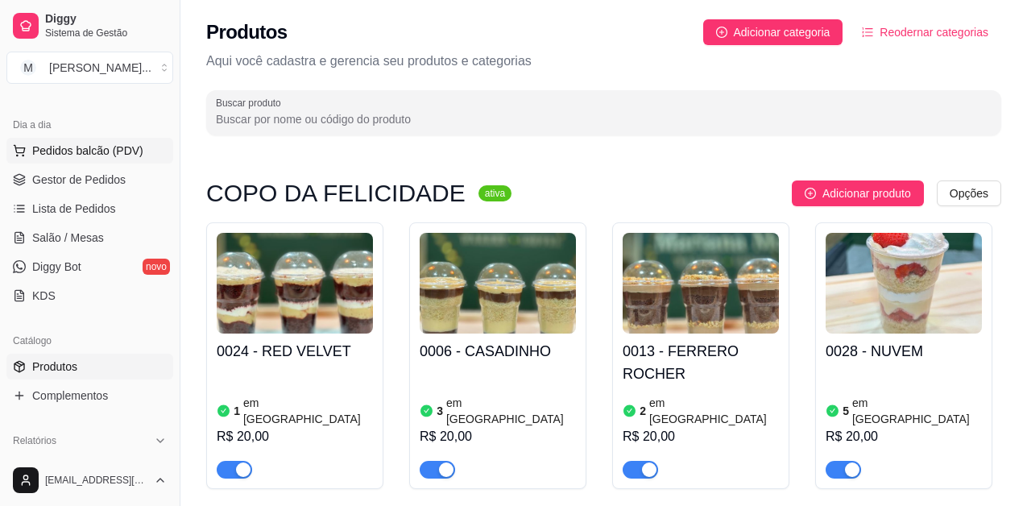
click at [116, 149] on span "Pedidos balcão (PDV)" at bounding box center [87, 151] width 111 height 16
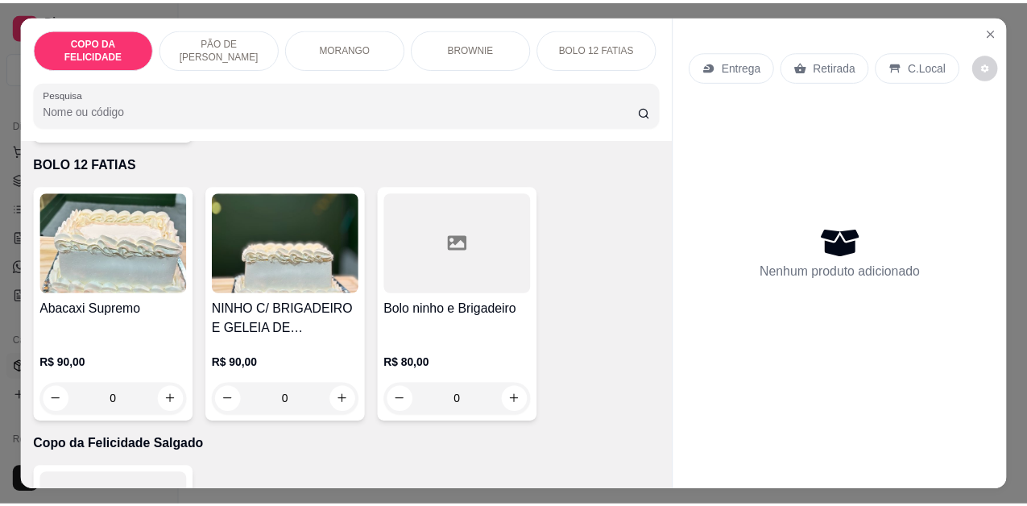
scroll to position [2174, 0]
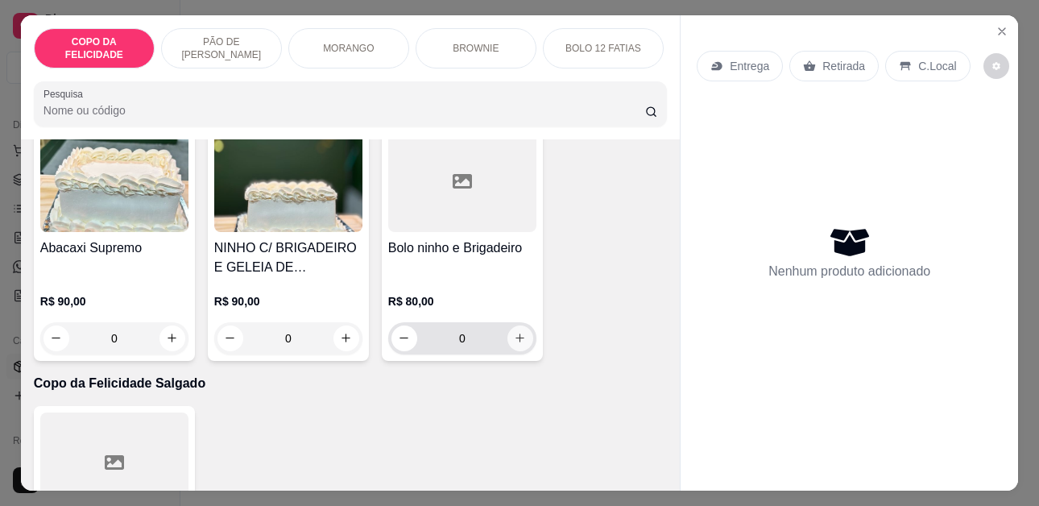
click at [514, 332] on icon "increase-product-quantity" at bounding box center [520, 338] width 12 height 12
type input "1"
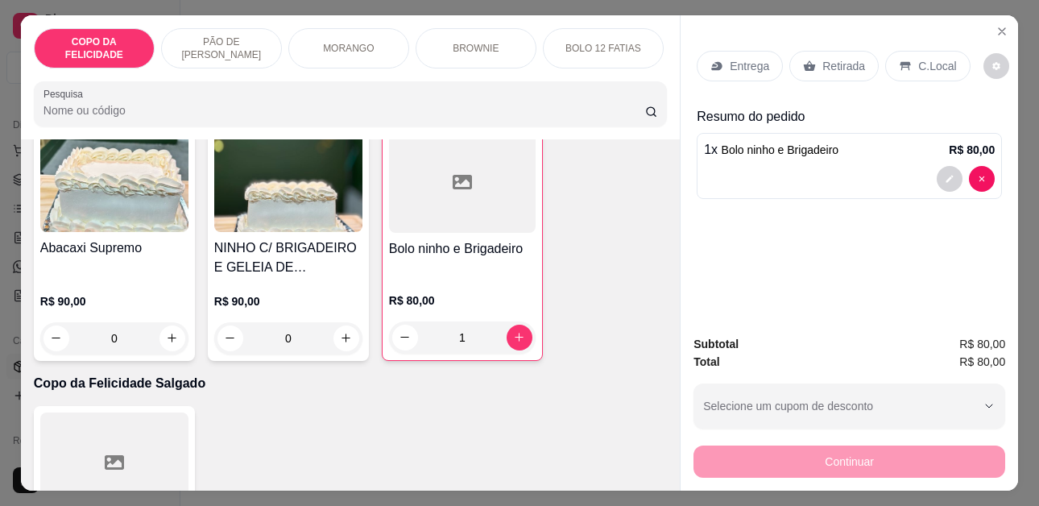
click at [829, 60] on p "Retirada" at bounding box center [843, 66] width 43 height 16
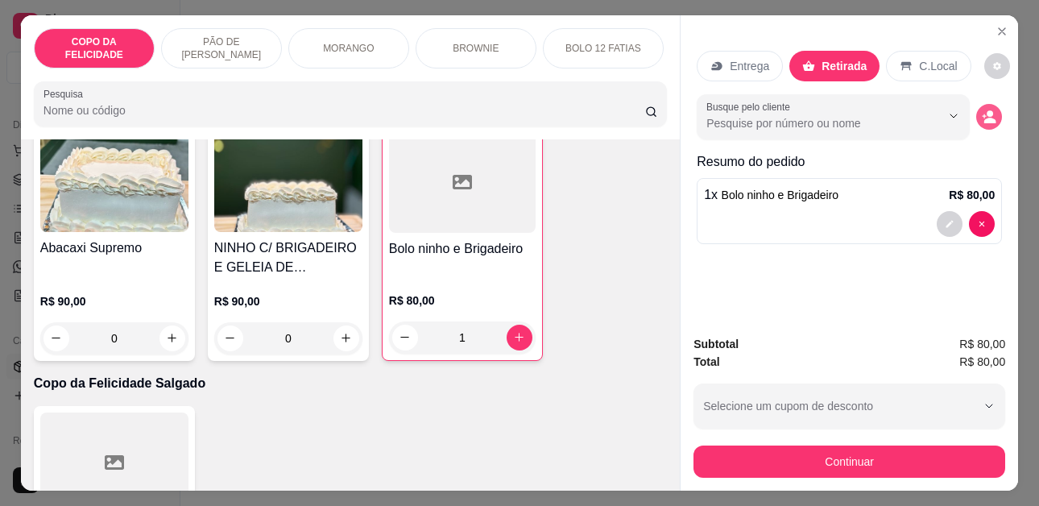
click at [982, 111] on icon "decrease-product-quantity" at bounding box center [989, 117] width 14 height 14
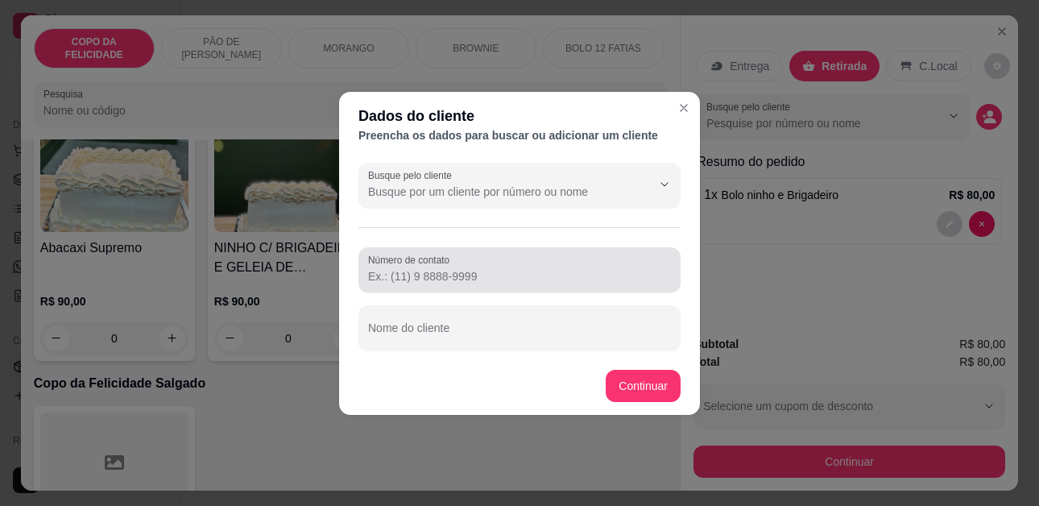
click at [502, 272] on input "Número de contato" at bounding box center [519, 276] width 303 height 16
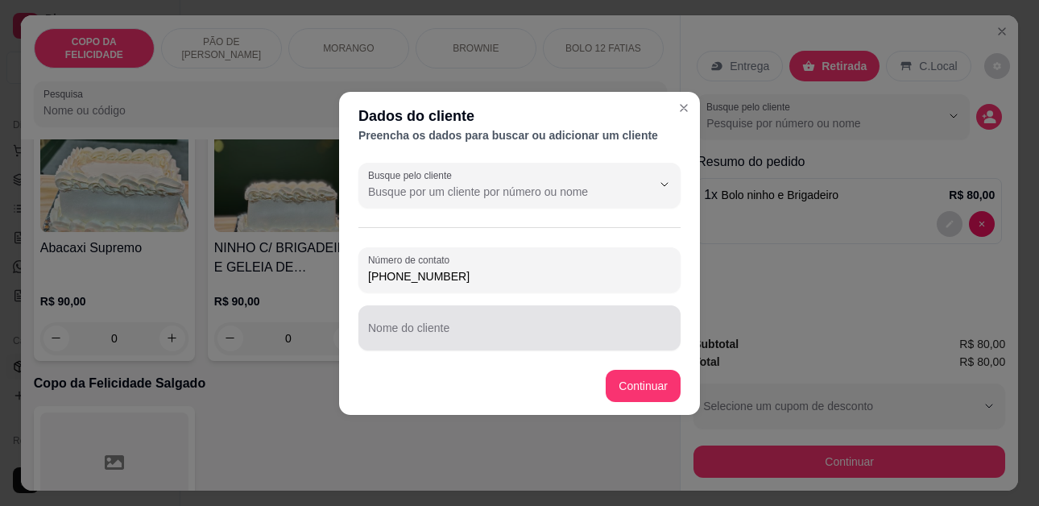
type input "[PHONE_NUMBER]"
click at [485, 325] on div at bounding box center [519, 328] width 303 height 32
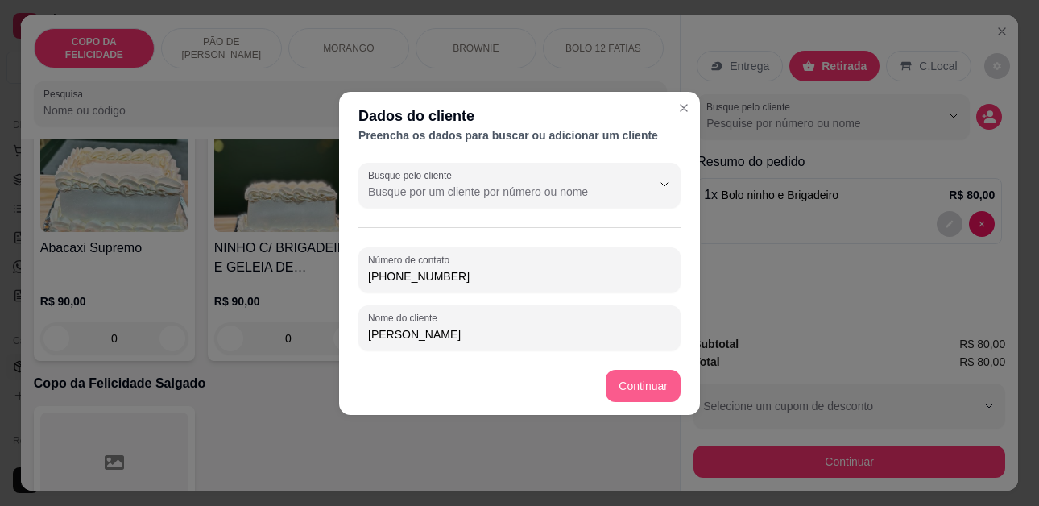
type input "[PERSON_NAME]"
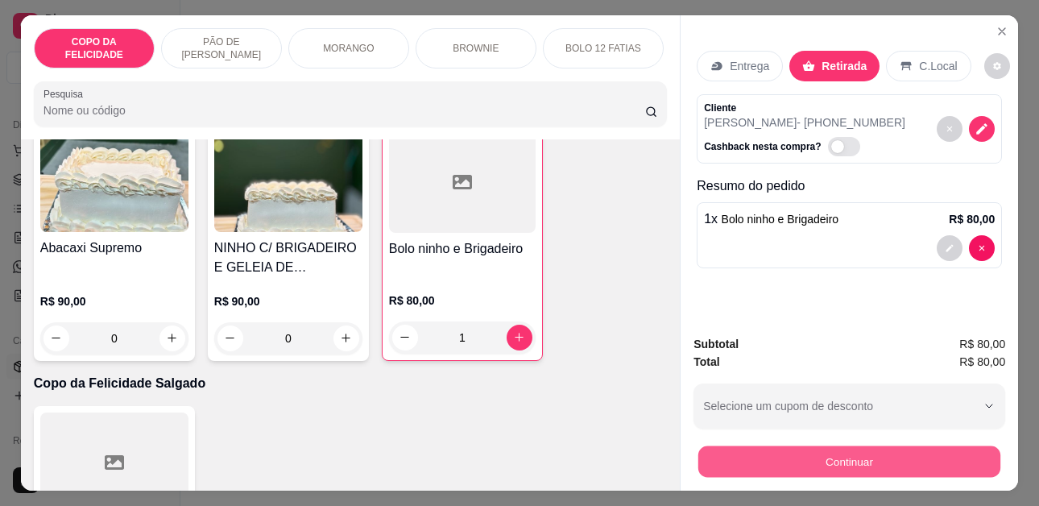
click at [804, 451] on button "Continuar" at bounding box center [849, 461] width 302 height 31
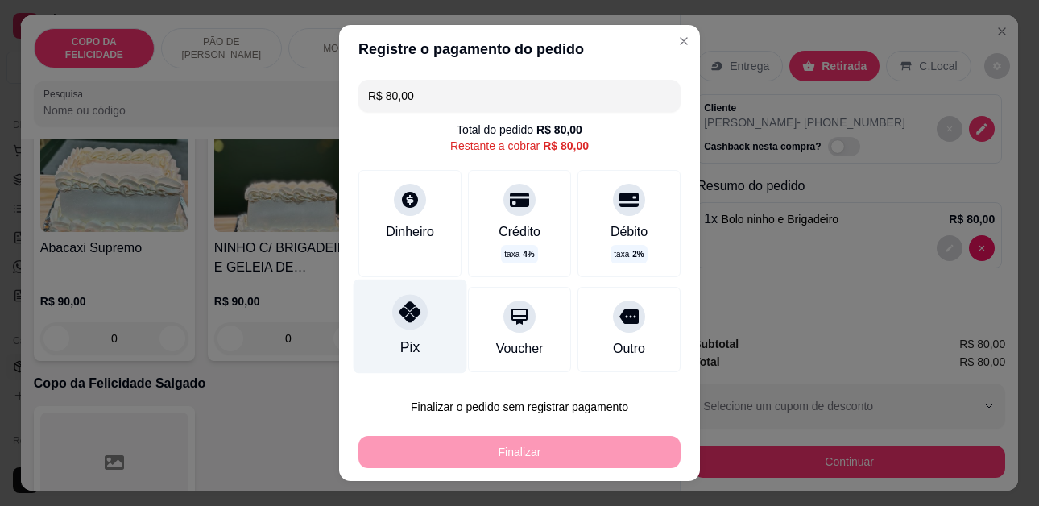
click at [433, 335] on div "Pix" at bounding box center [411, 326] width 114 height 94
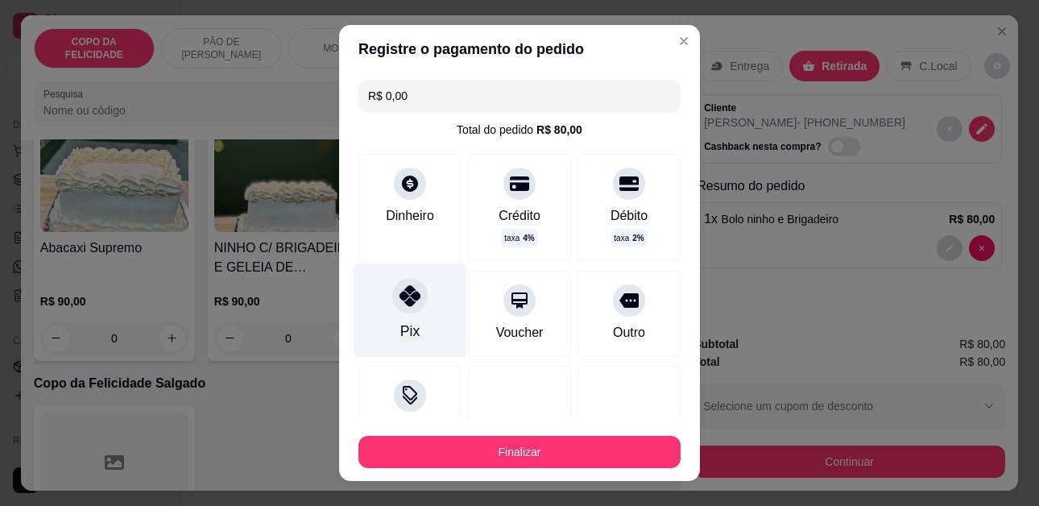
type input "R$ 0,00"
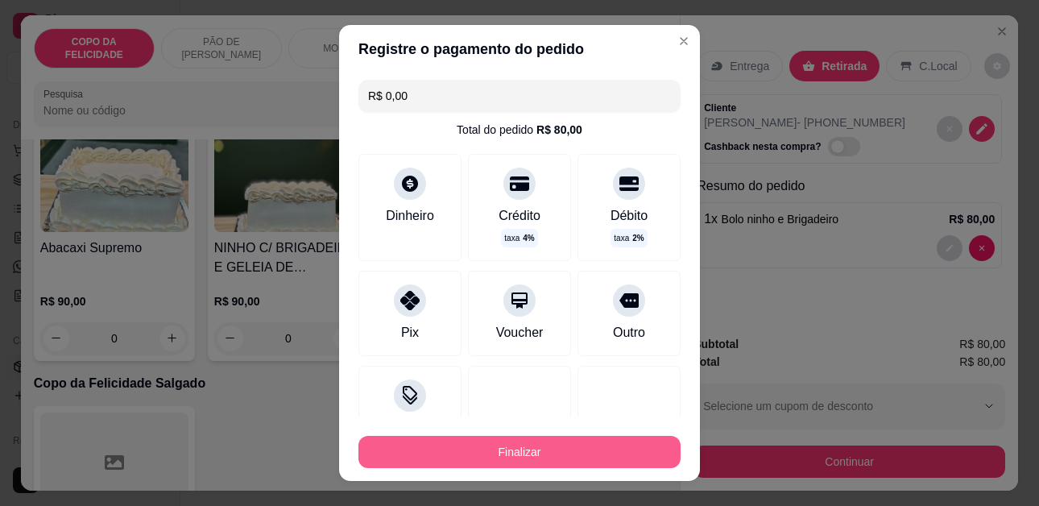
click at [498, 447] on button "Finalizar" at bounding box center [519, 452] width 322 height 32
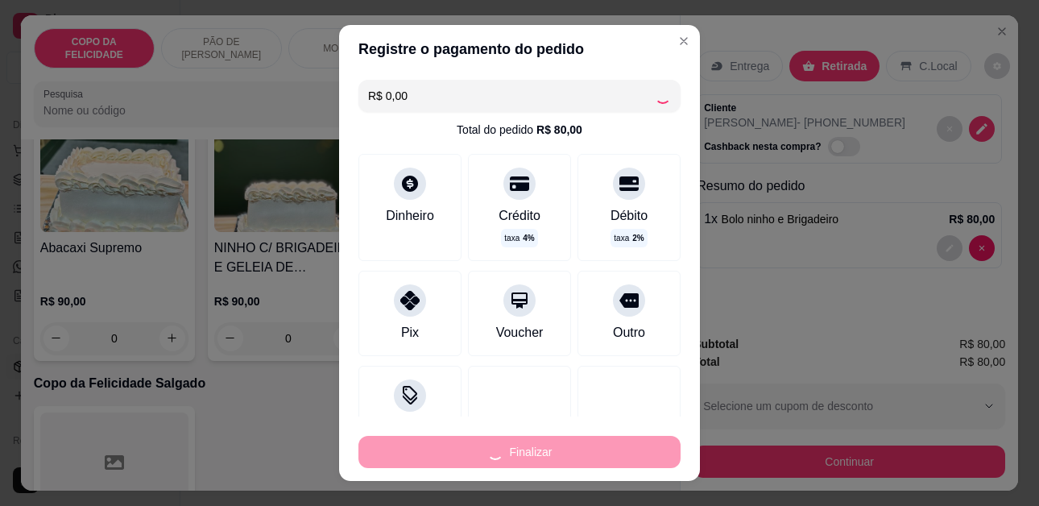
type input "0"
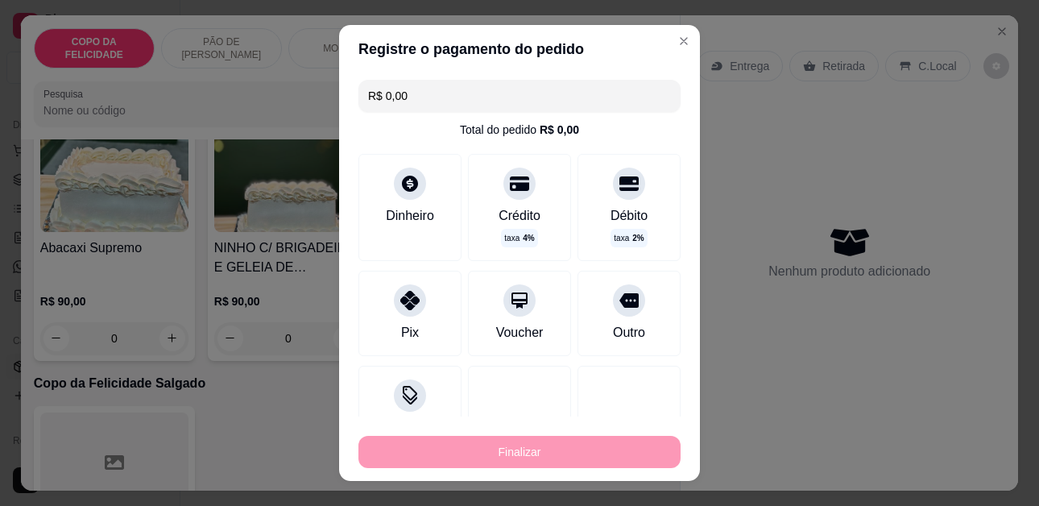
type input "-R$ 80,00"
